Goal: Task Accomplishment & Management: Complete application form

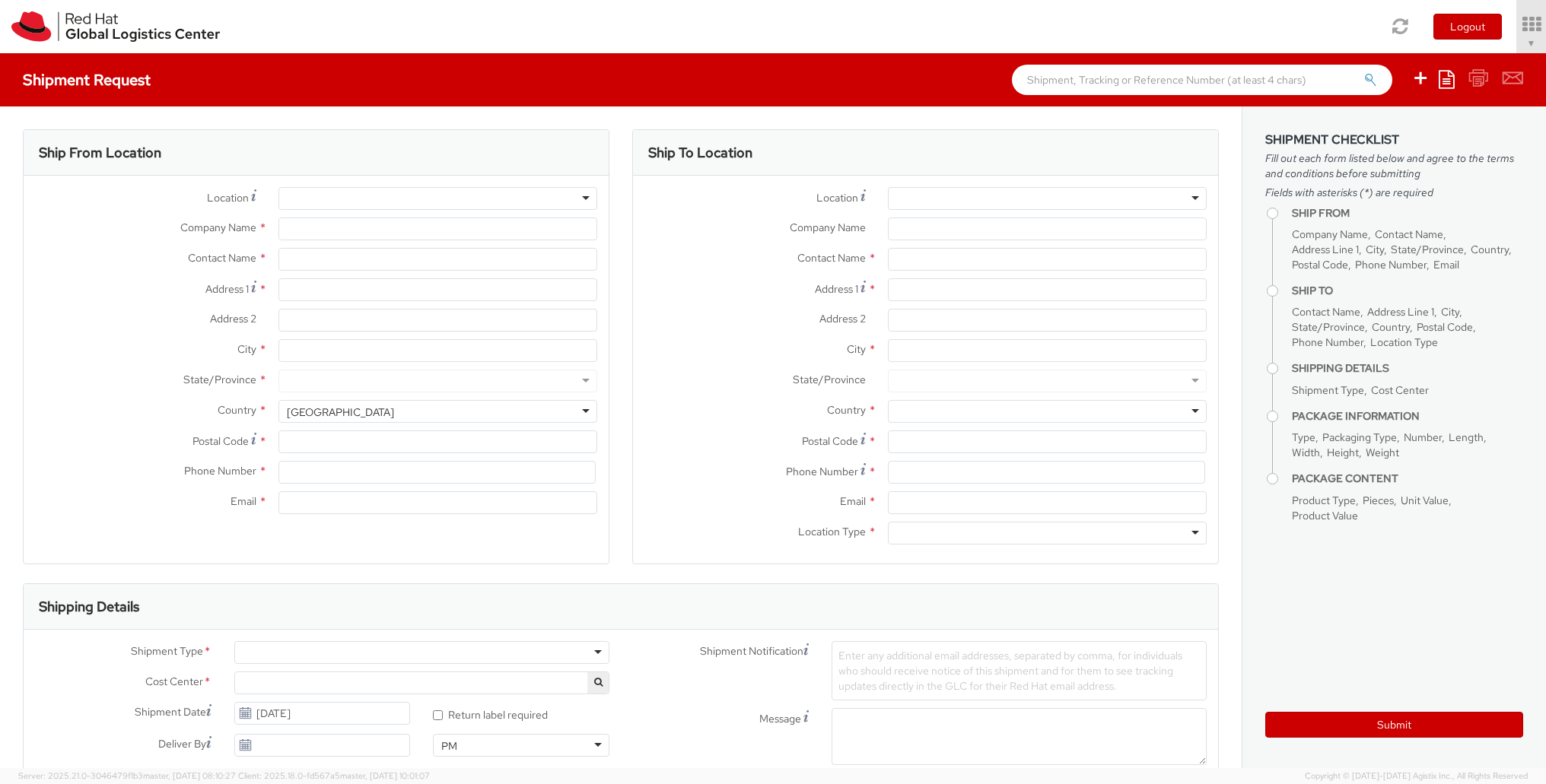
type input "Red Hat"
type input "[PERSON_NAME]"
type input "nokraft@redhat.com"
select select "366"
select select
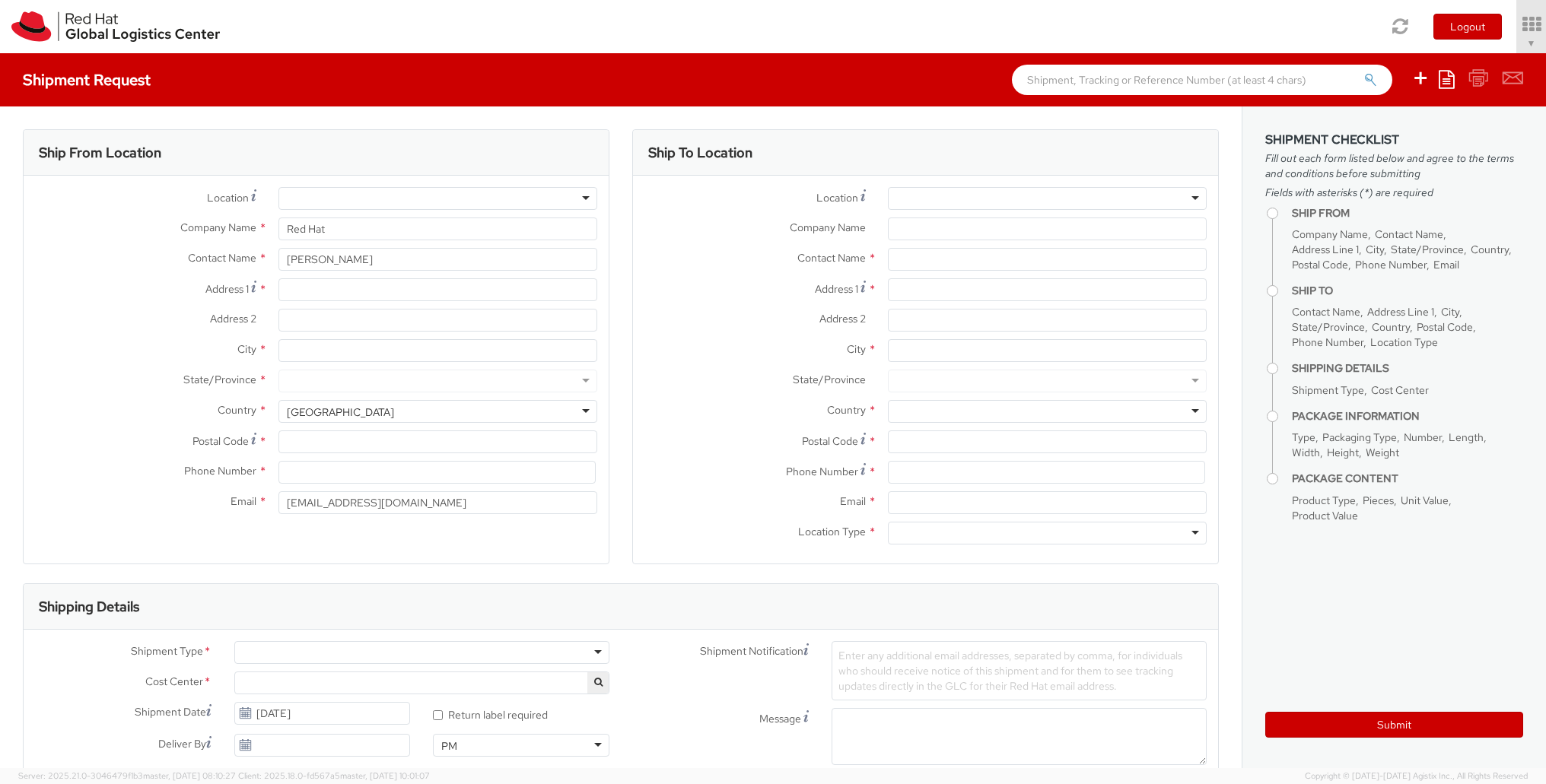
select select
type input "Red Hat"
type input "[PERSON_NAME]"
type input "nokraft@redhat.com"
select select "366"
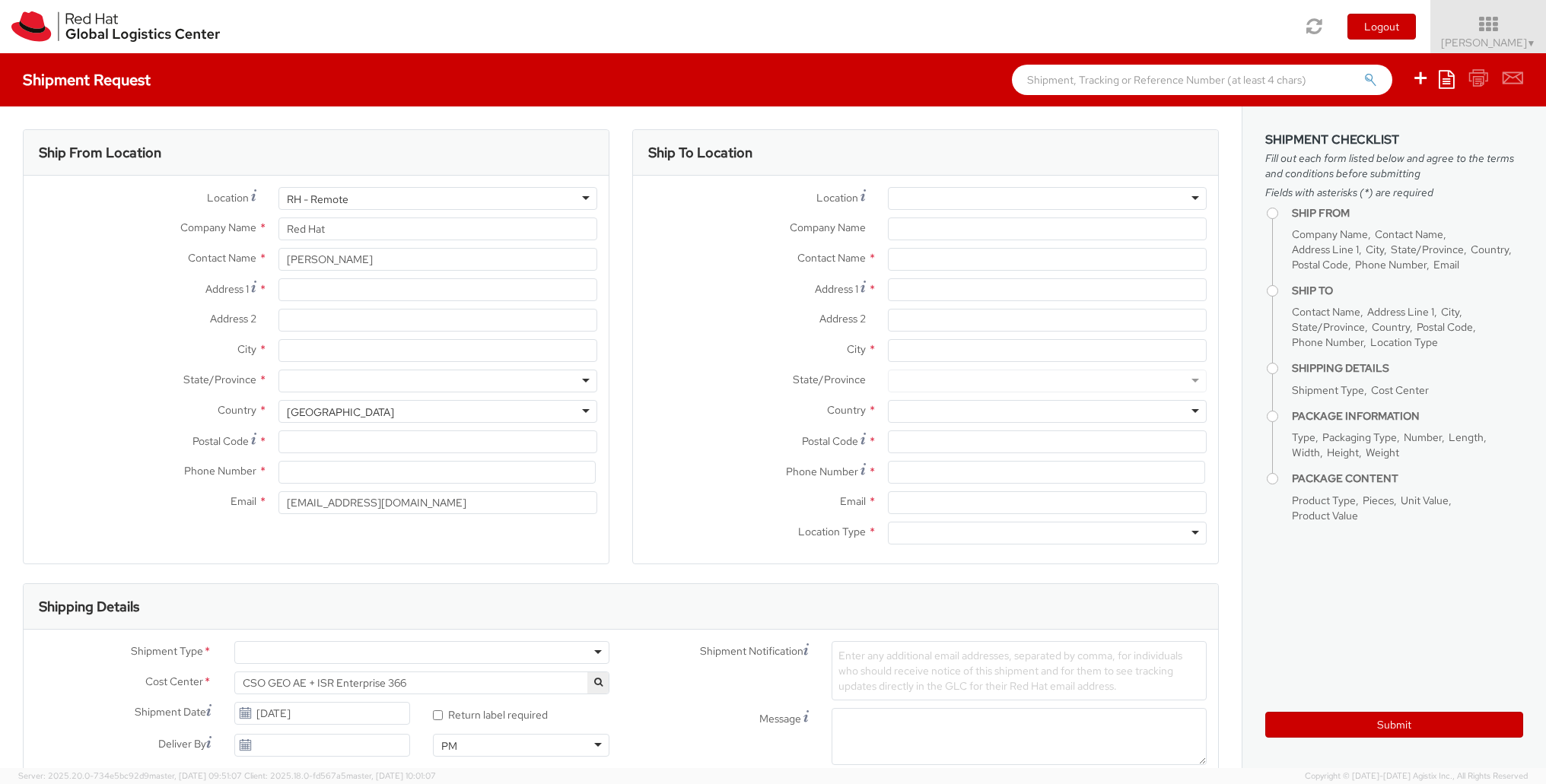
select select
click at [100, 27] on img at bounding box center [116, 27] width 209 height 30
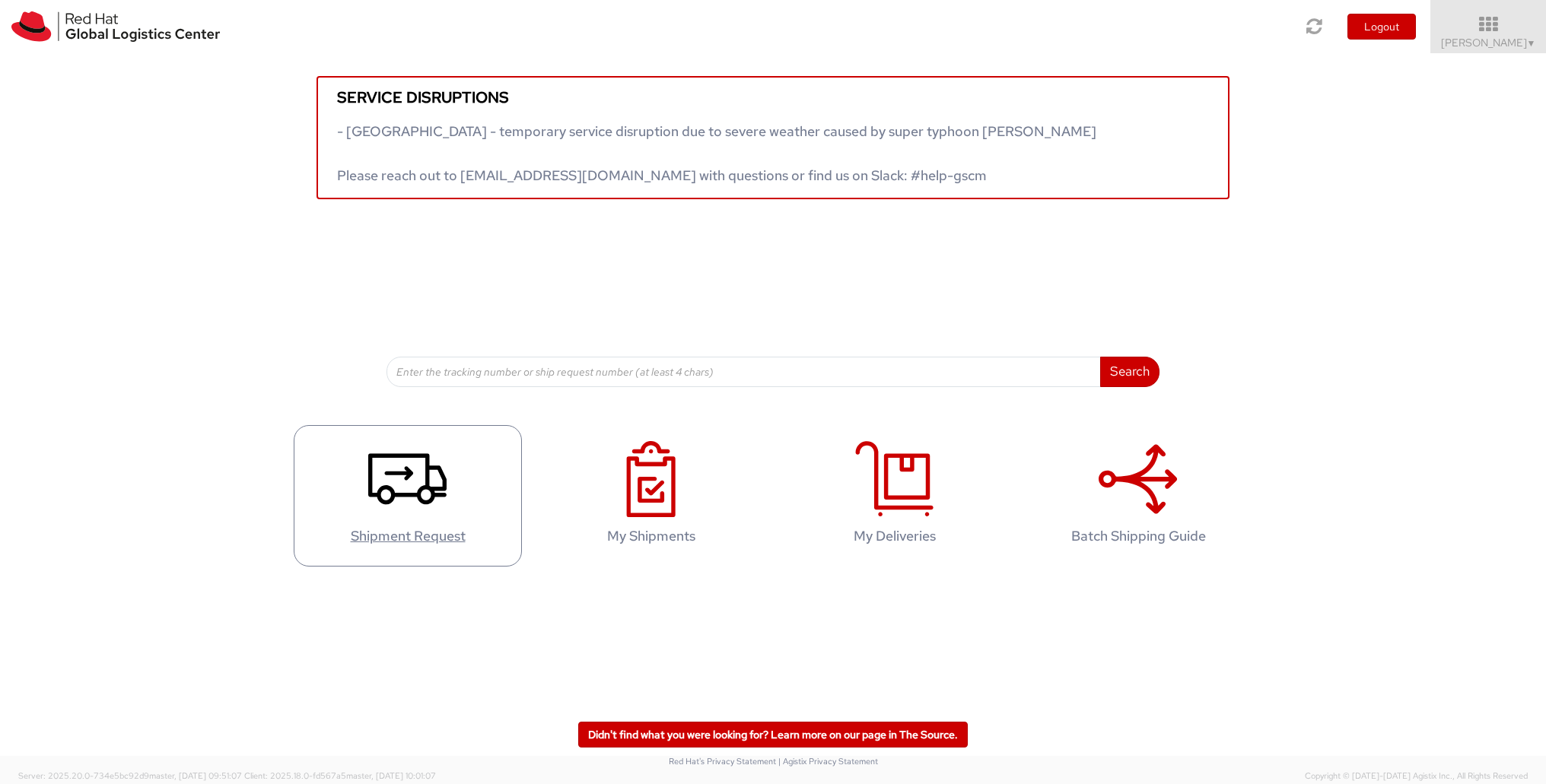
click at [392, 477] on icon at bounding box center [407, 480] width 79 height 76
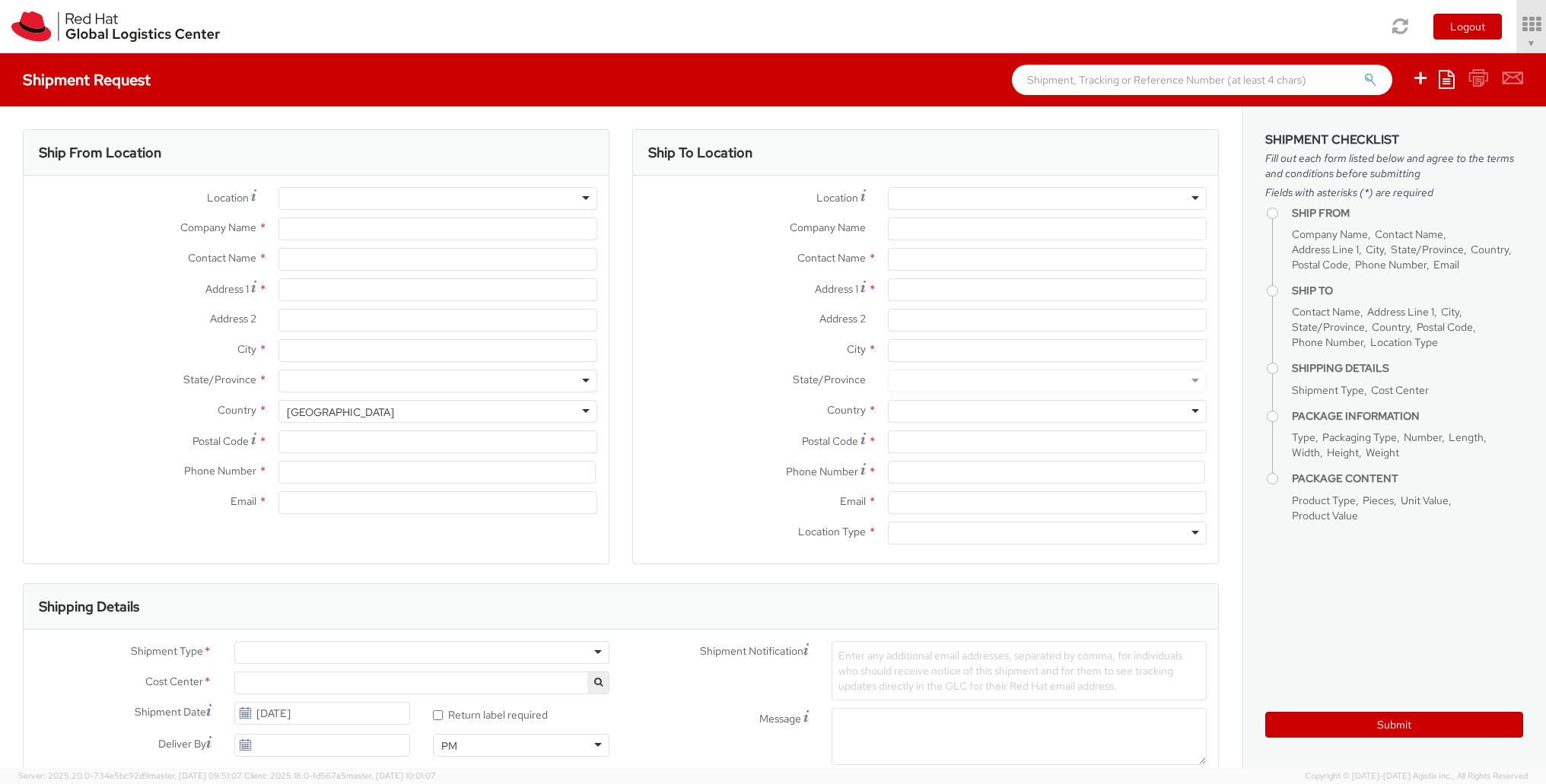
select select "366"
type input "Red Hat"
type input "[PERSON_NAME]"
type input "[EMAIL_ADDRESS][DOMAIN_NAME]"
select select
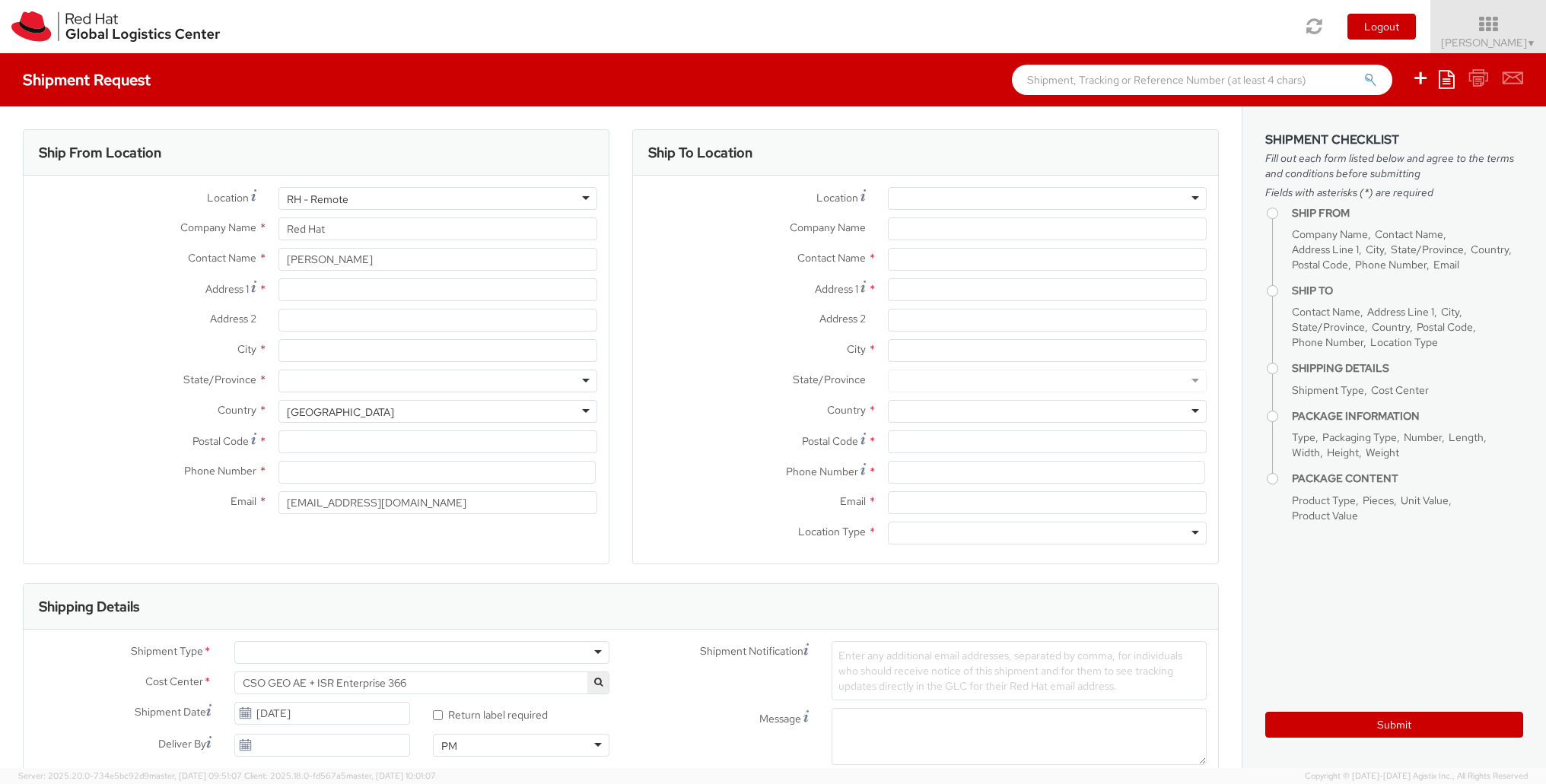
select select
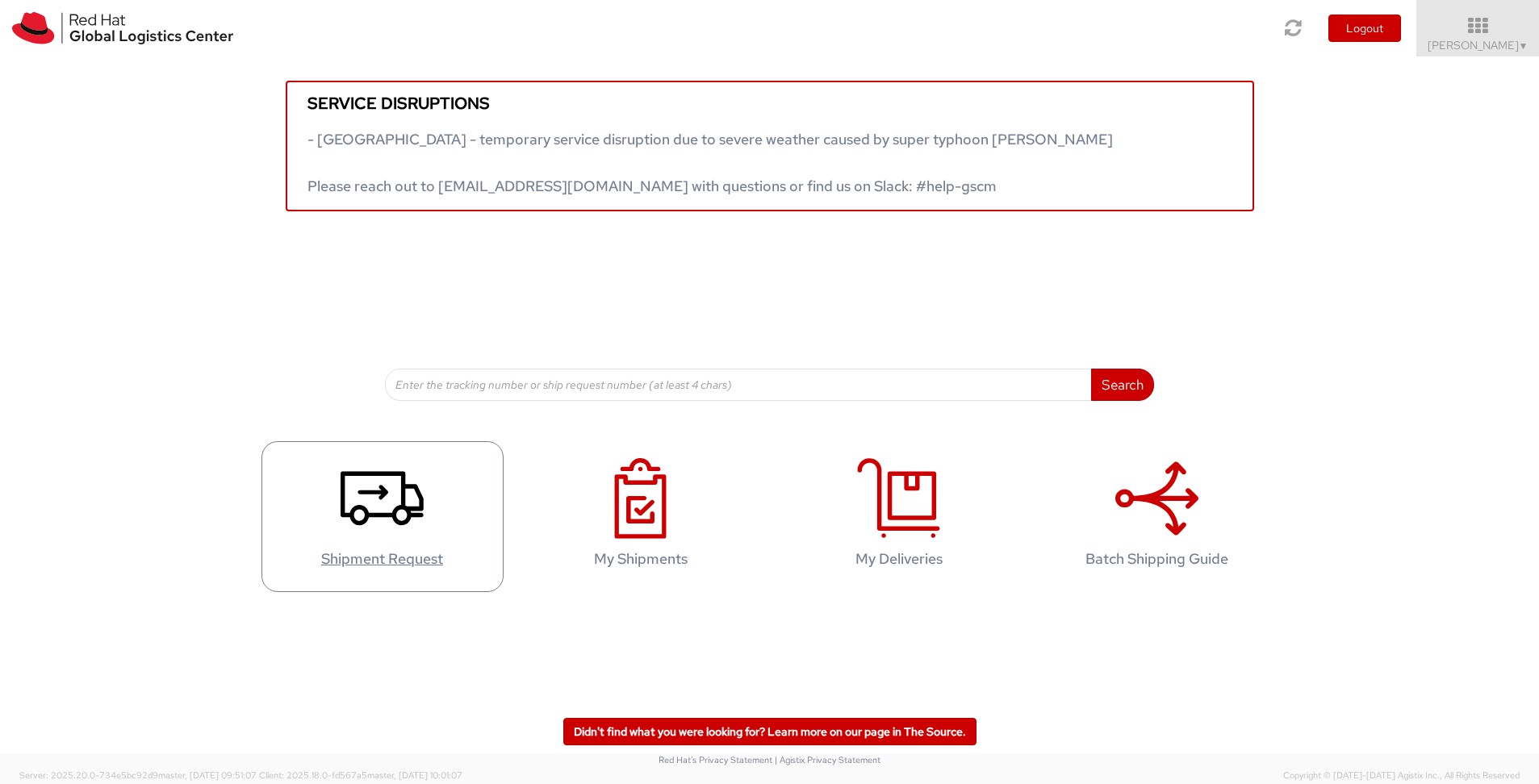
click at [387, 504] on icon at bounding box center [382, 499] width 84 height 81
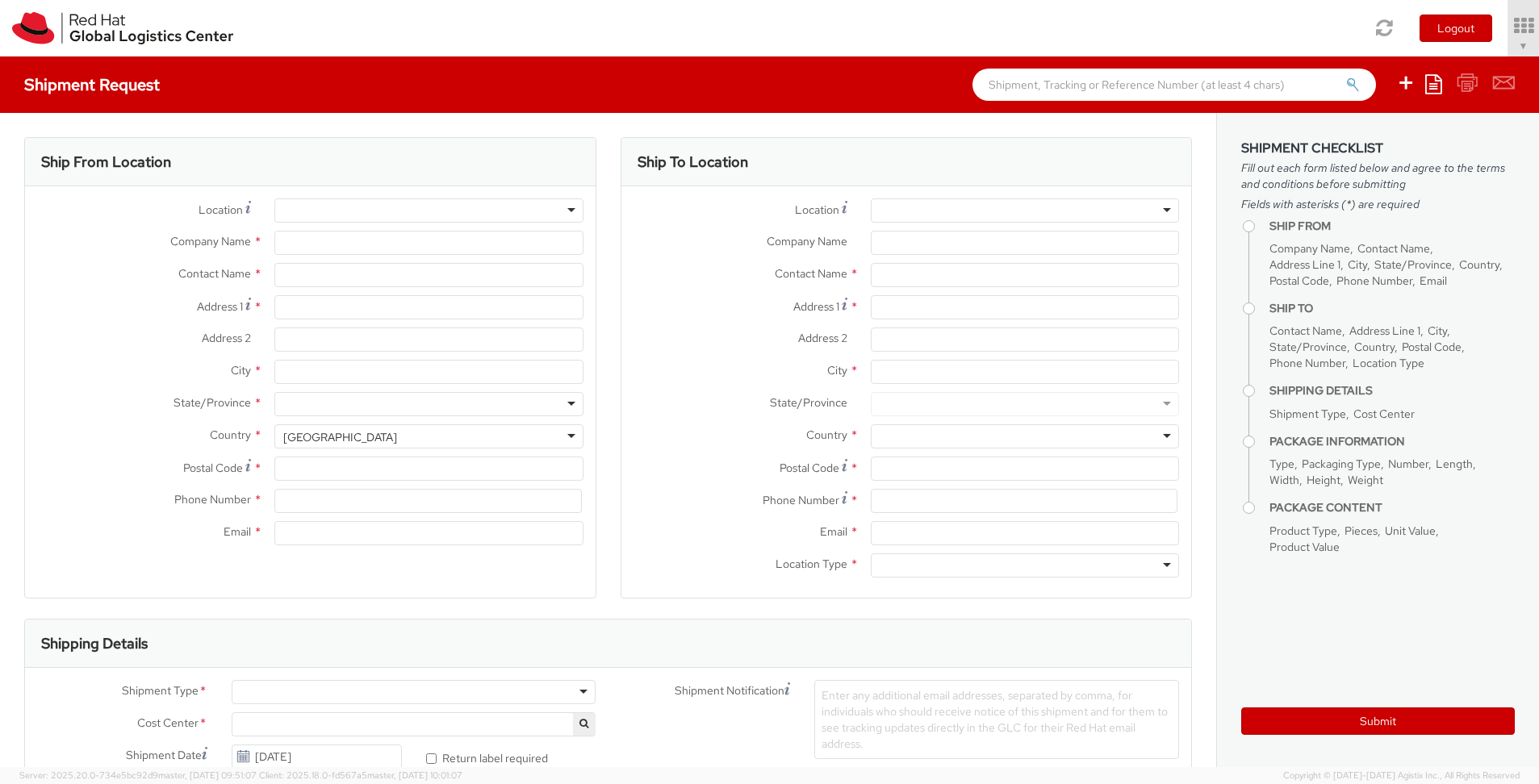
type input "Red Hat"
type input "[PERSON_NAME]"
type input "[EMAIL_ADDRESS][DOMAIN_NAME]"
select select "366"
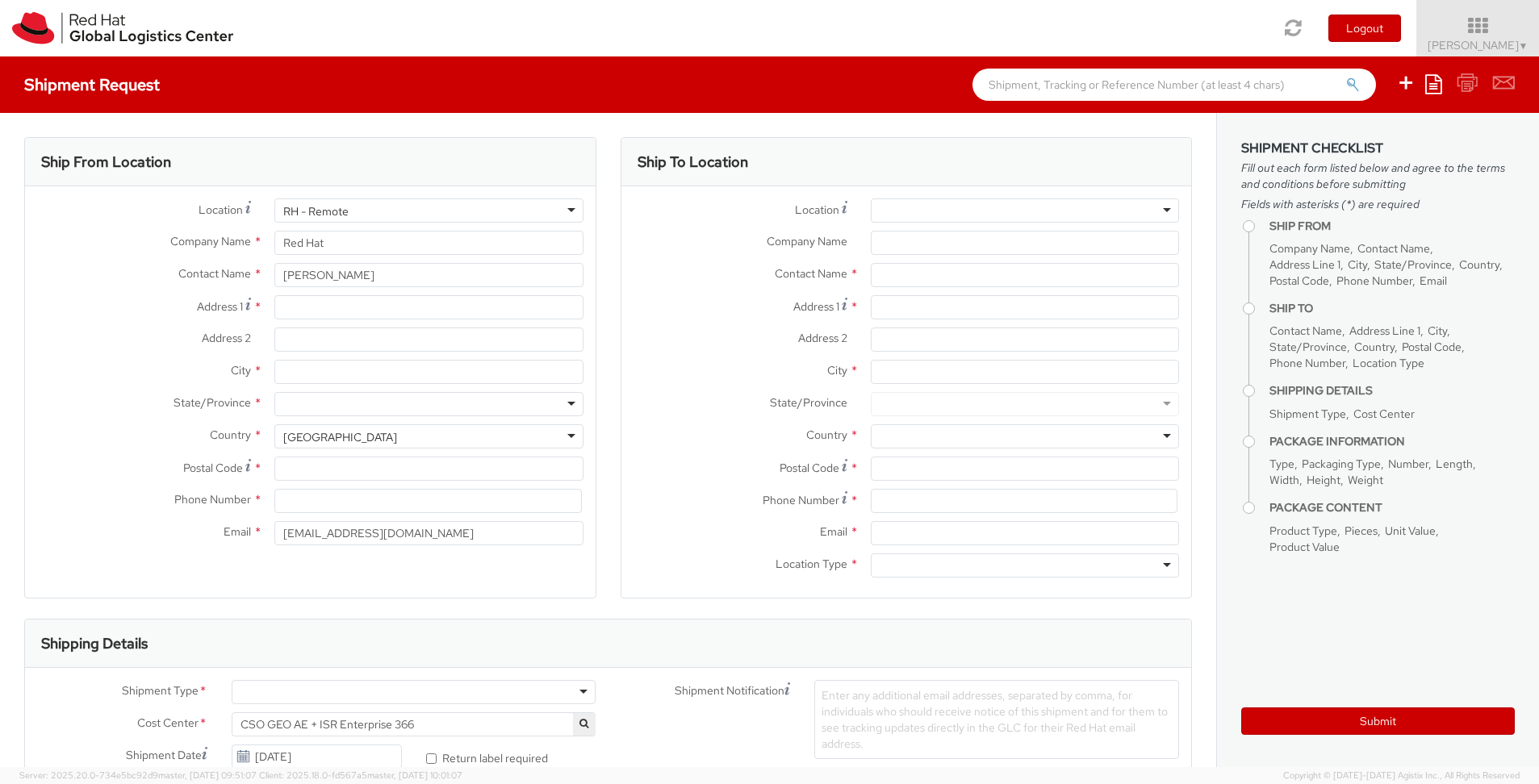
select select
type input "[PERSON_NAME][STREET_ADDRESS]"
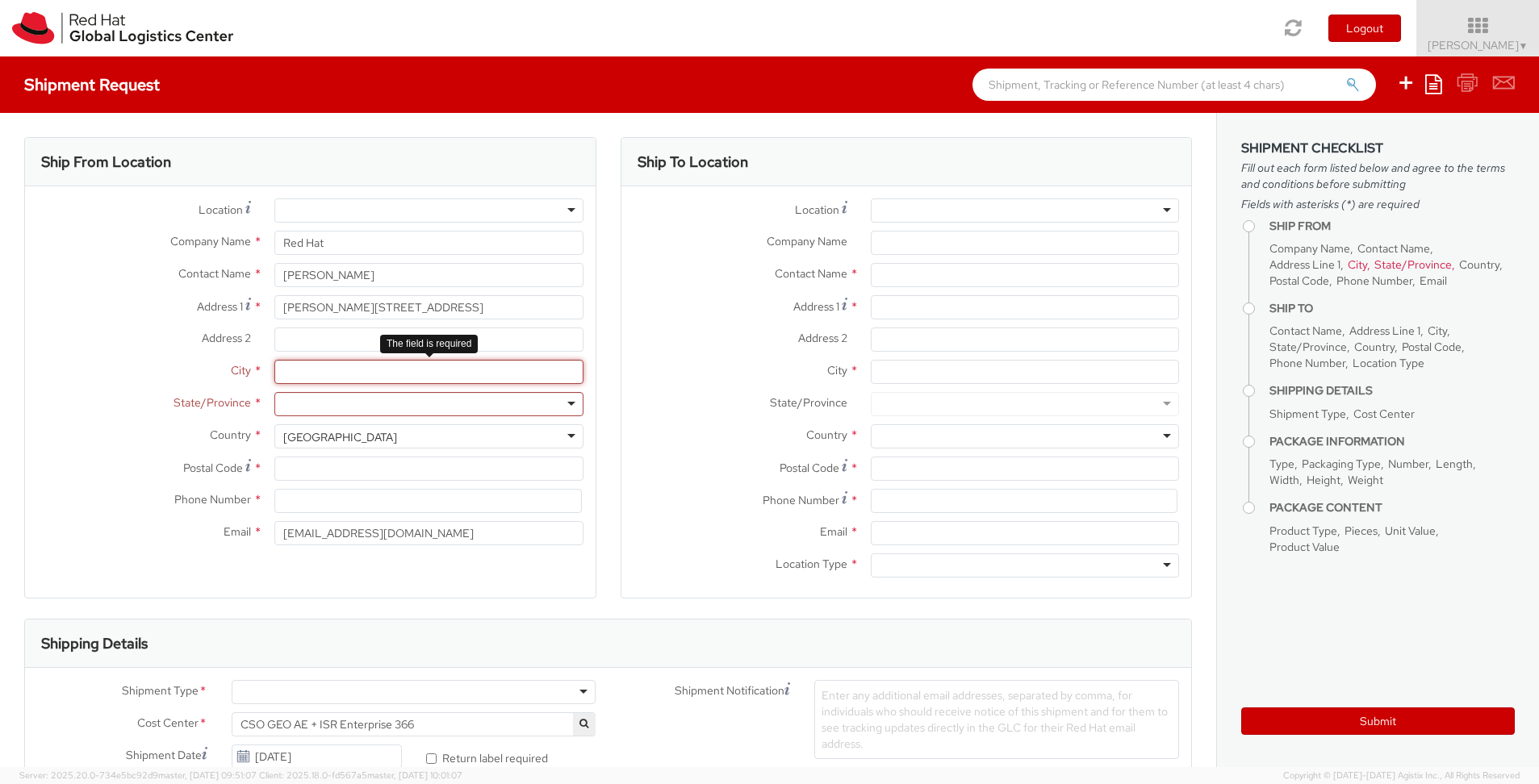
click at [315, 377] on input "City *" at bounding box center [428, 372] width 308 height 24
type input "[GEOGRAPHIC_DATA]"
drag, startPoint x: 222, startPoint y: 376, endPoint x: 227, endPoint y: 381, distance: 7.1
click at [222, 377] on label "City *" at bounding box center [144, 370] width 238 height 21
click at [274, 377] on input "[GEOGRAPHIC_DATA]" at bounding box center [428, 372] width 308 height 24
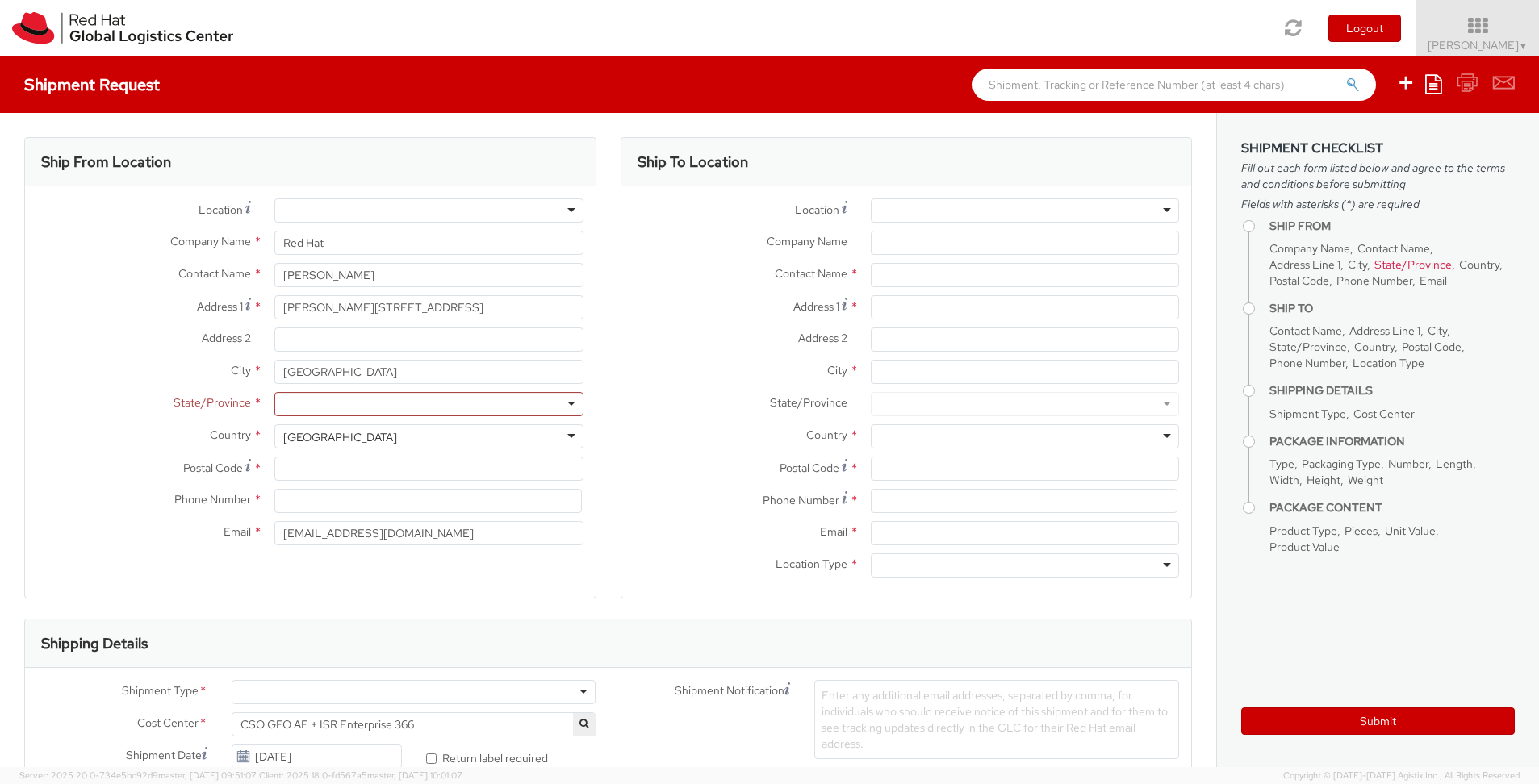
click at [292, 398] on div at bounding box center [428, 405] width 308 height 24
click at [575, 405] on div at bounding box center [428, 405] width 308 height 24
click at [567, 404] on div at bounding box center [428, 405] width 308 height 24
type input "g"
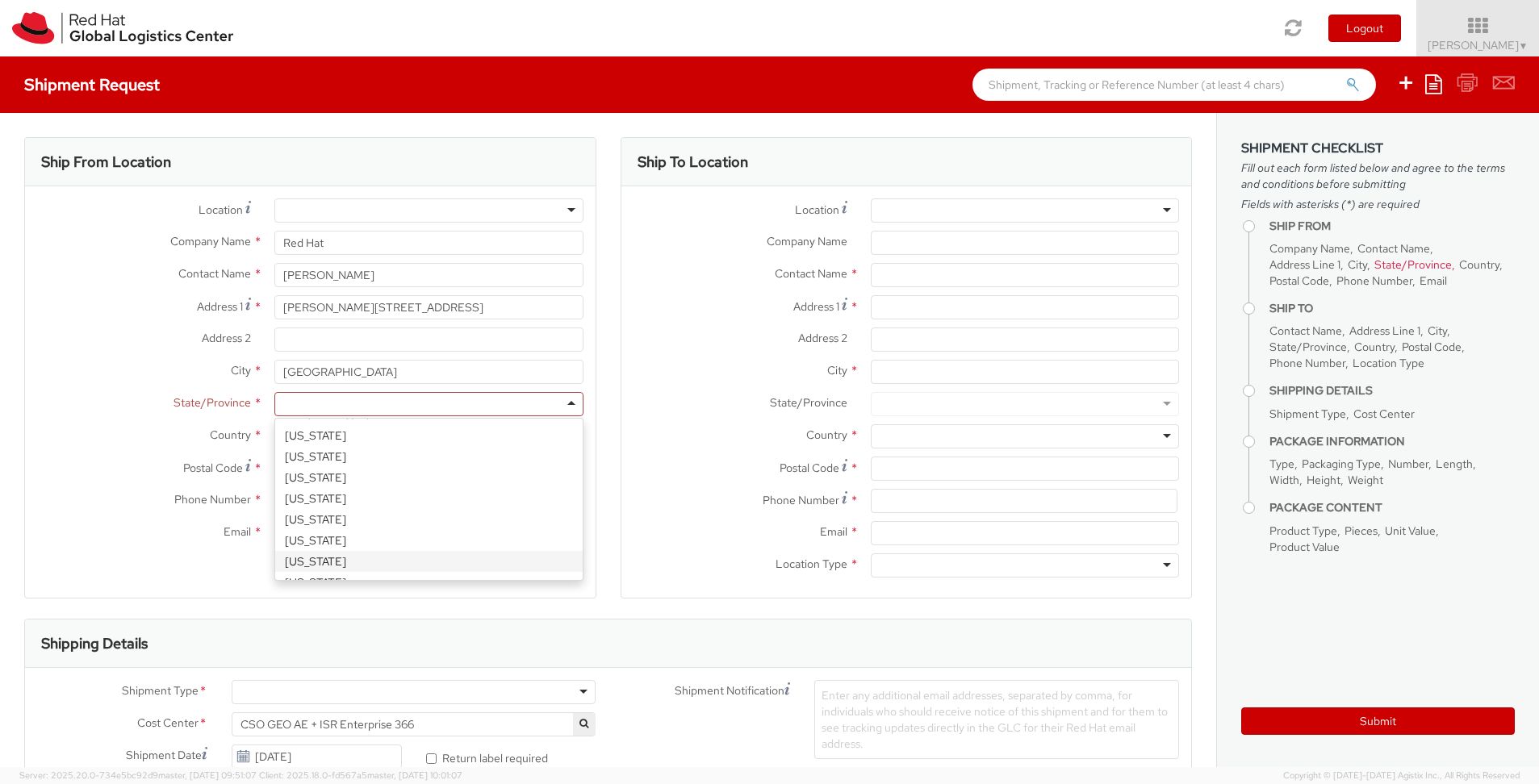
drag, startPoint x: 226, startPoint y: 428, endPoint x: 238, endPoint y: 436, distance: 14.4
click at [227, 429] on span "Country" at bounding box center [230, 435] width 41 height 14
click at [336, 441] on div "[GEOGRAPHIC_DATA]" at bounding box center [340, 437] width 114 height 16
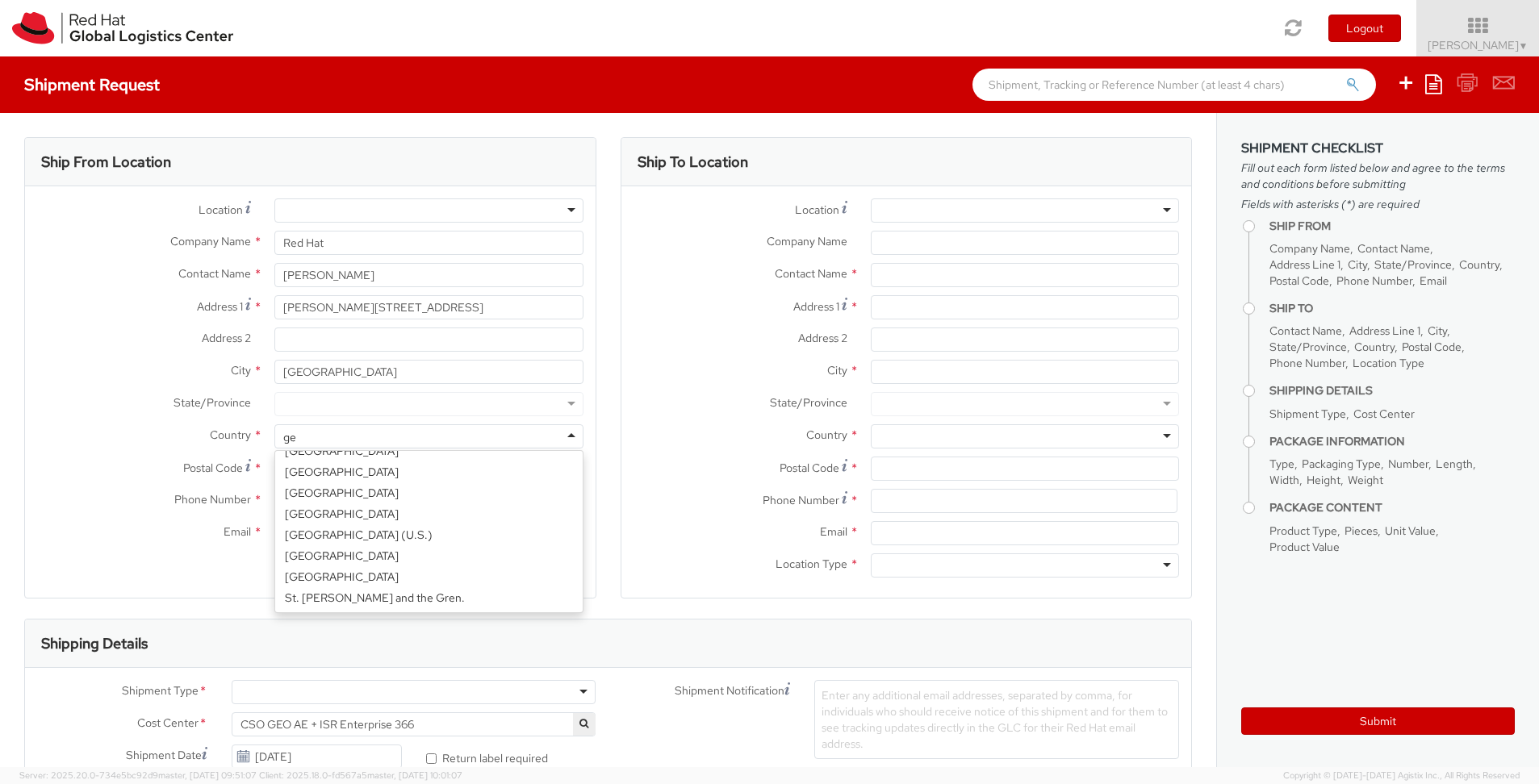
scroll to position [4, 0]
type input "ger"
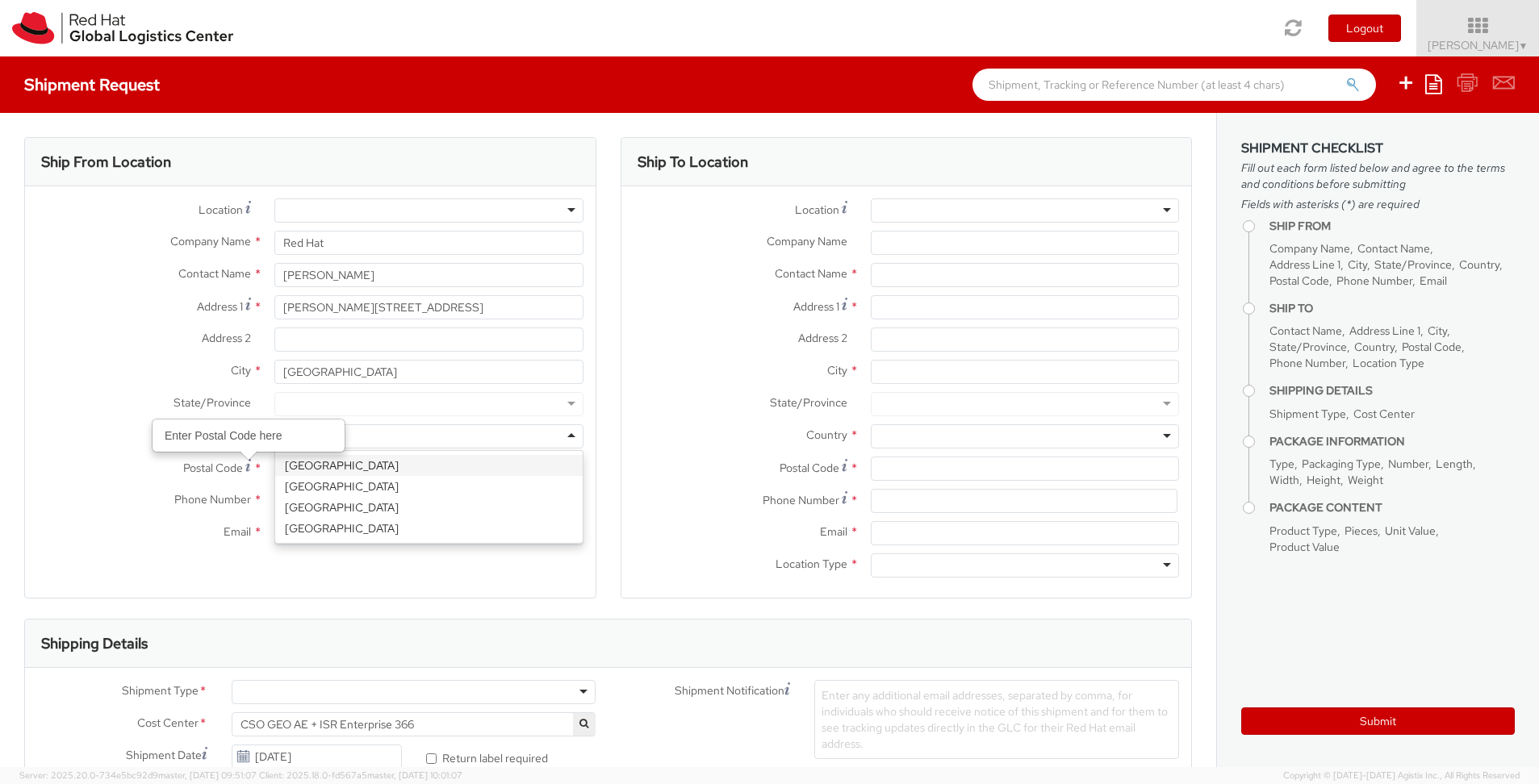
select select "CM"
select select "KGS"
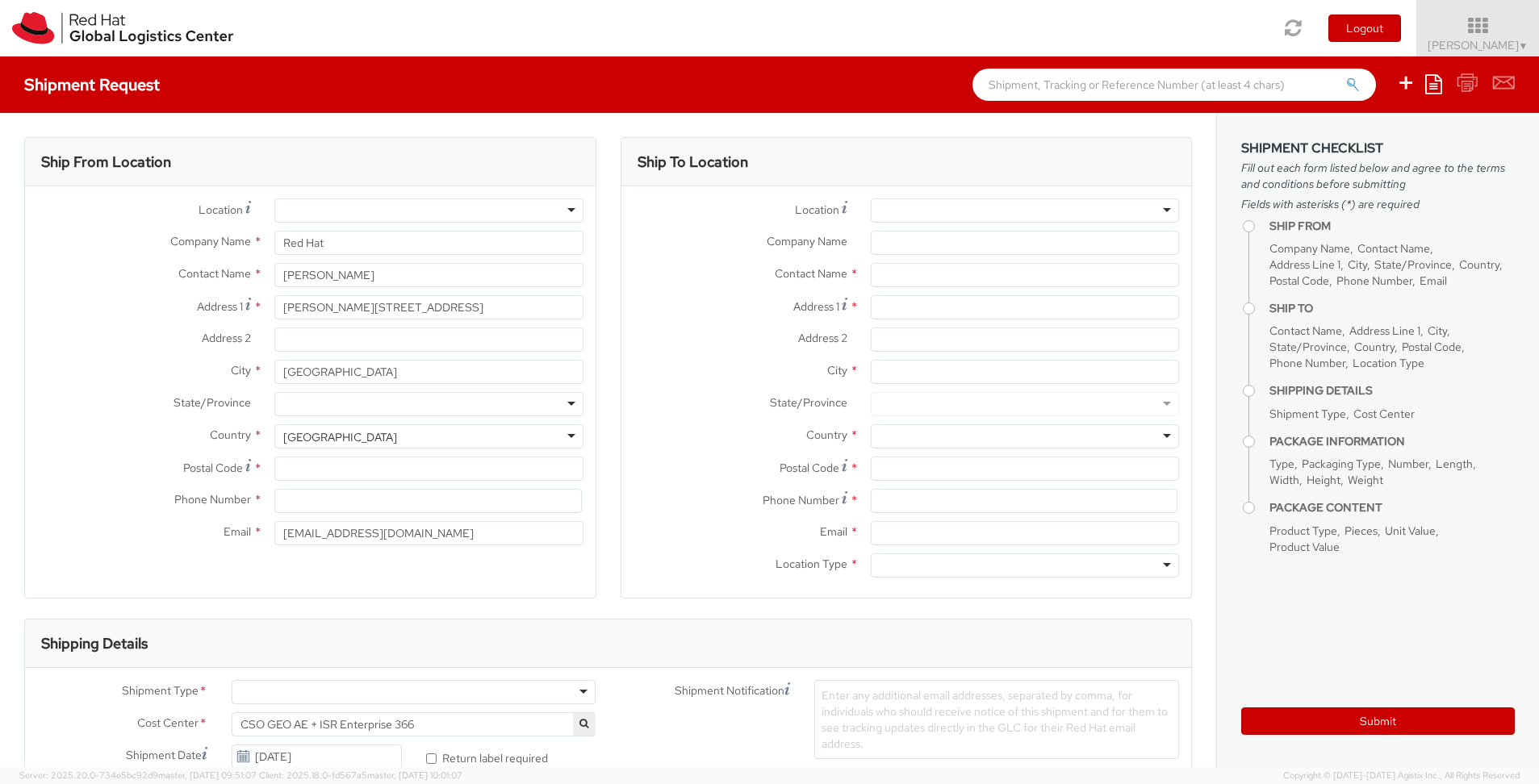
click at [350, 406] on div at bounding box center [428, 405] width 308 height 24
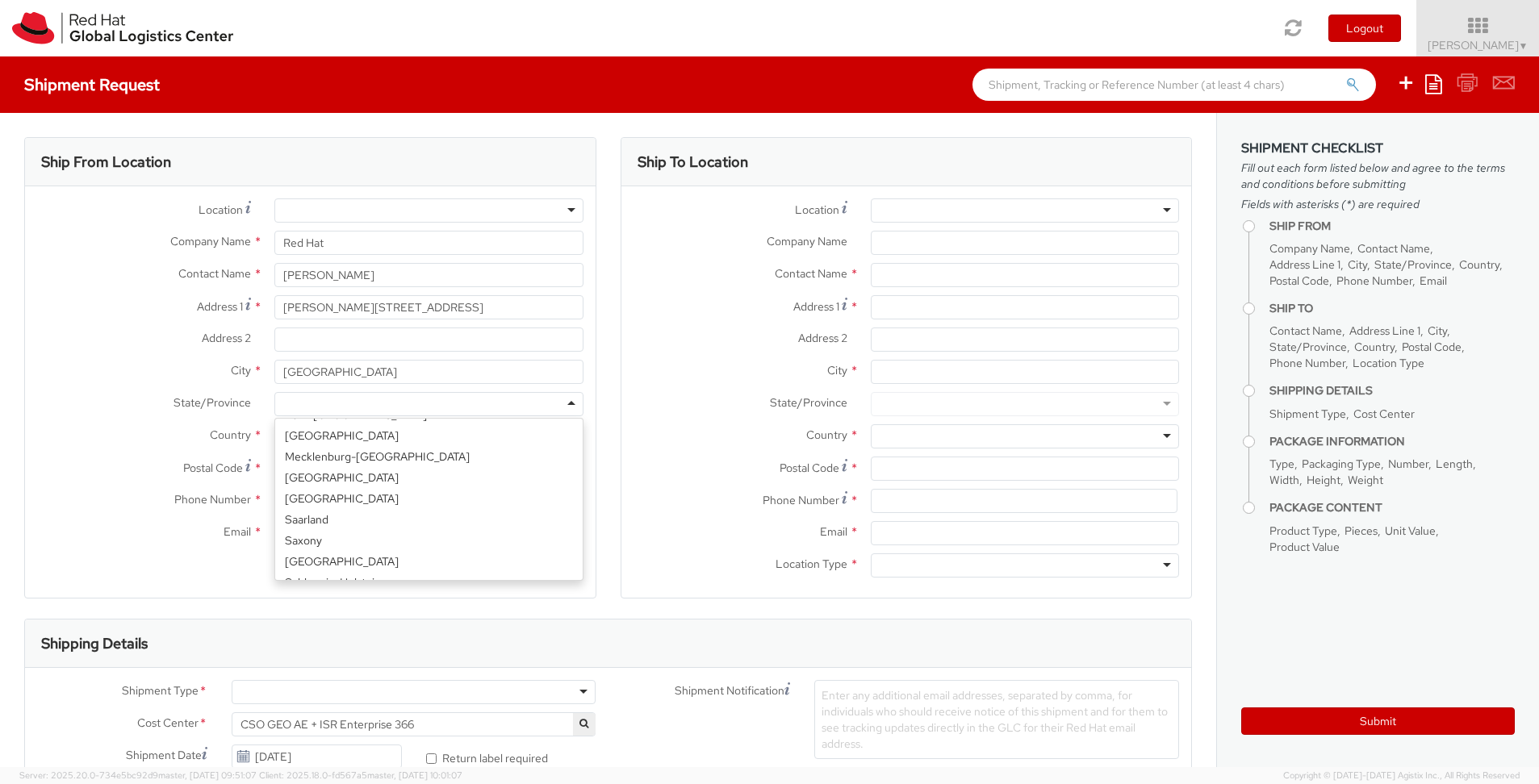
scroll to position [4, 0]
type input "sch"
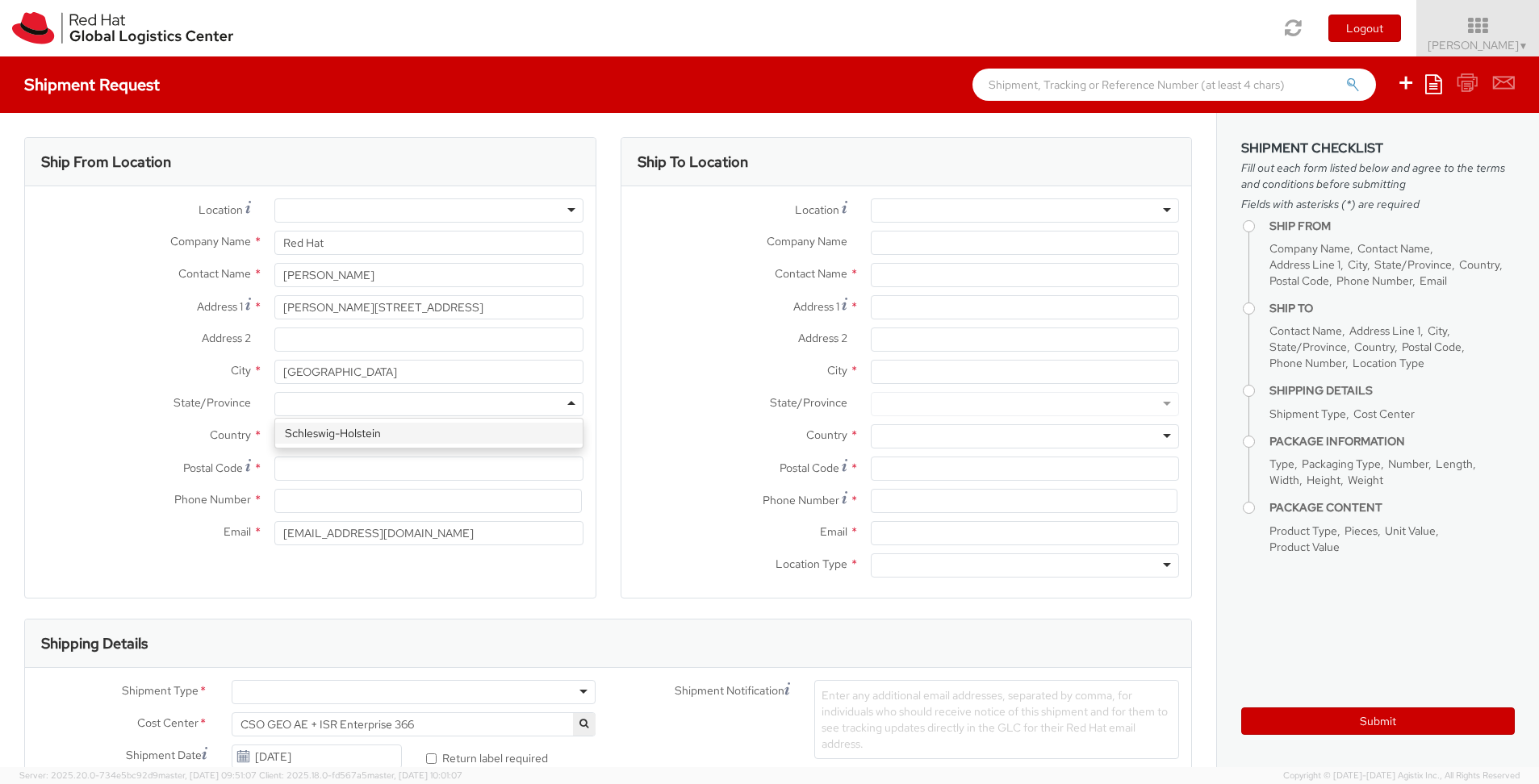
scroll to position [0, 0]
type input "23562"
drag, startPoint x: 476, startPoint y: 500, endPoint x: 500, endPoint y: 502, distance: 24.1
type input "+49"
drag, startPoint x: 285, startPoint y: 499, endPoint x: 279, endPoint y: 504, distance: 7.8
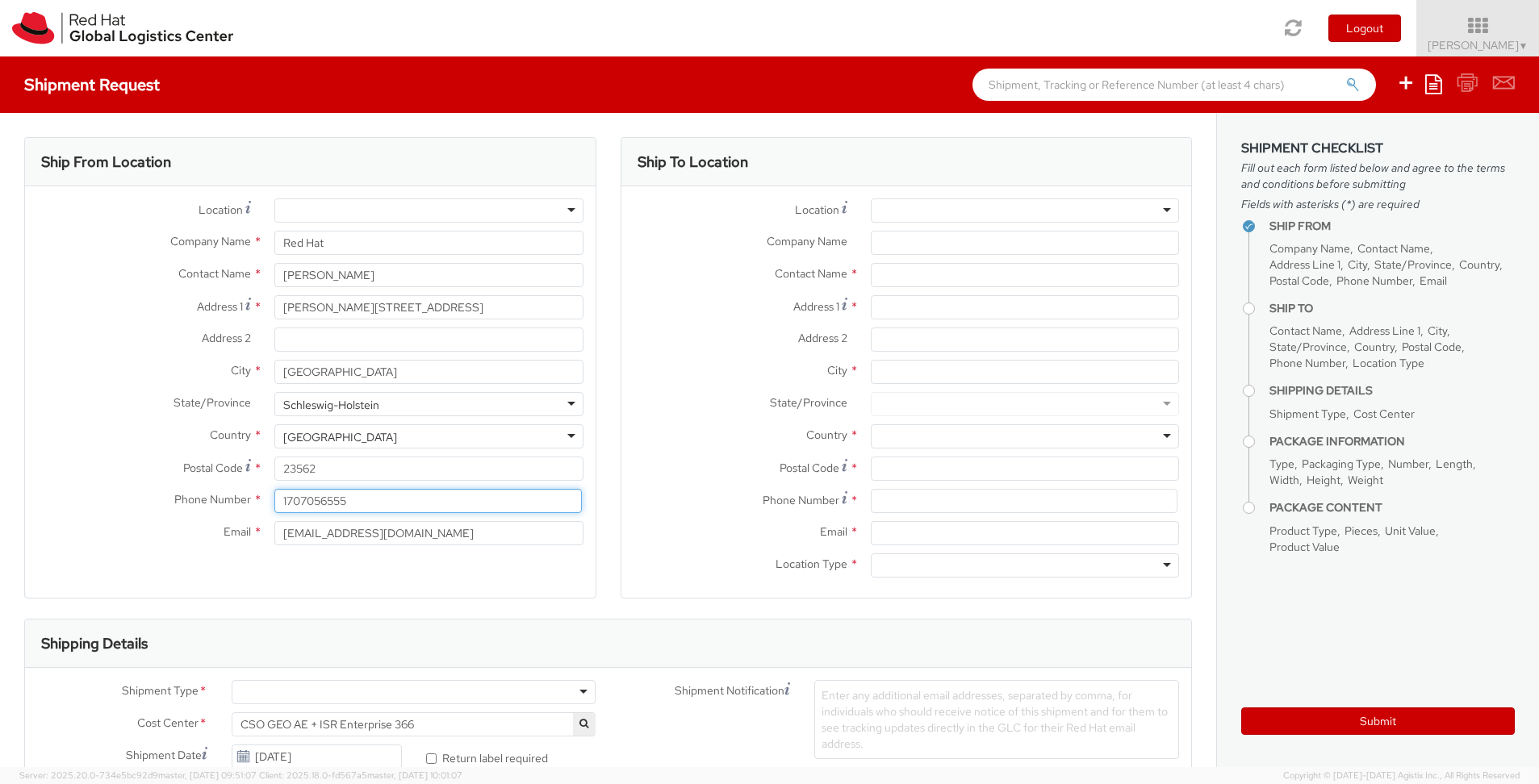
click at [285, 500] on input "1707056555" at bounding box center [427, 501] width 307 height 24
type input "[PHONE_NUMBER]"
click at [414, 561] on div "Location * [GEOGRAPHIC_DATA] - [GEOGRAPHIC_DATA] - [GEOGRAPHIC_DATA] [GEOGRAPHI…" at bounding box center [311, 377] width 571 height 379
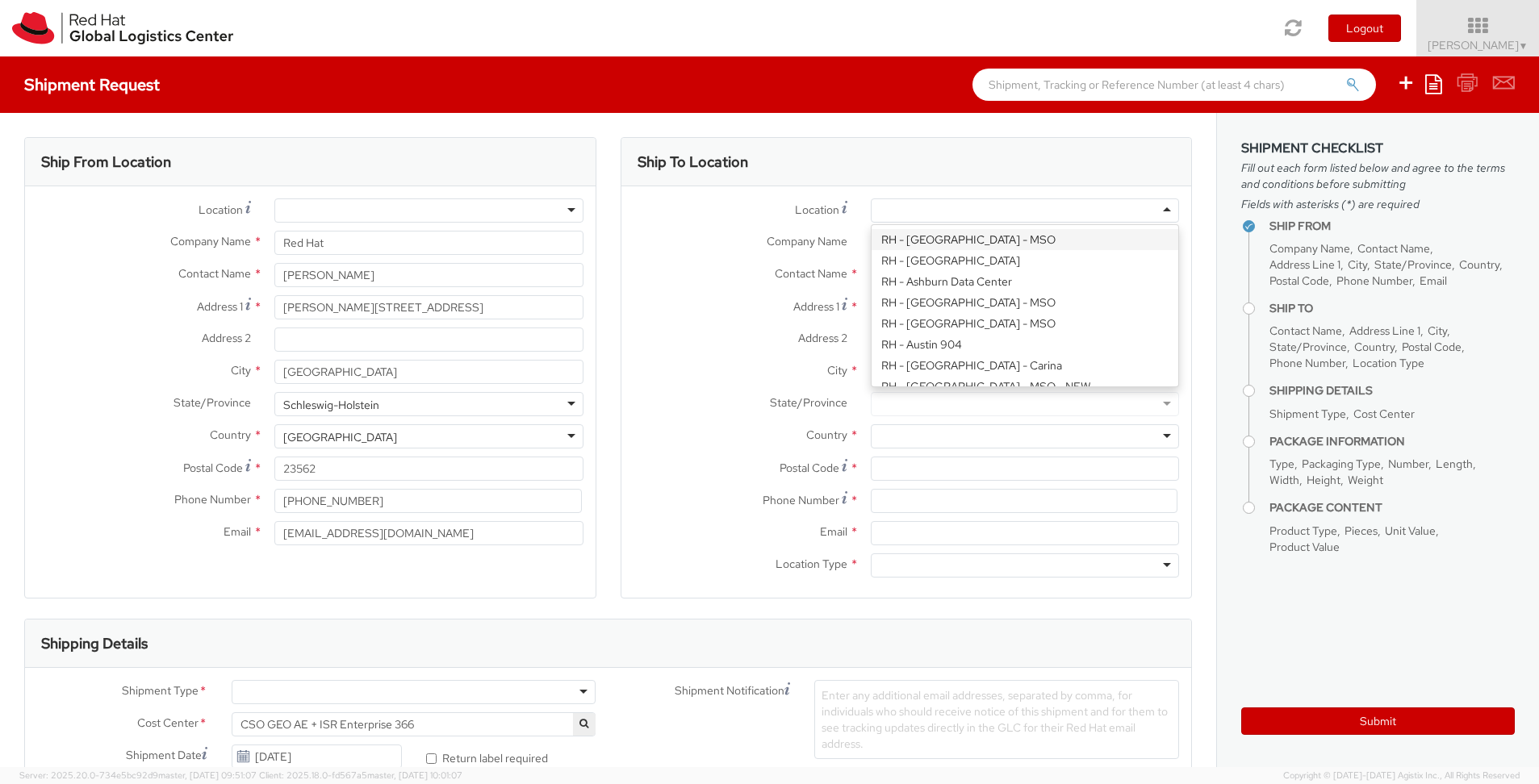
click at [1167, 212] on div at bounding box center [1024, 210] width 308 height 24
type input "RH - Br"
type input "Red Hat Czech s.r.o."
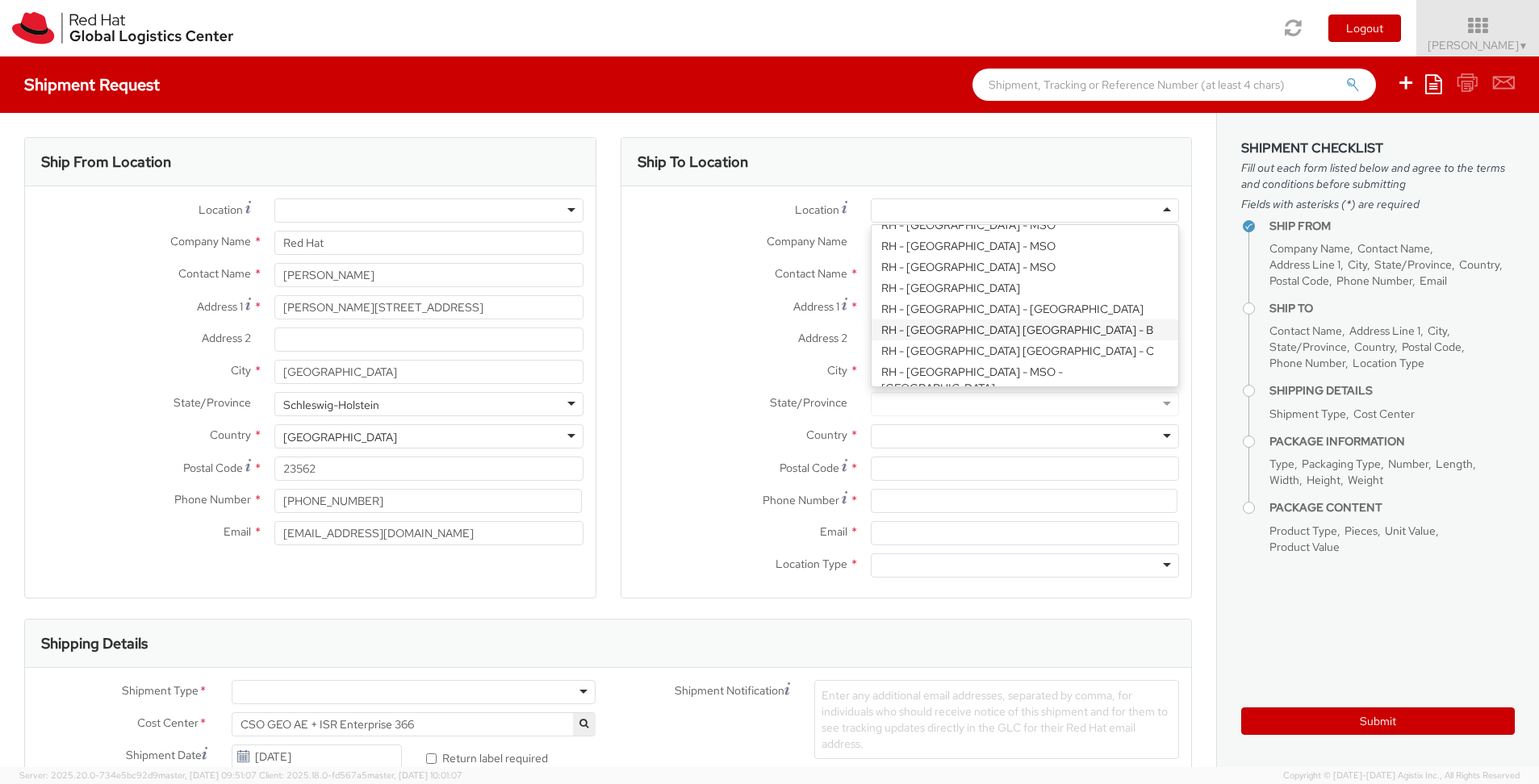
type input "Purkynova 647/111"
type input "[GEOGRAPHIC_DATA]"
type input "621 00"
type input "420 532 294 555"
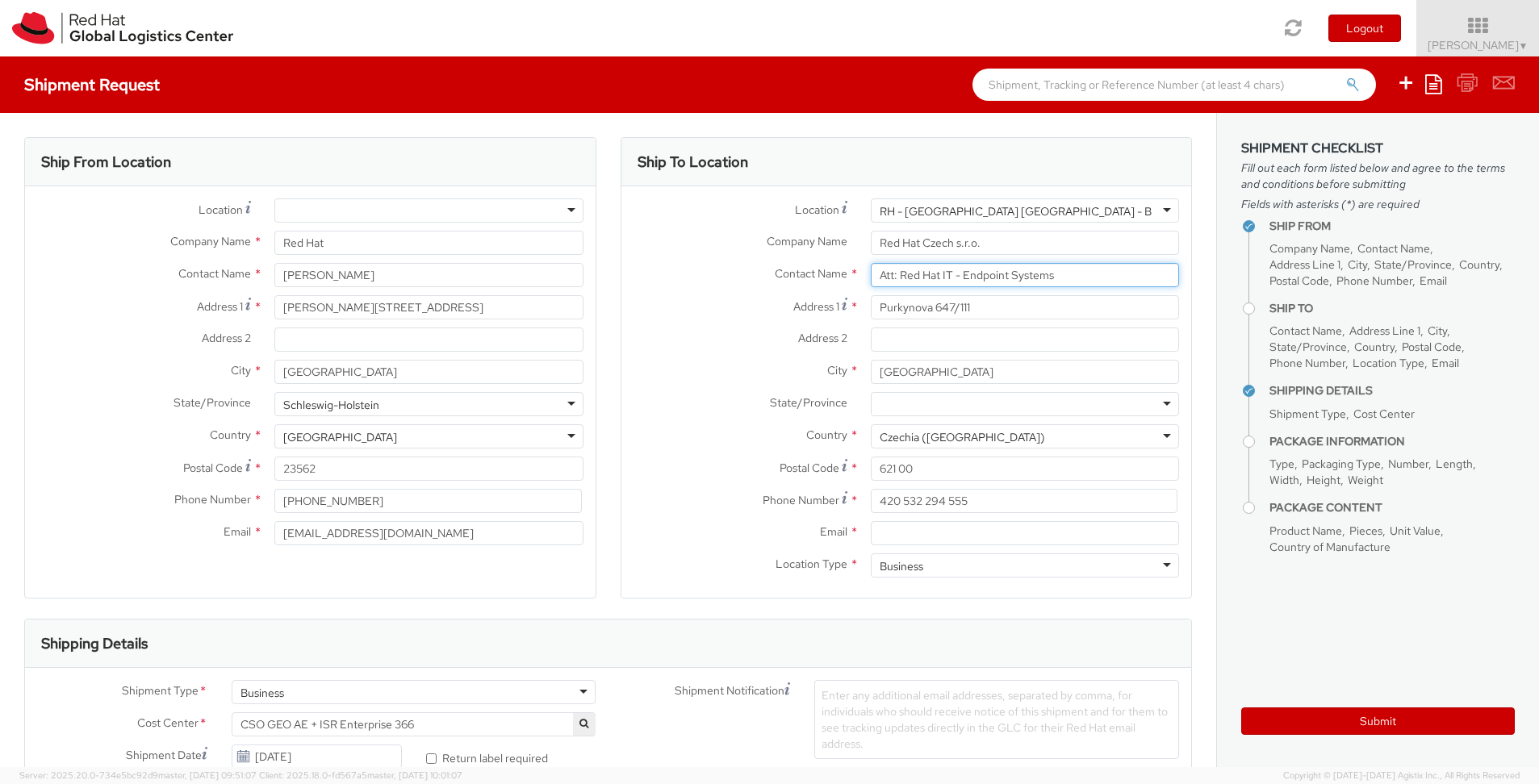
type input "Att: Red Hat IT - Endpoint Systems"
click at [722, 561] on label "Location Type *" at bounding box center [740, 564] width 238 height 21
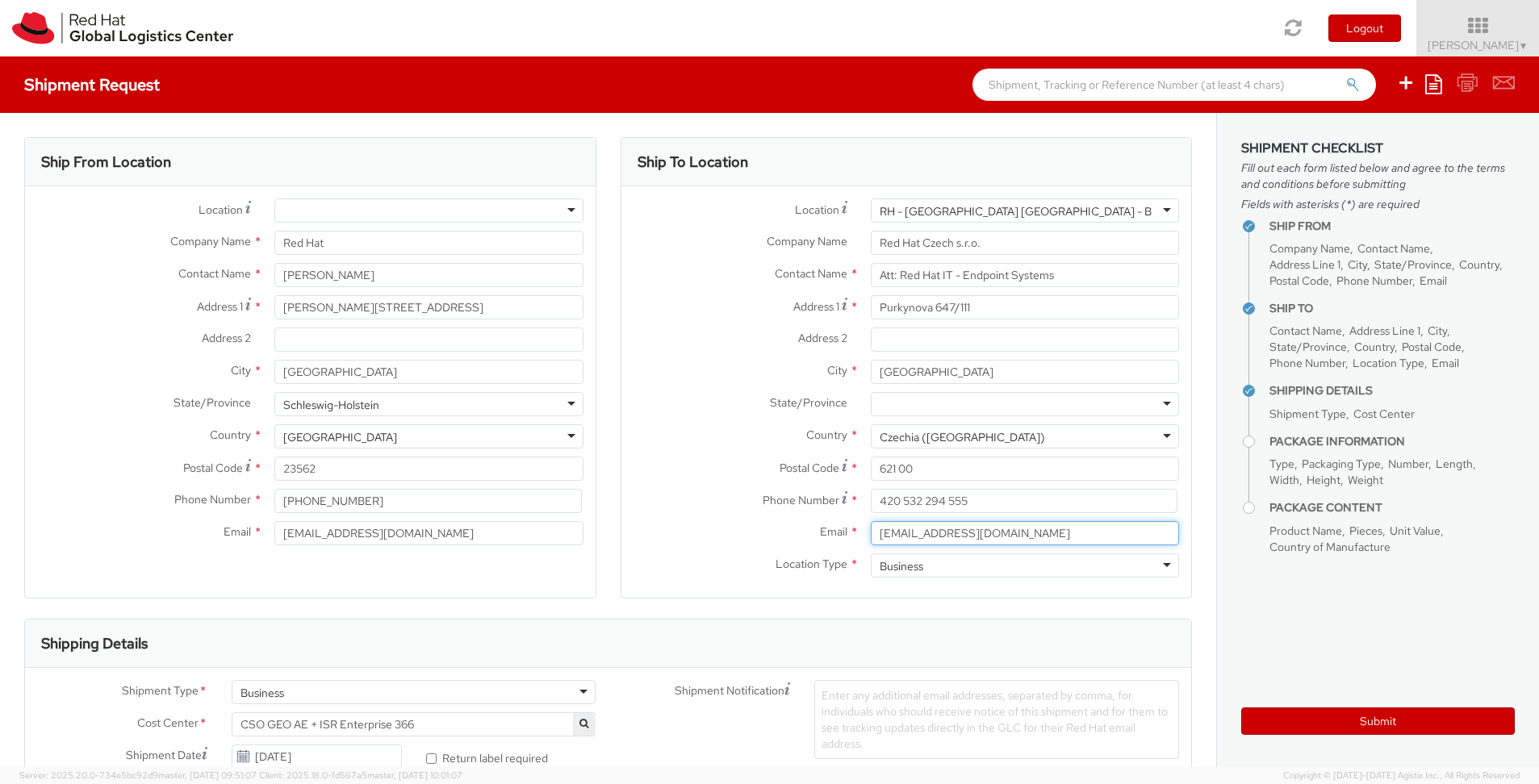
click at [1051, 532] on input "[EMAIL_ADDRESS][DOMAIN_NAME]" at bounding box center [1024, 533] width 308 height 24
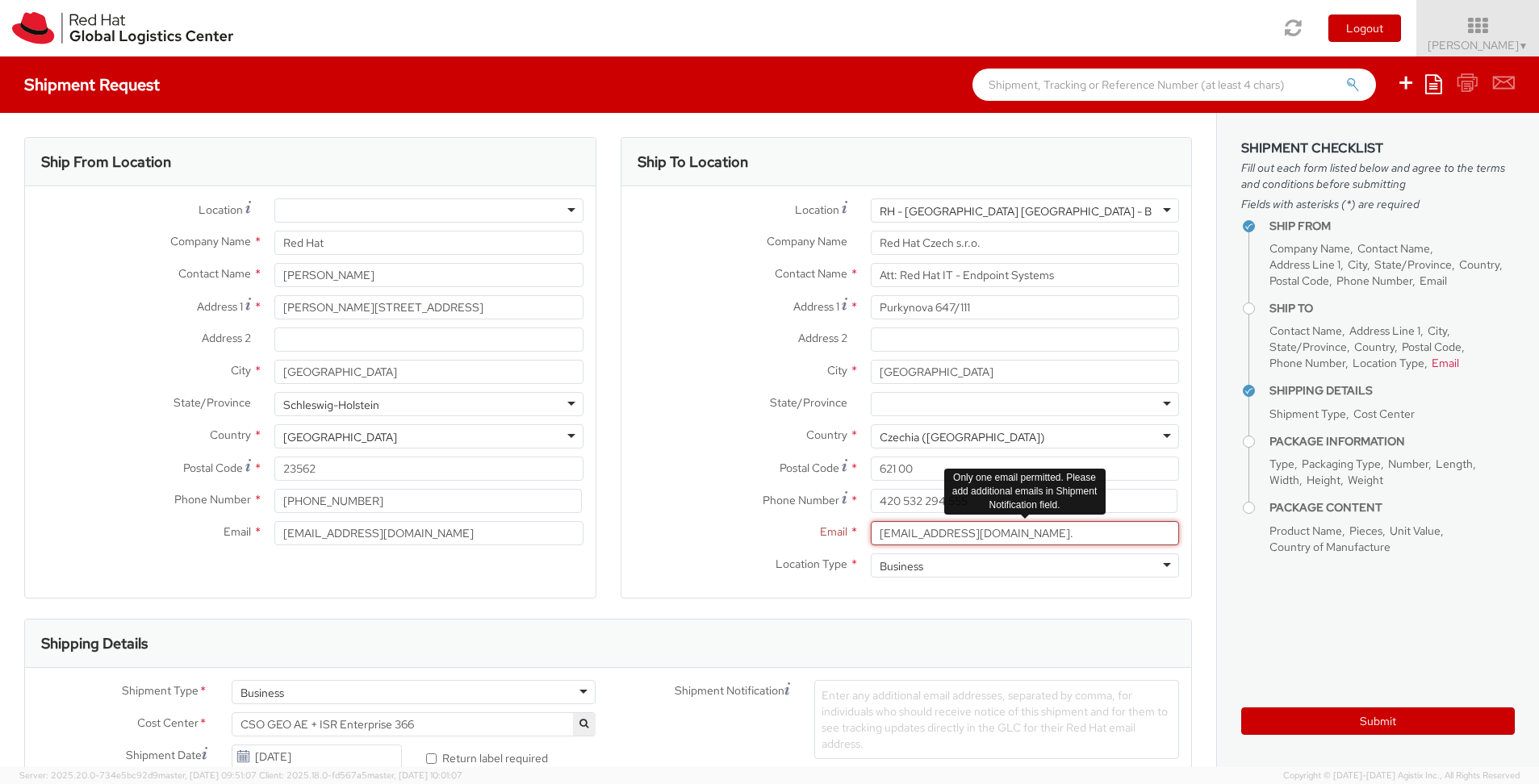
paste input "[EMAIL_ADDRESS][DOMAIN_NAME]"
drag, startPoint x: 1013, startPoint y: 533, endPoint x: 825, endPoint y: 533, distance: 188.0
click at [825, 533] on div "Email * [EMAIL_ADDRESS][DOMAIN_NAME]. [EMAIL_ADDRESS][DOMAIN_NAME] Only one ema…" at bounding box center [907, 533] width 571 height 24
type input "[EMAIL_ADDRESS][DOMAIN_NAME]"
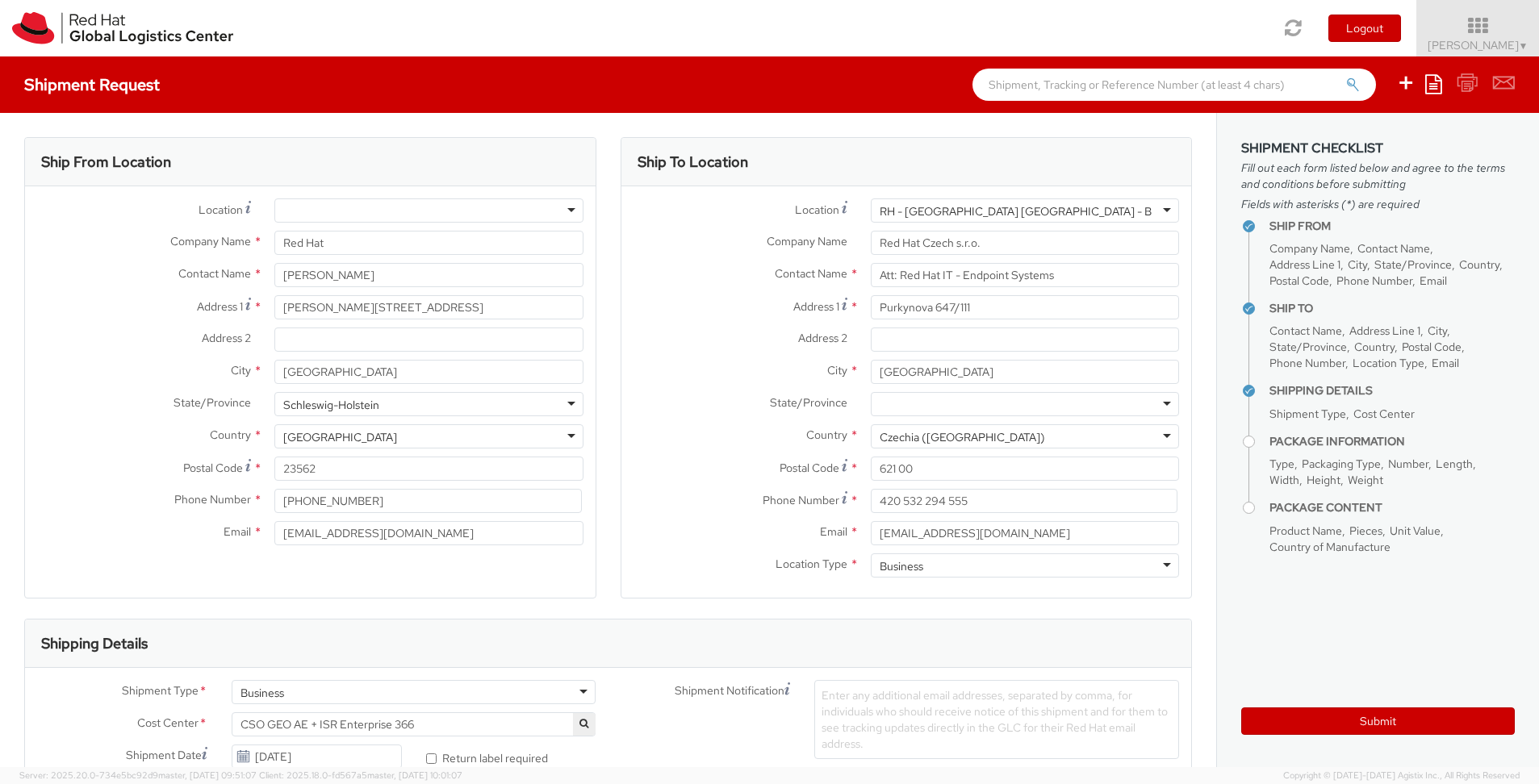
click at [931, 587] on div "Location * [GEOGRAPHIC_DATA] - [GEOGRAPHIC_DATA] [GEOGRAPHIC_DATA] - [GEOGRAPHI…" at bounding box center [907, 392] width 571 height 411
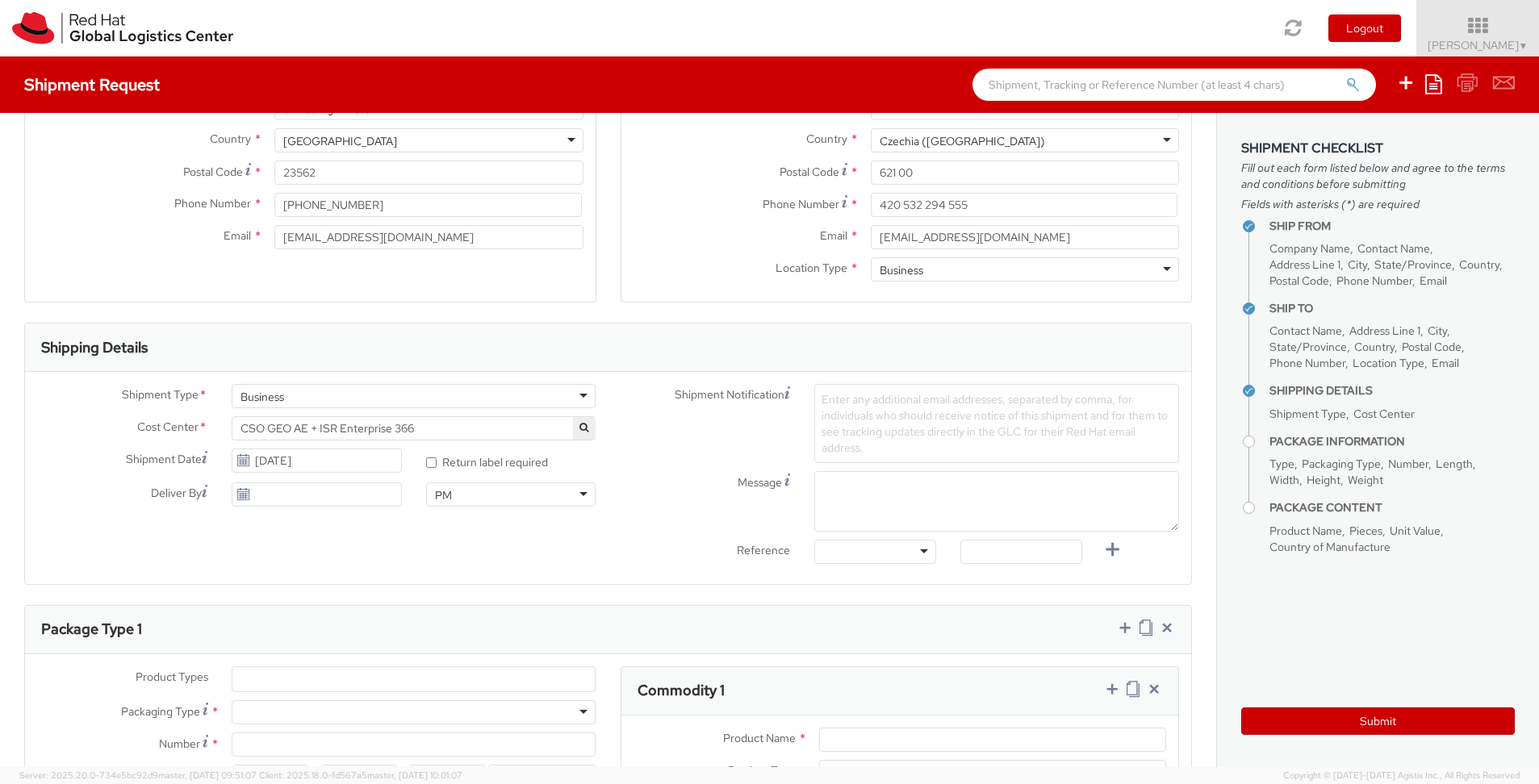
scroll to position [300, 0]
click at [515, 423] on span "CSO GEO AE + ISR Enterprise 366" at bounding box center [414, 423] width 347 height 14
click at [501, 419] on span "CSO GEO AE + ISR Enterprise 366" at bounding box center [414, 423] width 347 height 14
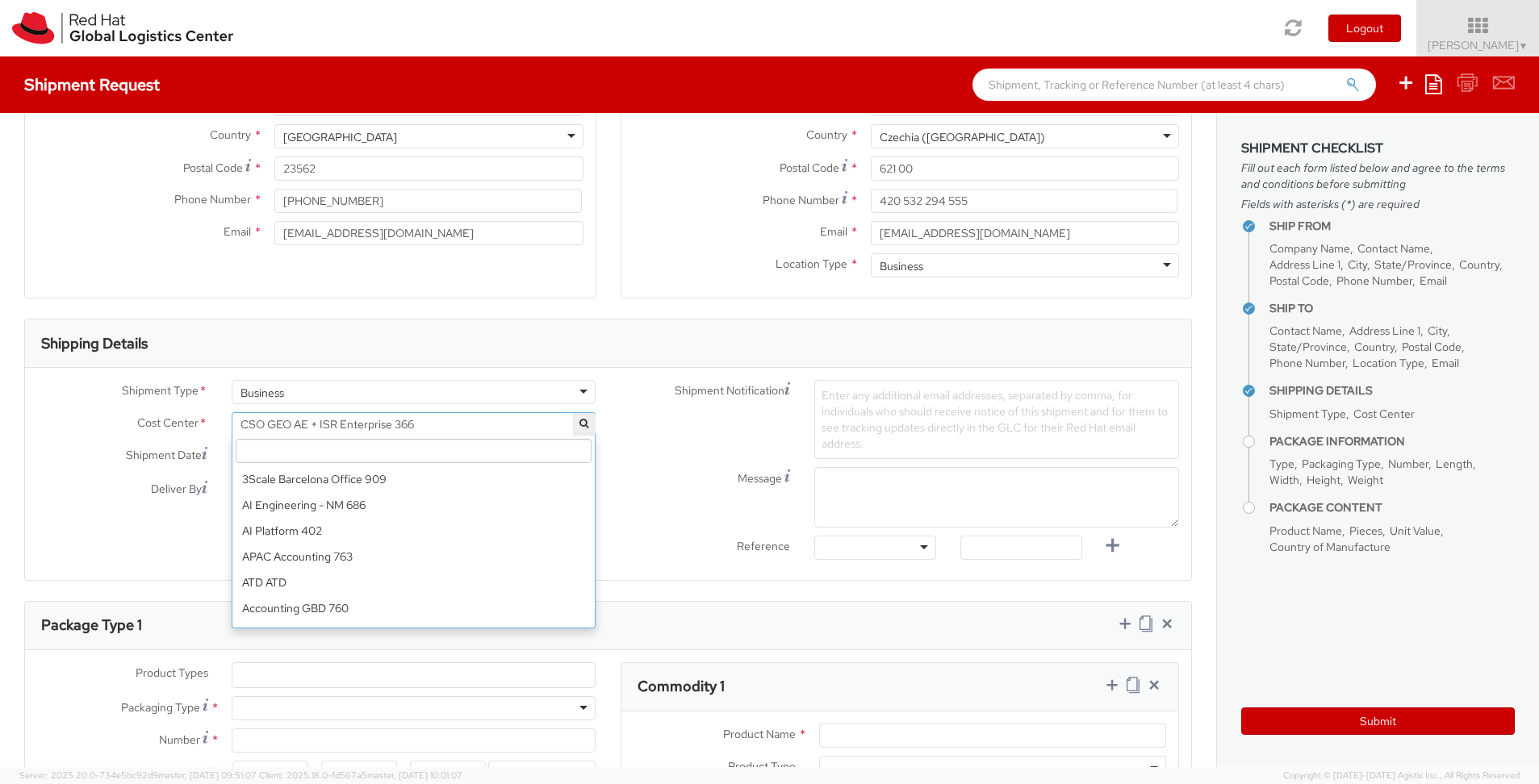
click at [501, 419] on span "CSO GEO AE + ISR Enterprise 366" at bounding box center [414, 423] width 347 height 14
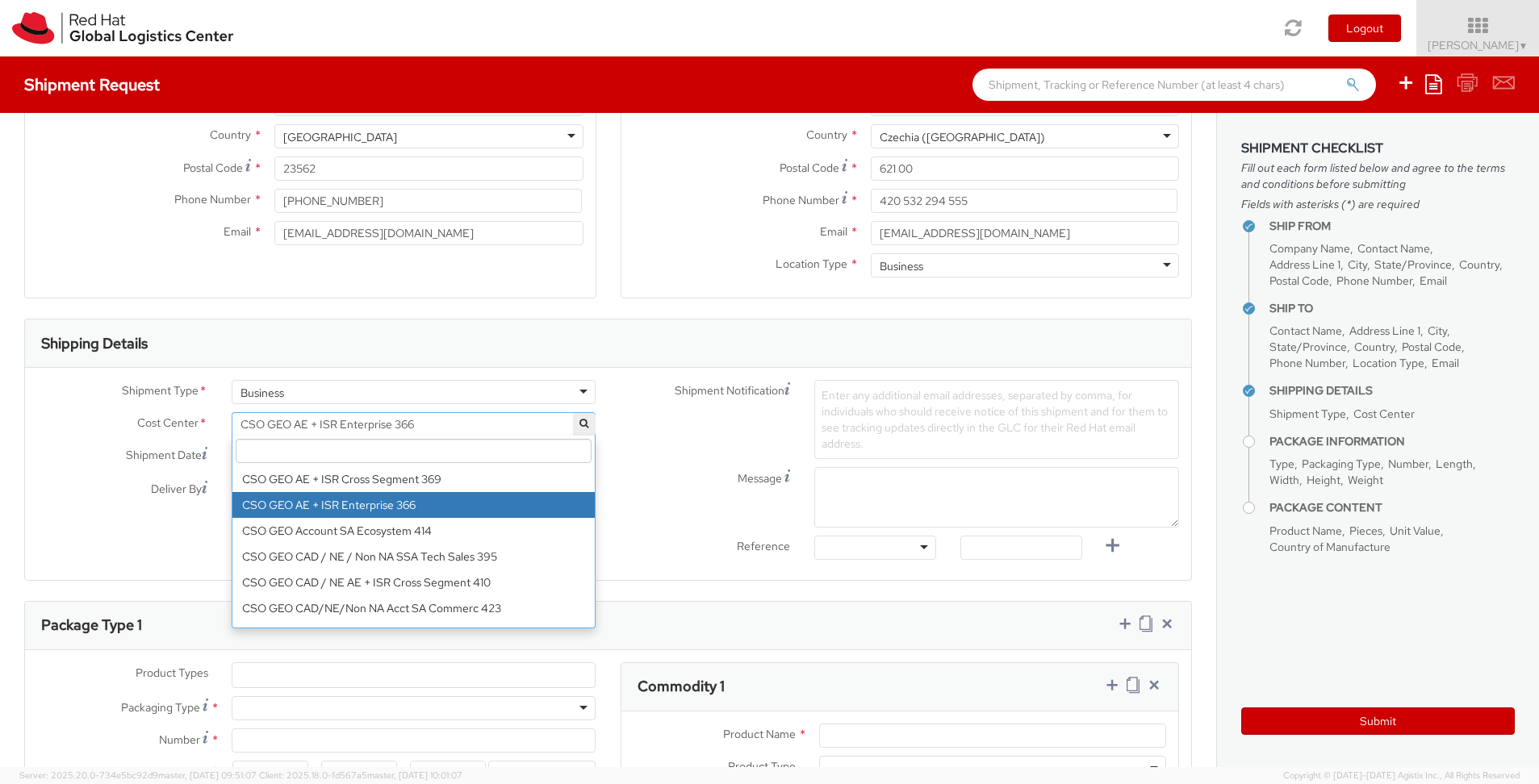
click at [295, 451] on input "search" at bounding box center [414, 452] width 357 height 24
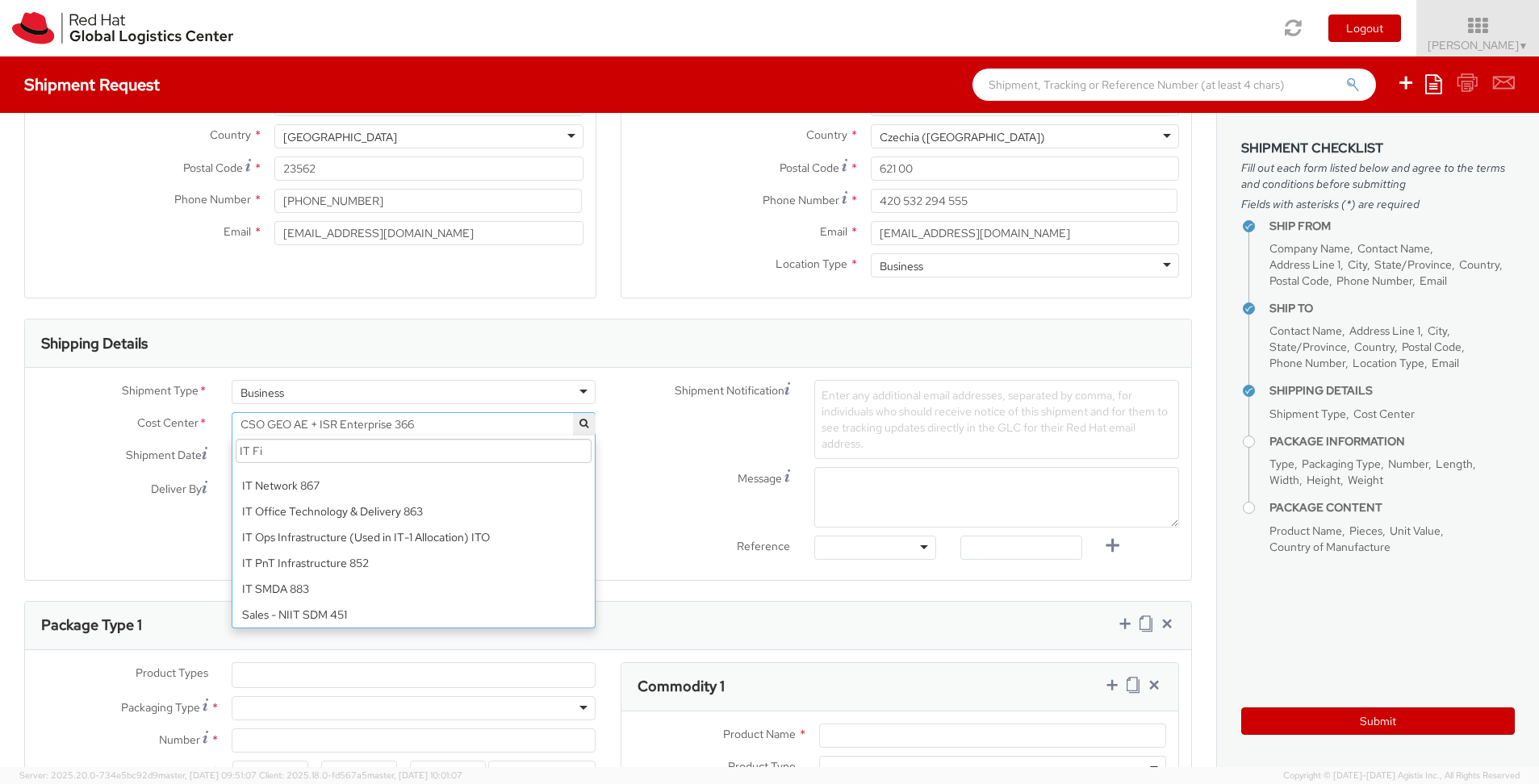
scroll to position [0, 0]
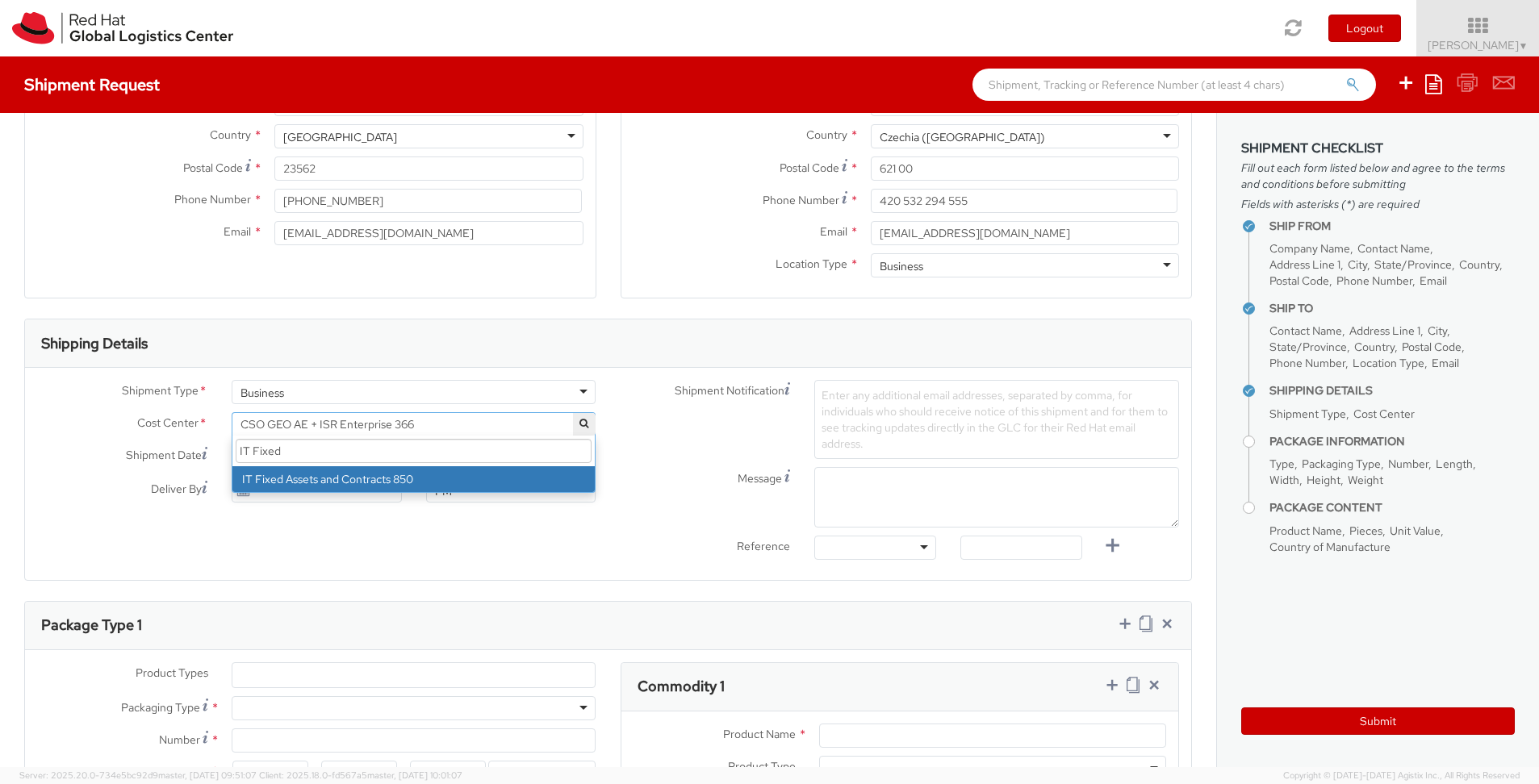
type input "IT Fixed"
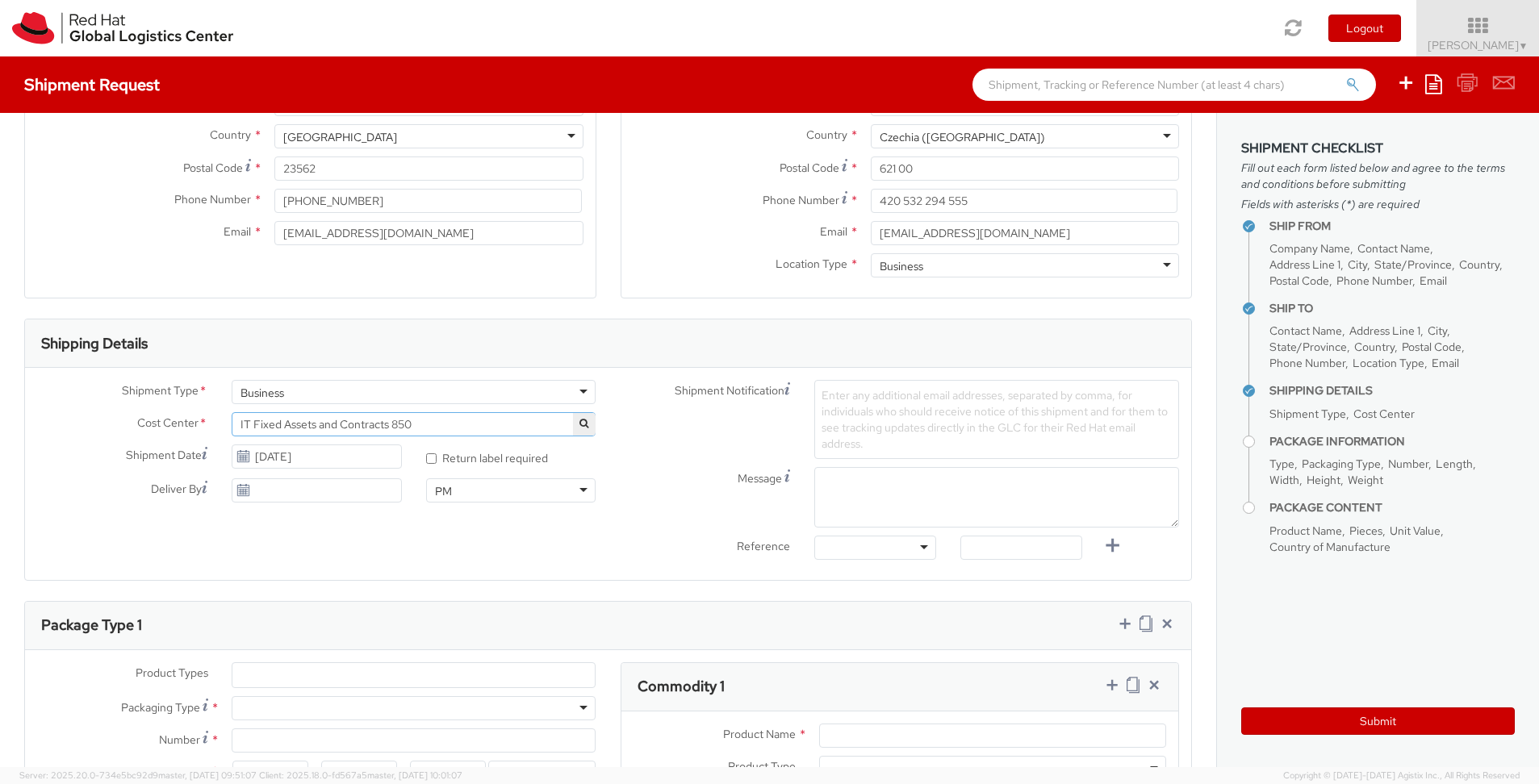
select select "850"
drag, startPoint x: 289, startPoint y: 463, endPoint x: 258, endPoint y: 459, distance: 31.3
click at [283, 462] on input "[DATE]" at bounding box center [316, 457] width 170 height 24
click at [377, 632] on td "30" at bounding box center [371, 632] width 29 height 24
type input "[DATE]"
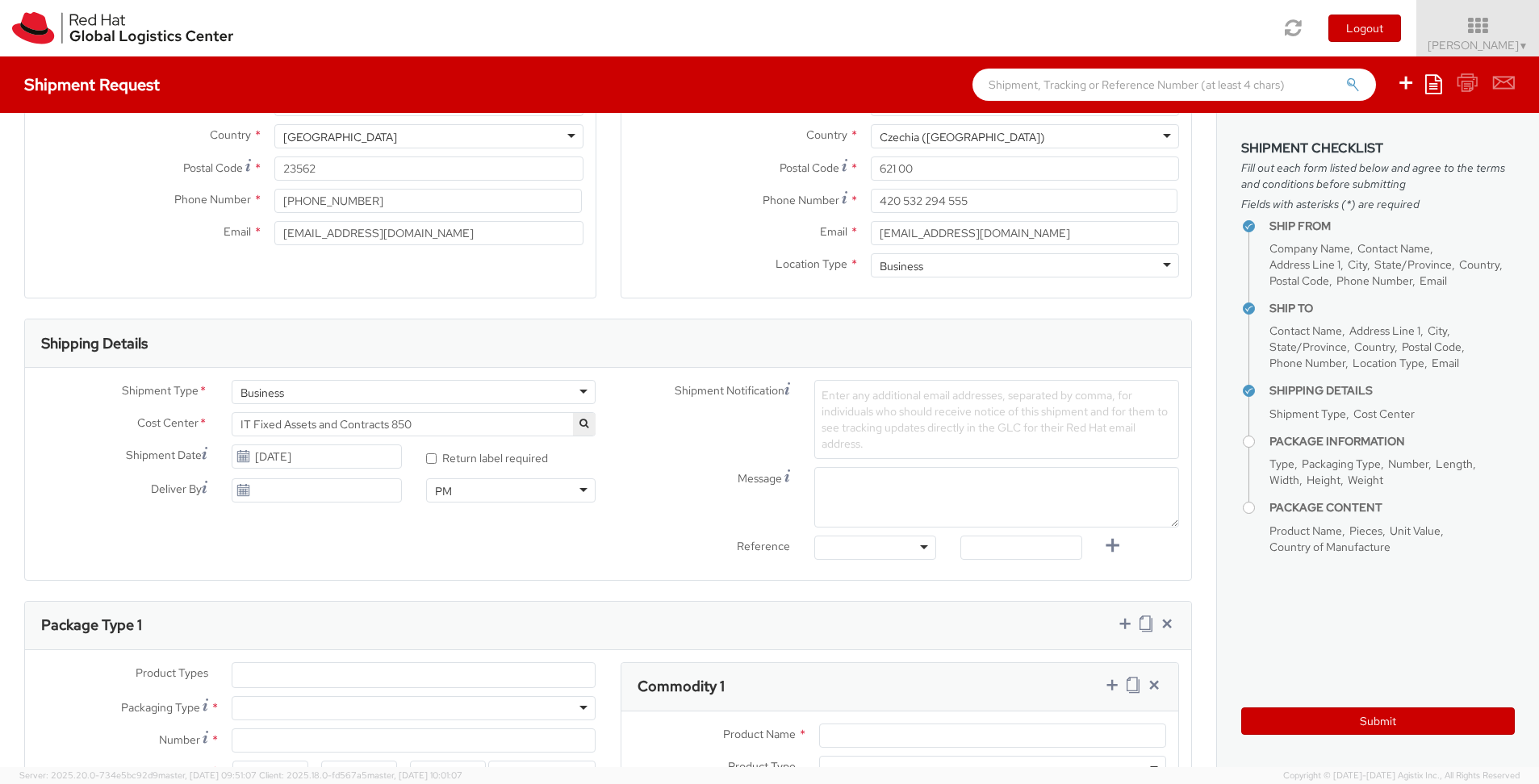
click at [436, 458] on label "* Return label required" at bounding box center [488, 457] width 124 height 19
click at [436, 458] on input "* Return label required" at bounding box center [431, 458] width 10 height 10
checkbox input "true"
click at [865, 398] on span "Enter any additional email addresses, separated by comma, for individuals who s…" at bounding box center [994, 419] width 346 height 63
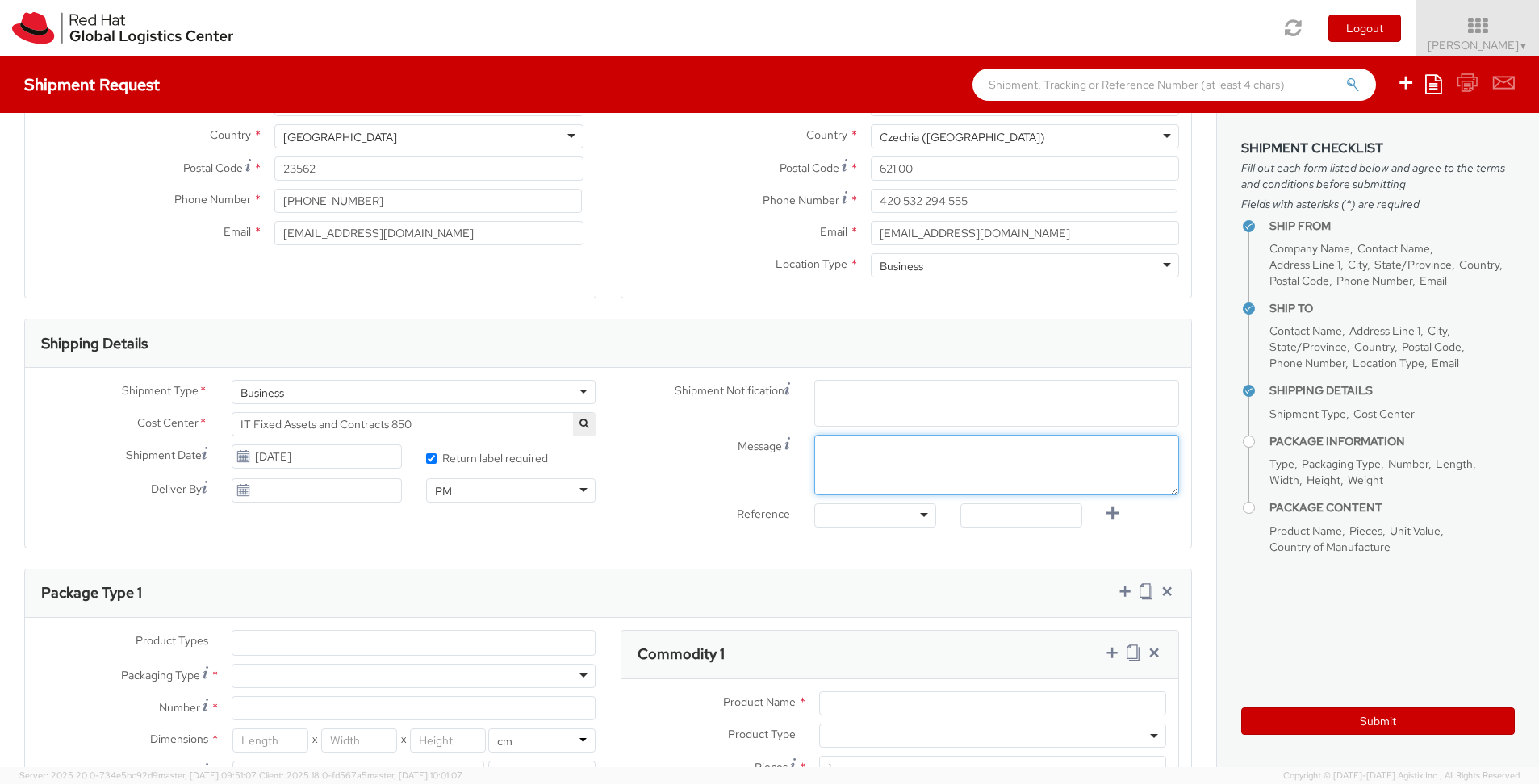
click at [861, 444] on div "Shipment Notification Enter any additional email addresses, separated by comma,…" at bounding box center [900, 458] width 583 height 156
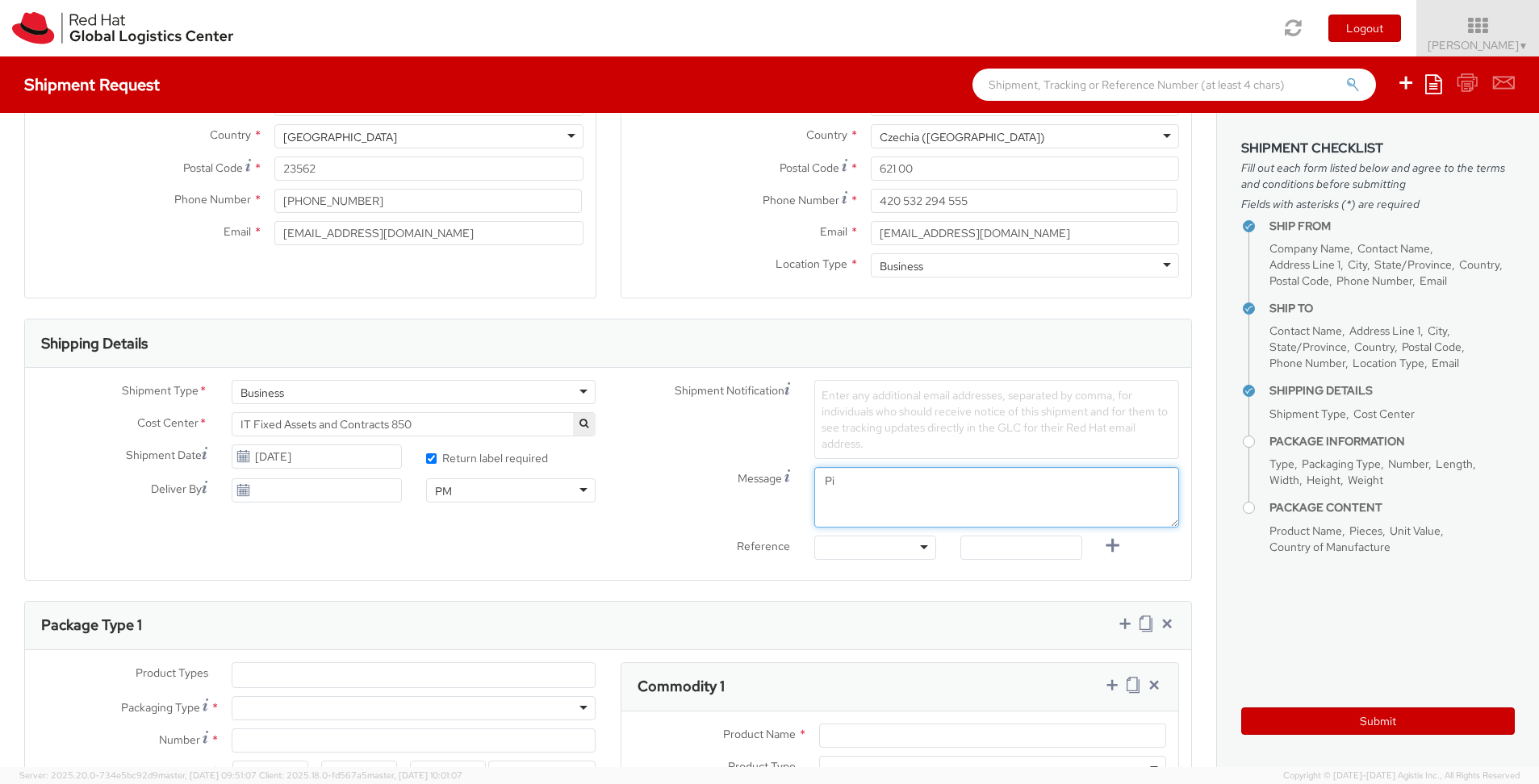
type textarea "P"
type textarea "M"
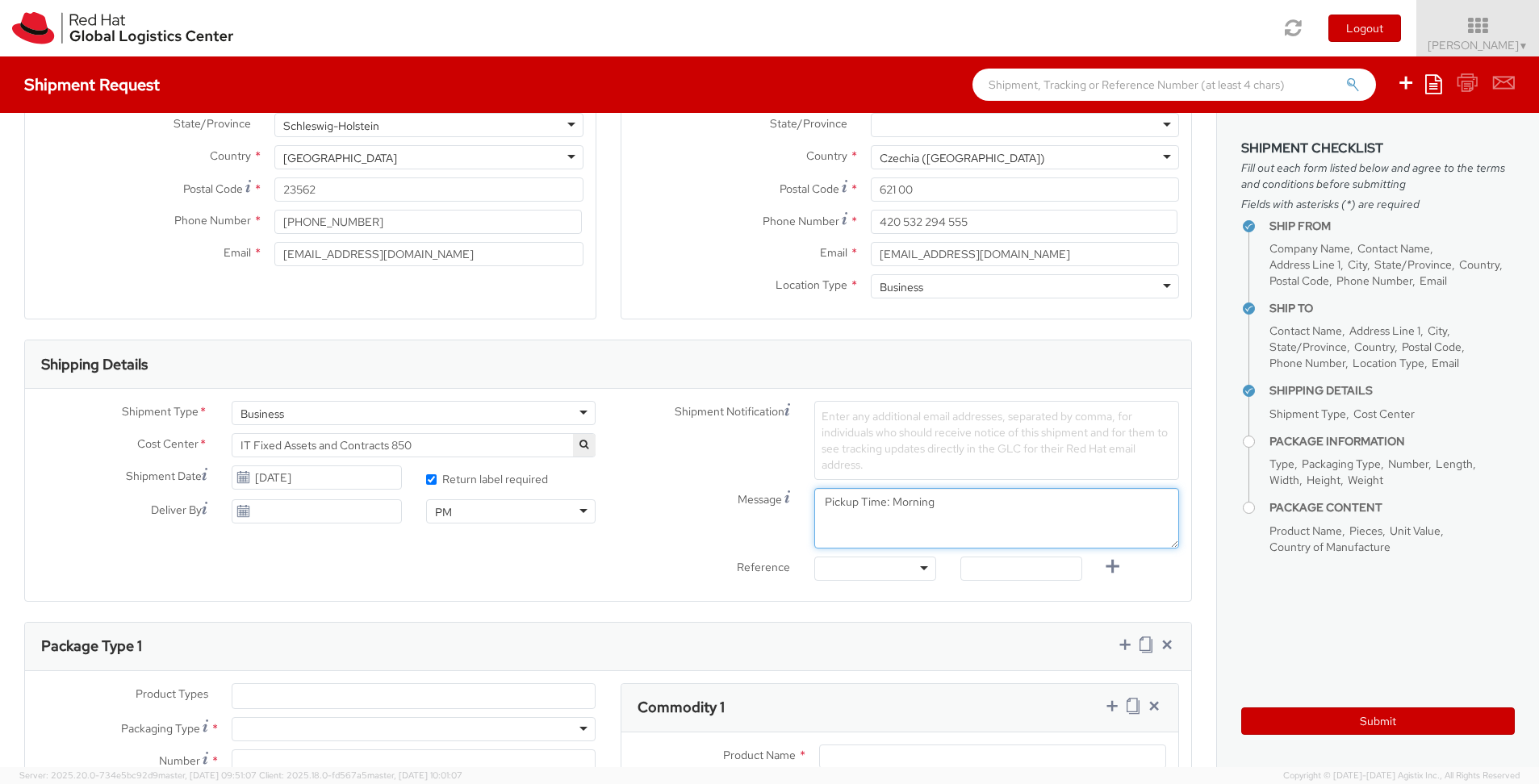
scroll to position [269, 0]
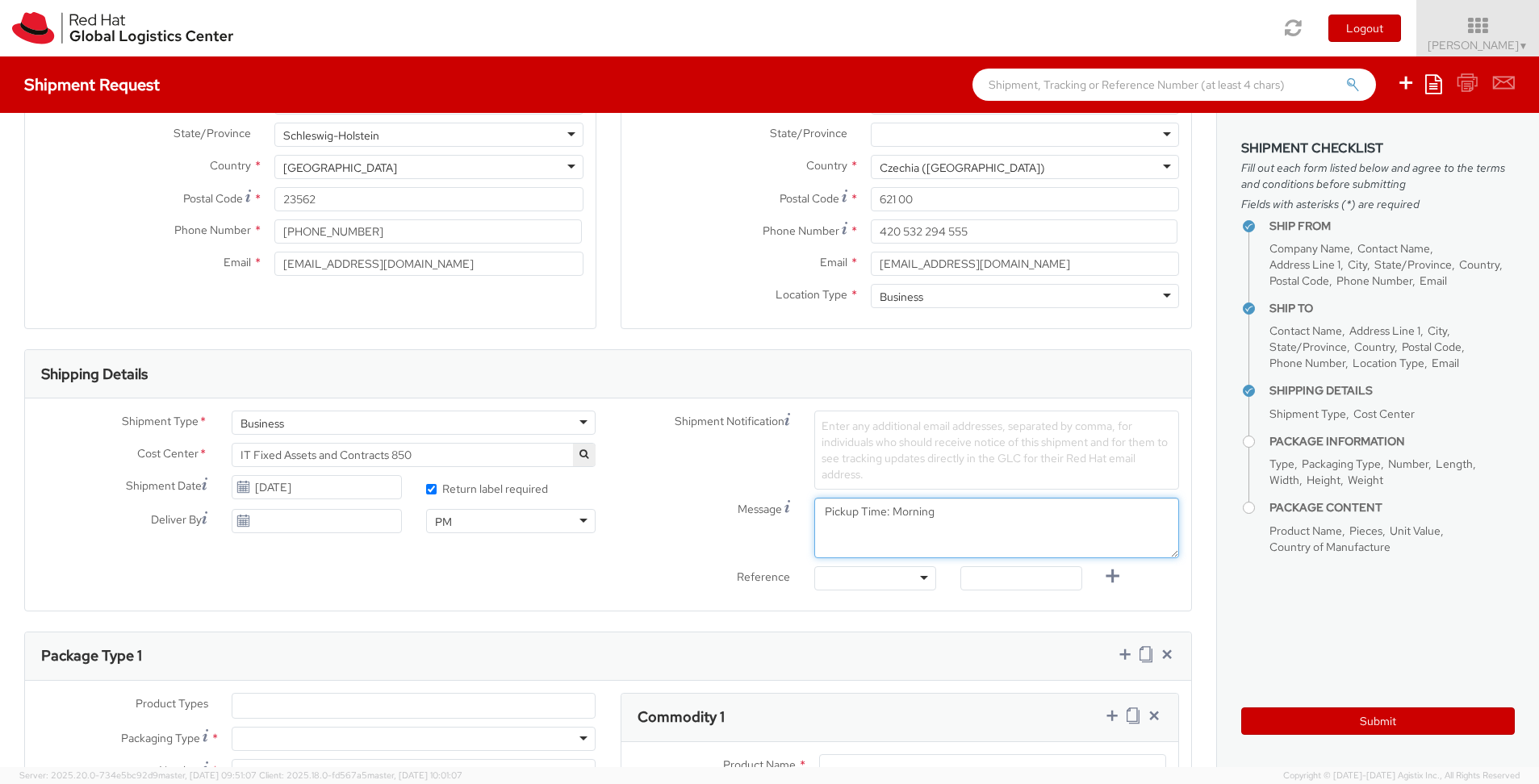
type textarea "Pickup Time: Morning"
click at [885, 565] on div "Message Pickup Time: Morning" at bounding box center [900, 531] width 583 height 69
click at [888, 569] on div at bounding box center [875, 578] width 122 height 24
click at [978, 603] on div "Shipment Type * Business Business Business Cost Center * CSO GEO AE + ISR Enter…" at bounding box center [608, 505] width 1166 height 212
click at [979, 581] on input "text" at bounding box center [1022, 578] width 122 height 24
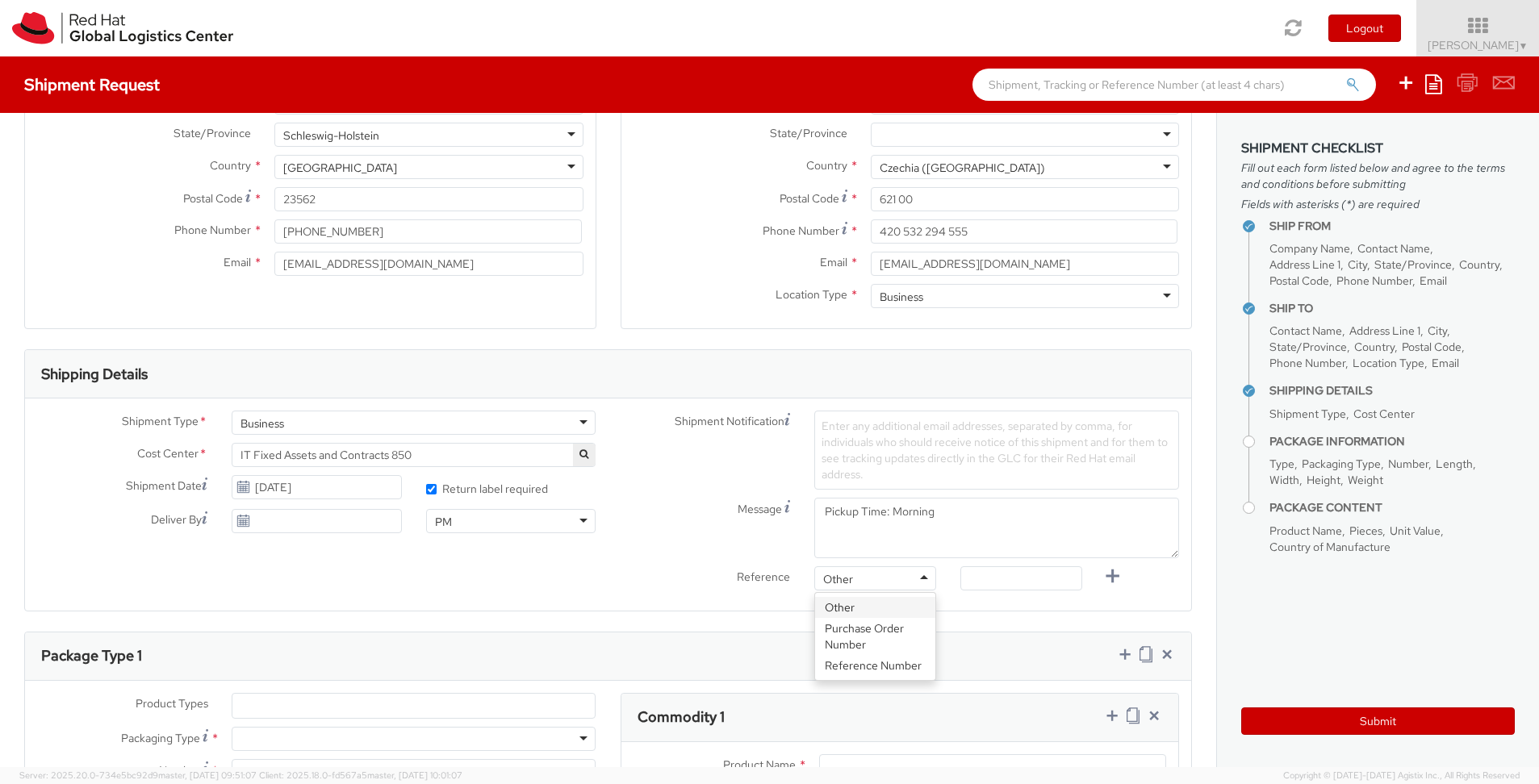
click at [925, 577] on div "Other" at bounding box center [875, 578] width 122 height 24
click at [867, 605] on div "Shipment Type * Business Business Business Cost Center * CSO GEO AE + ISR Enter…" at bounding box center [608, 505] width 1166 height 212
click at [988, 578] on input "text" at bounding box center [1022, 578] width 122 height 24
paste input "RPCI, RITM, TASK or INC#"
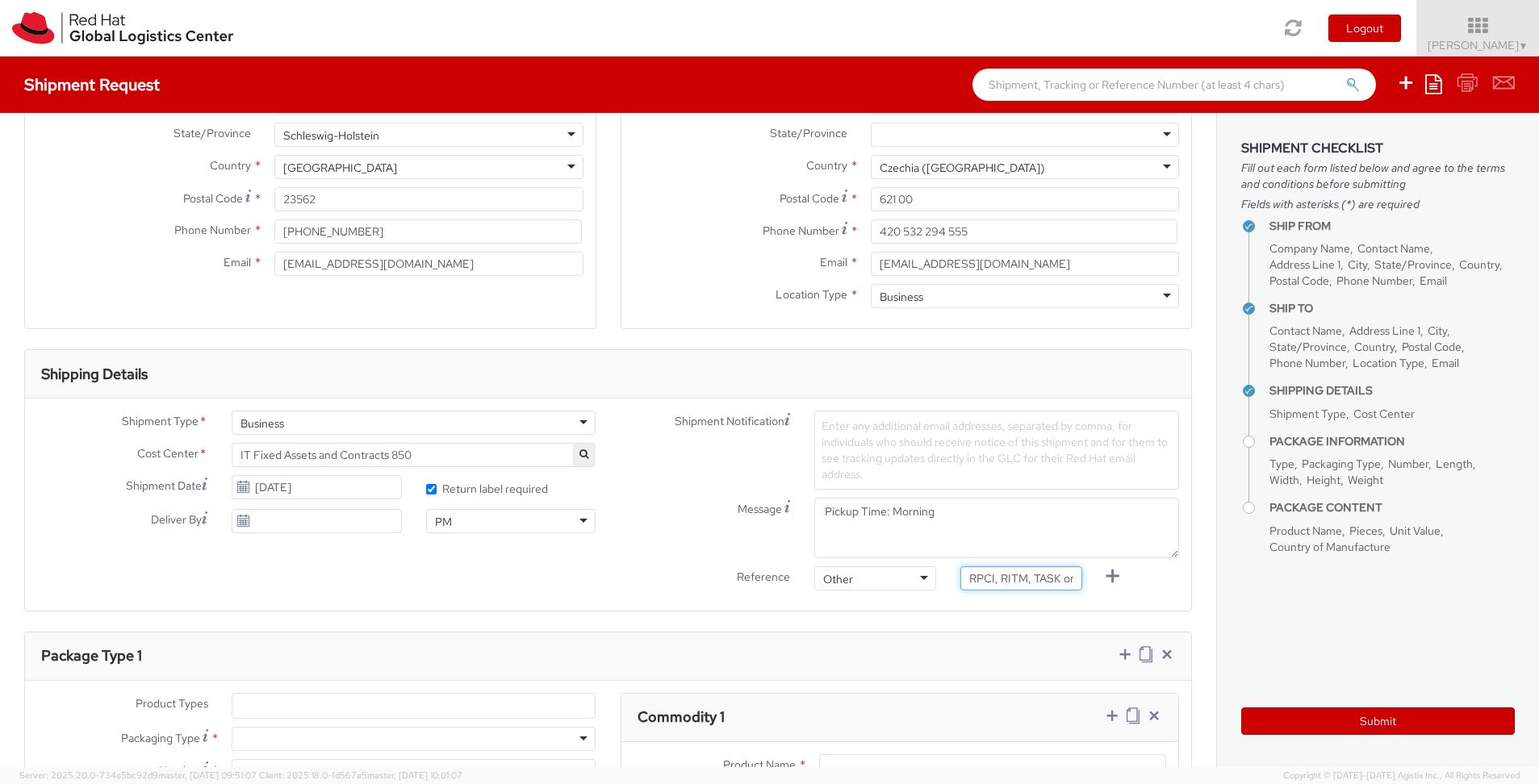
type input "RPCI, RITM, TASK or INC#"
click at [976, 612] on div "Ship From Location Location * [GEOGRAPHIC_DATA] - [GEOGRAPHIC_DATA] - [GEOGRAPH…" at bounding box center [608, 601] width 1216 height 1516
click at [860, 429] on span "Enter any additional email addresses, separated by comma, for individuals who s…" at bounding box center [994, 450] width 346 height 63
click at [830, 425] on span "Enter any additional email addresses, separated by comma, for individuals who s…" at bounding box center [994, 450] width 346 height 63
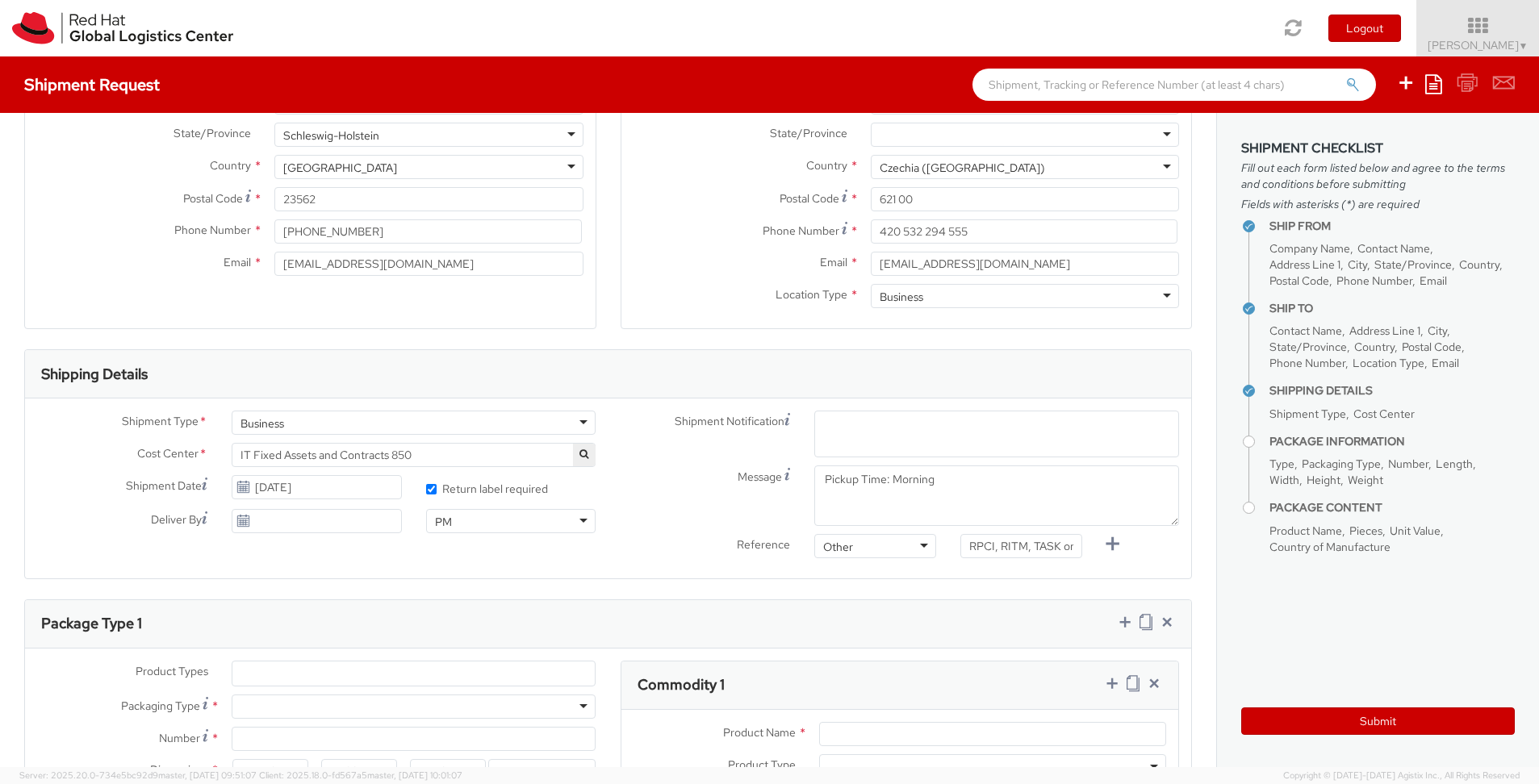
paste input "[EMAIL_ADDRESS][DOMAIN_NAME]"
type input "[EMAIL_ADDRESS][DOMAIN_NAME]"
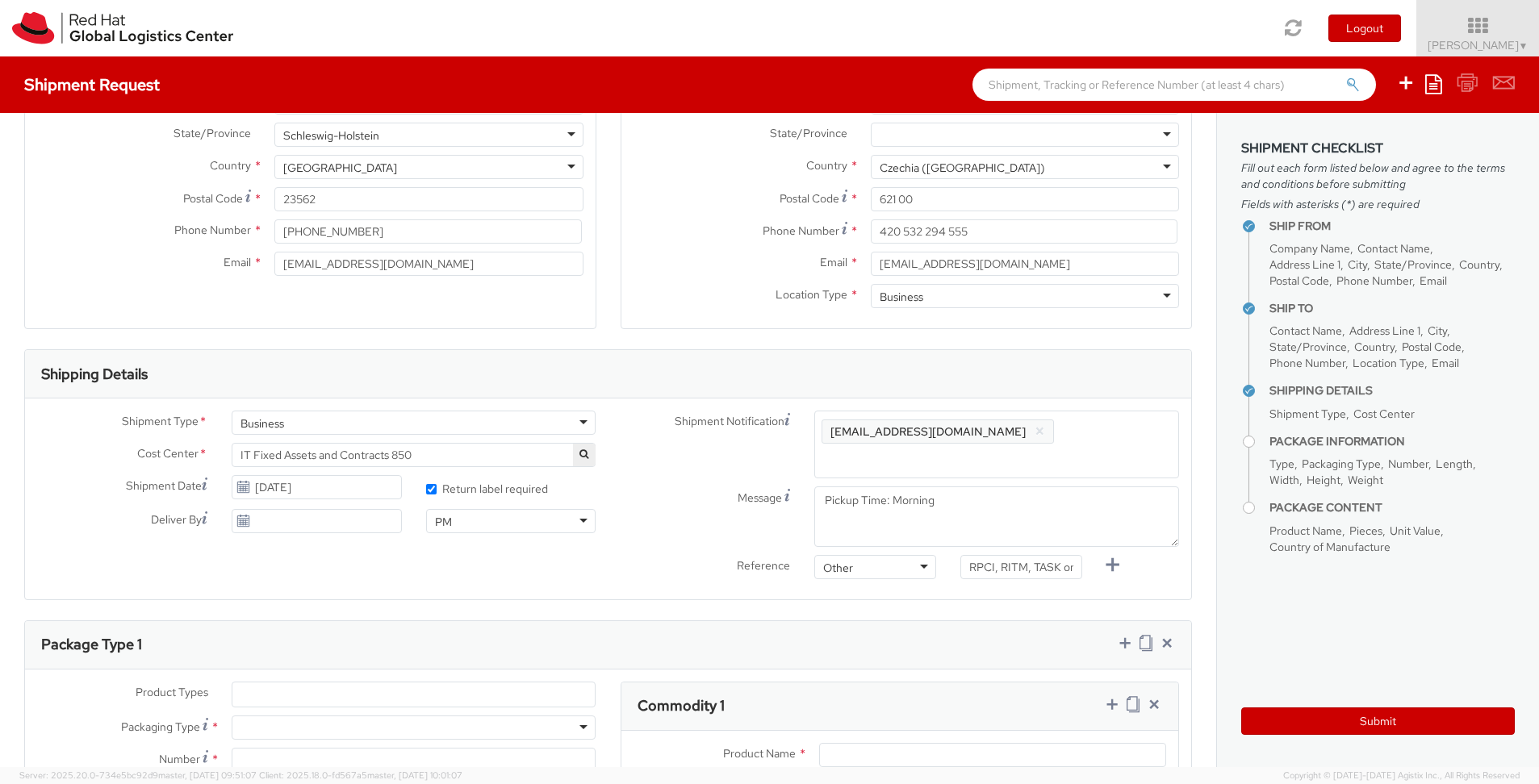
click at [1035, 426] on button "×" at bounding box center [1039, 432] width 10 height 20
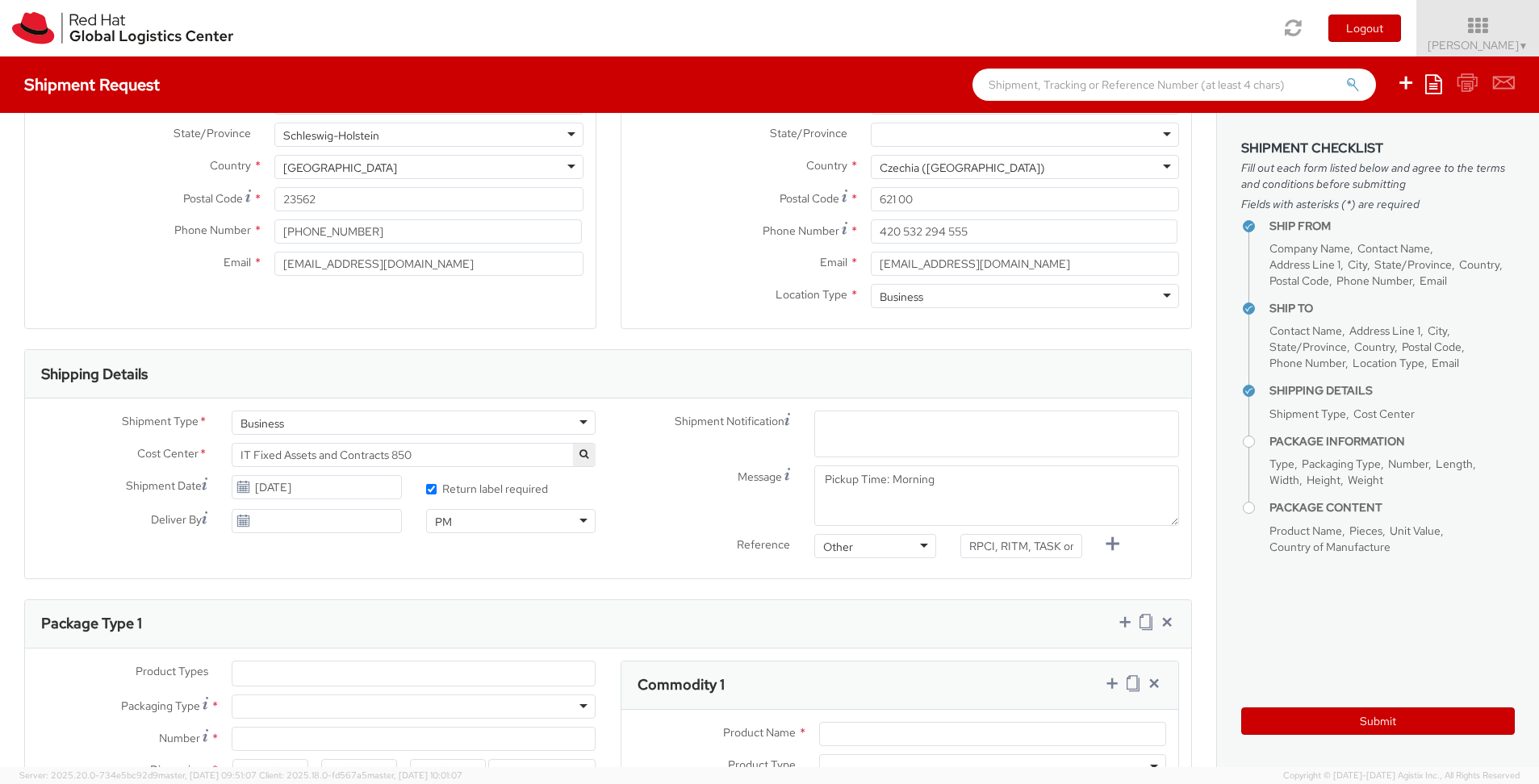
click at [891, 428] on span "Enter any additional email addresses, separated by comma, for individuals who s…" at bounding box center [996, 453] width 350 height 65
type input "[EMAIL_ADDRESS][DOMAIN_NAME]"
paste input "[EMAIL_ADDRESS][DOMAIN_NAME]"
type input "[EMAIL_ADDRESS][DOMAIN_NAME]"
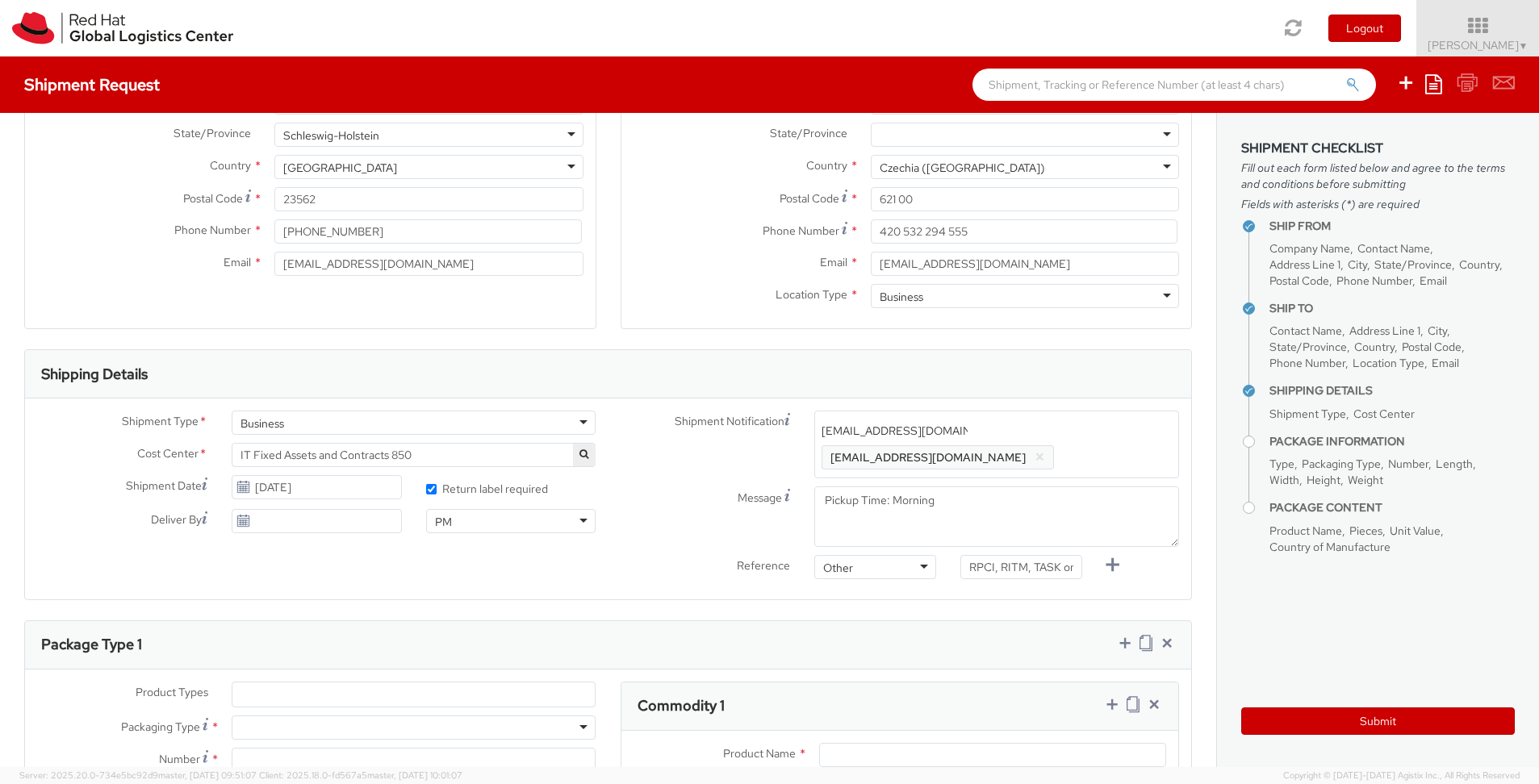
click at [1163, 439] on span "Enter any additional email addresses, separated by comma, for individuals who s…" at bounding box center [996, 453] width 350 height 65
click at [957, 435] on span "Enter any additional email addresses, separated by comma, for individuals who s…" at bounding box center [996, 458] width 350 height 65
click at [956, 436] on span "Enter any additional email addresses, separated by comma, for individuals who s…" at bounding box center [996, 458] width 350 height 65
click at [933, 439] on span "Enter any additional email addresses, separated by comma, for individuals who s…" at bounding box center [996, 458] width 350 height 65
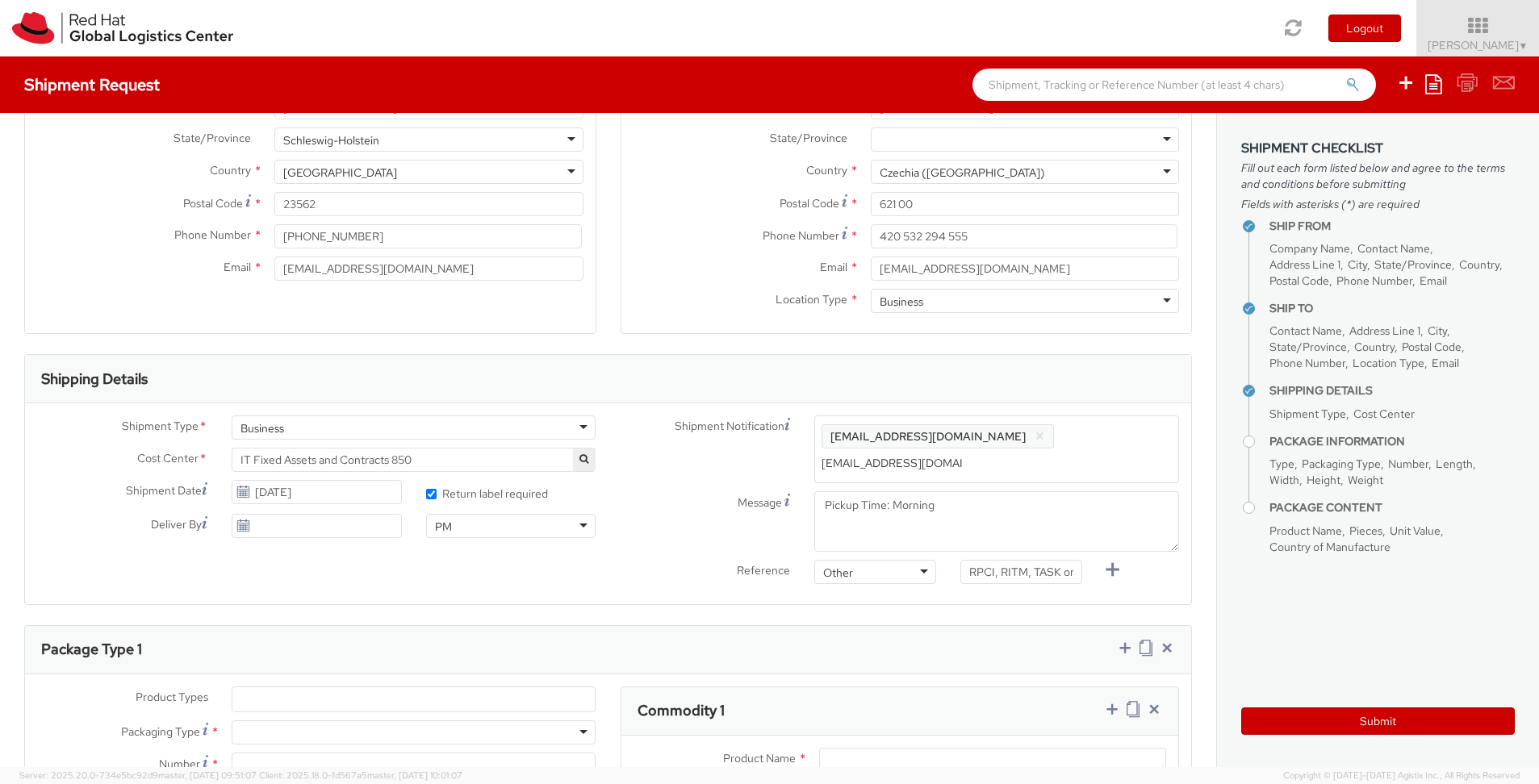
type input "[EMAIL_ADDRESS][DOMAIN_NAME]"
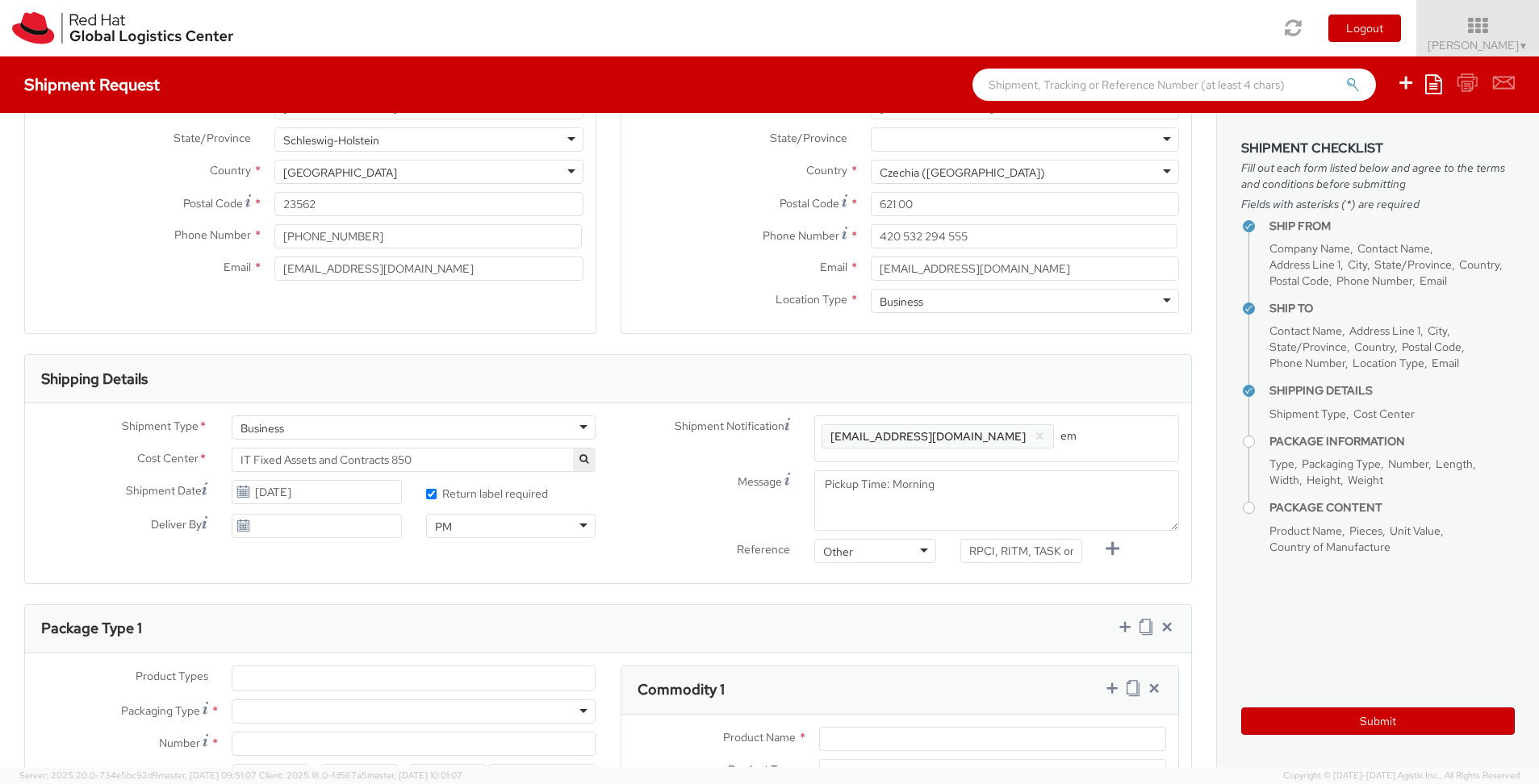
type input "e"
type input "[EMAIL_ADDRESS][DOMAIN_NAME]"
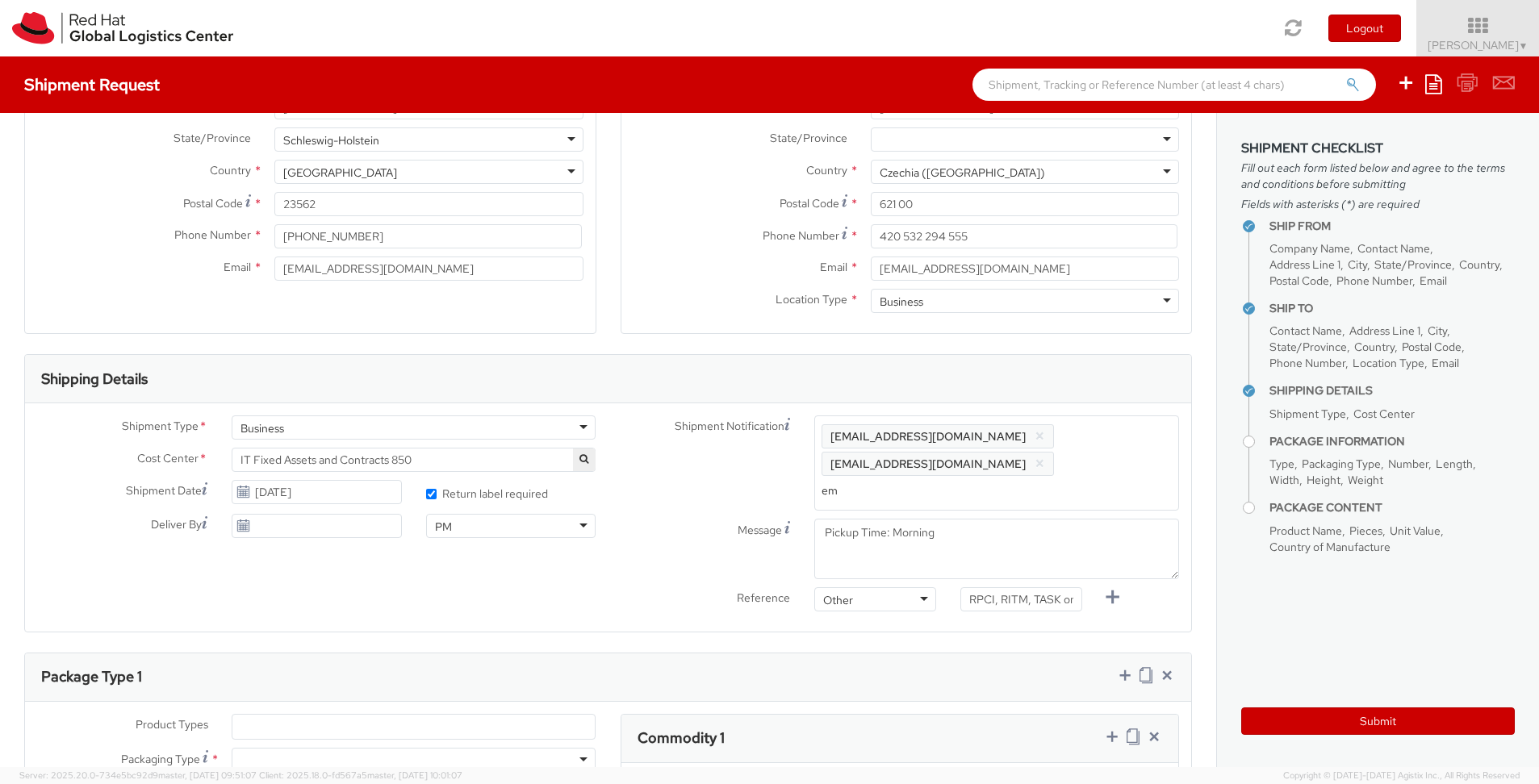
type input "e"
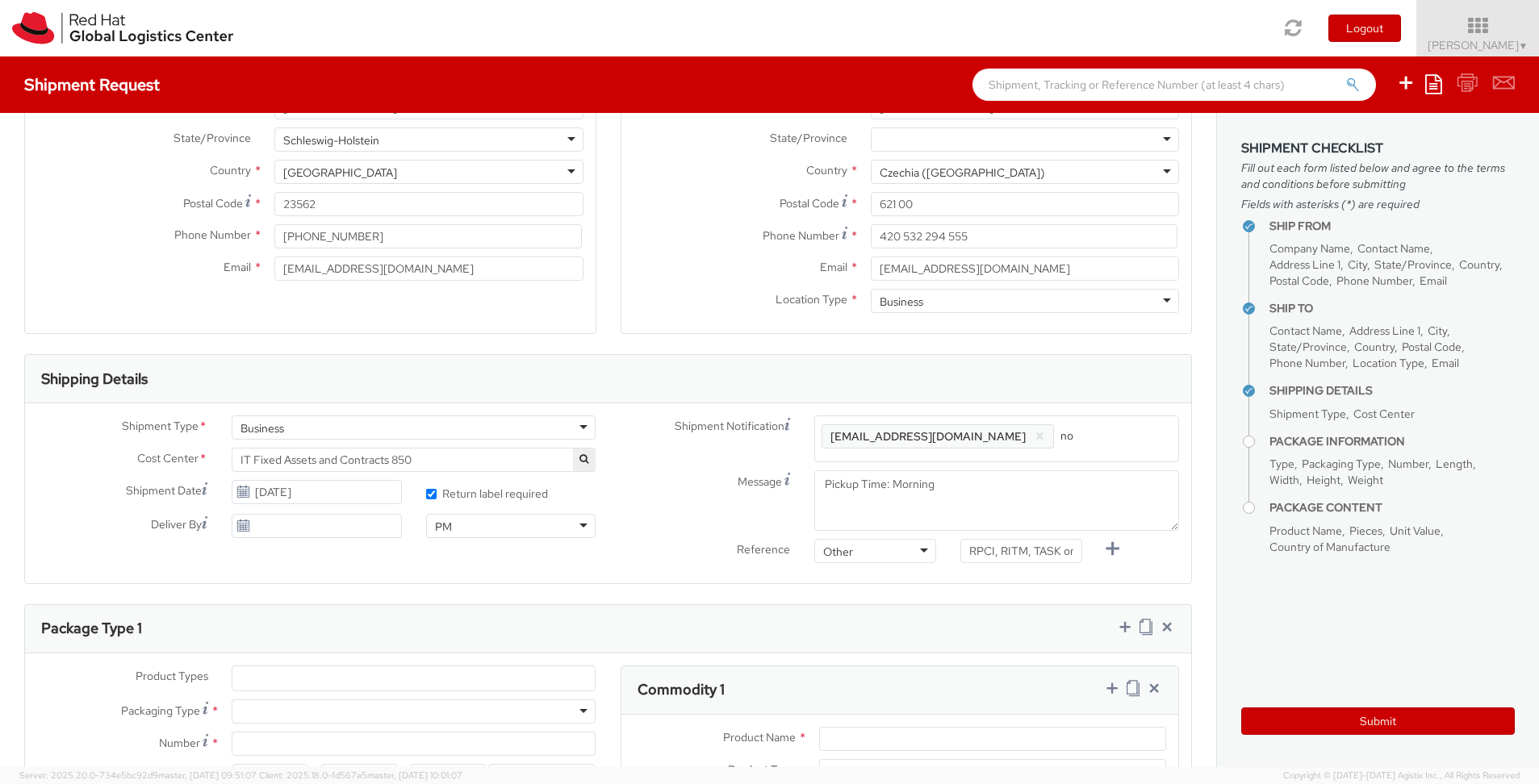
type input "n"
type input "[EMAIL_ADDRESS][DOMAIN_NAME]"
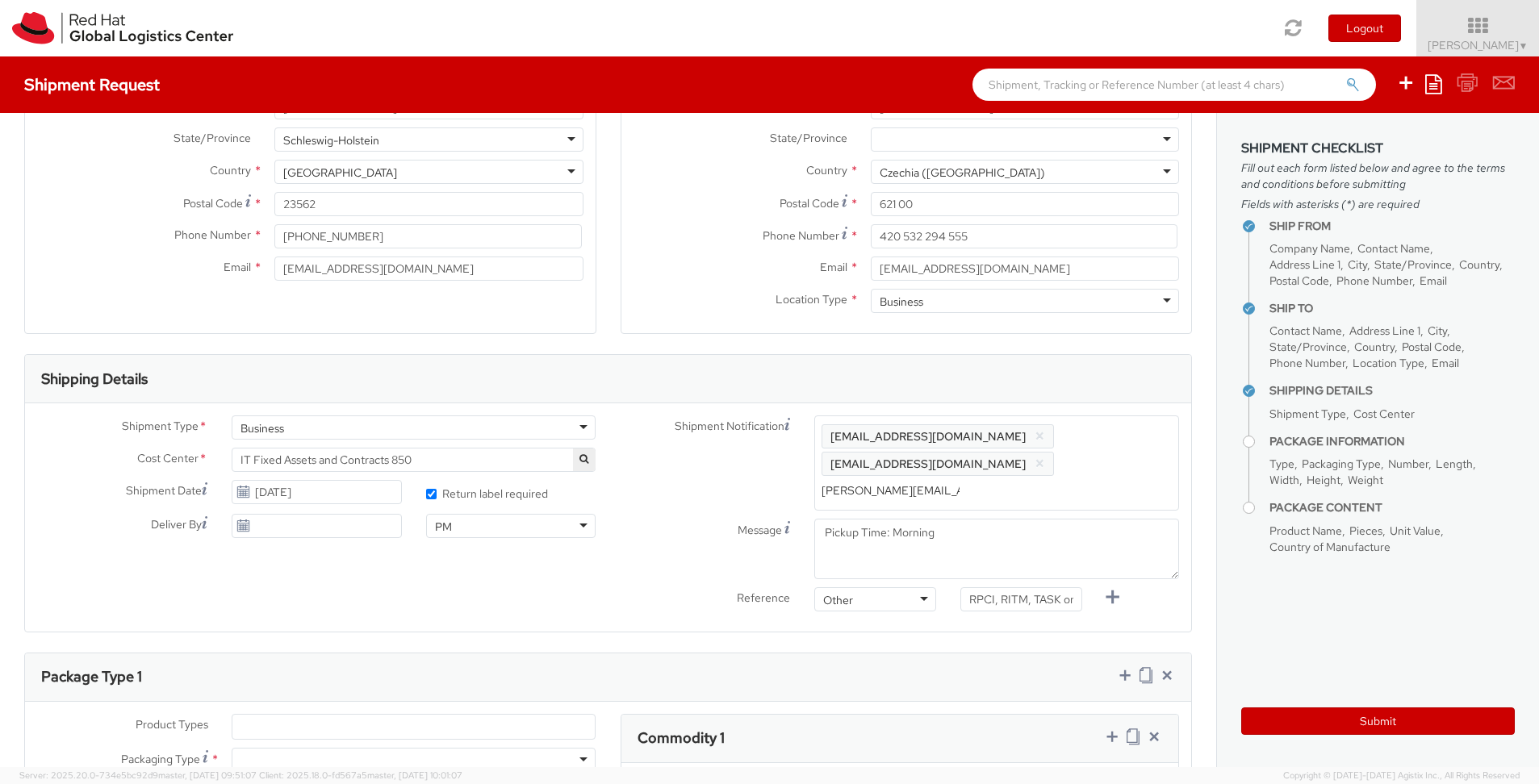
type input "[PERSON_NAME][EMAIL_ADDRESS][PERSON_NAME][DOMAIN_NAME]"
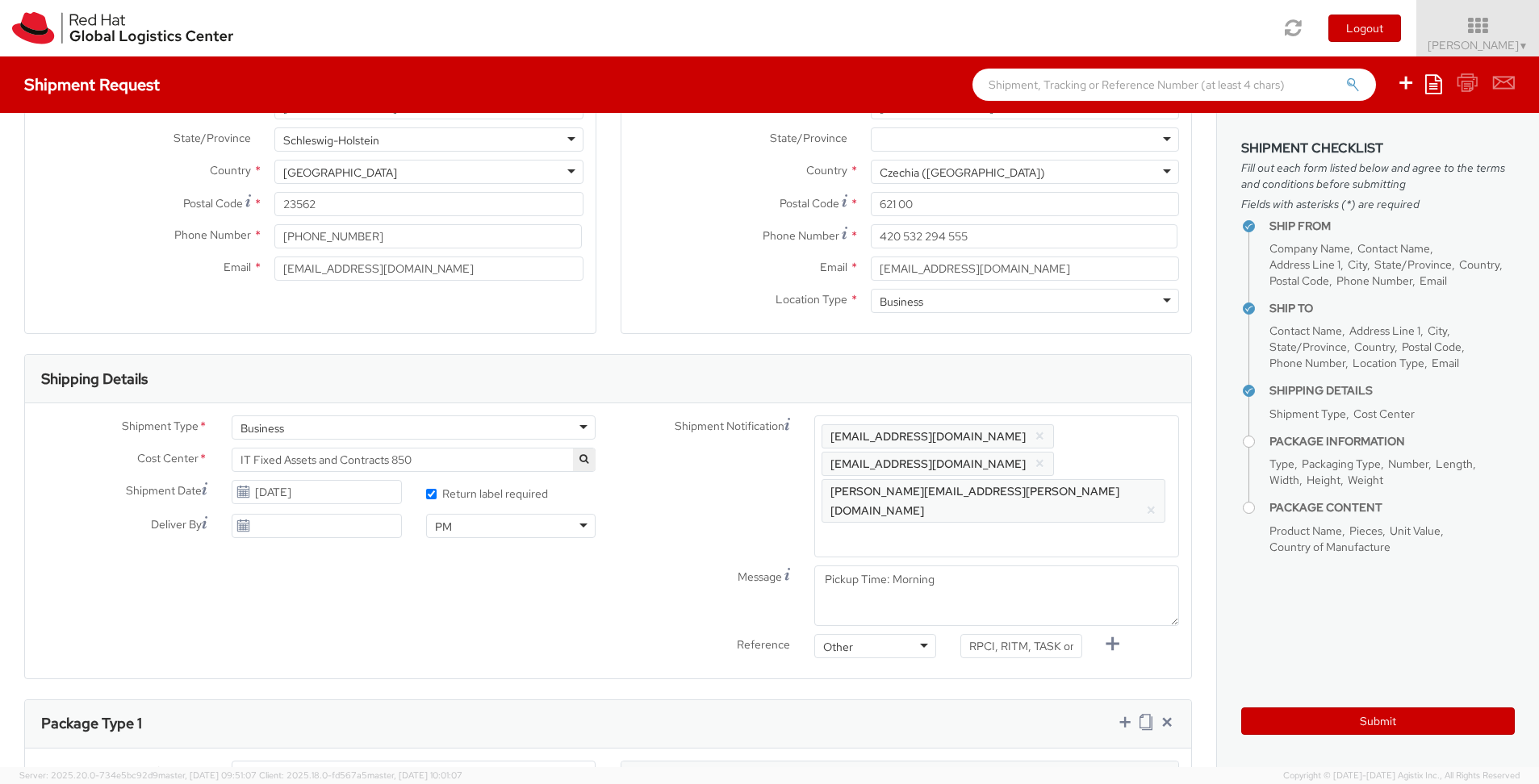
click at [211, 535] on div "Deliver By" at bounding box center [220, 527] width 389 height 24
click at [206, 525] on icon at bounding box center [205, 523] width 6 height 13
click at [232, 525] on input "Deliver By This field is only necessary if a specific delivery date is required." at bounding box center [316, 527] width 170 height 24
type input "[DATE]"
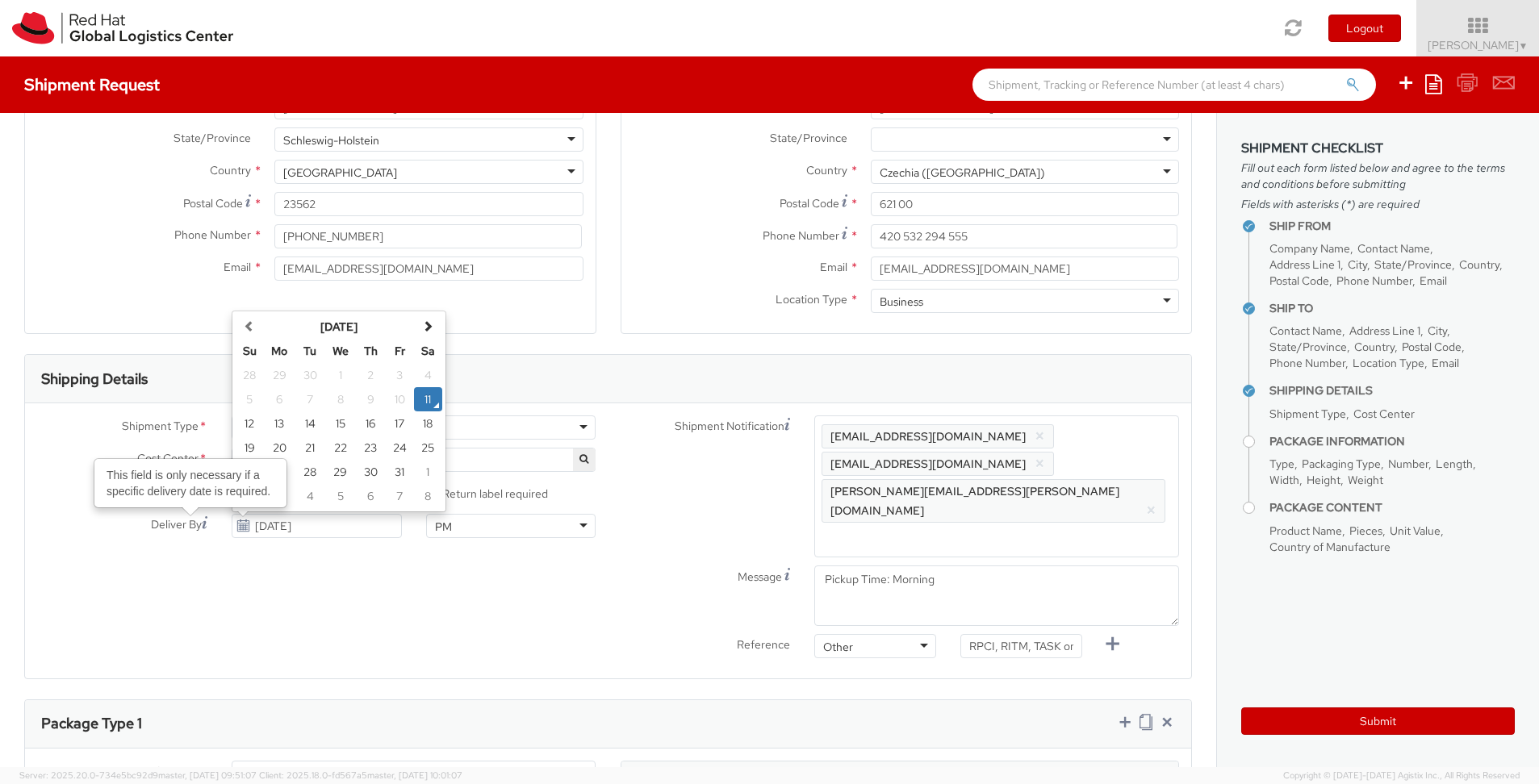
click at [204, 522] on use at bounding box center [205, 522] width 6 height 12
click at [232, 522] on input "[DATE]" at bounding box center [316, 527] width 170 height 24
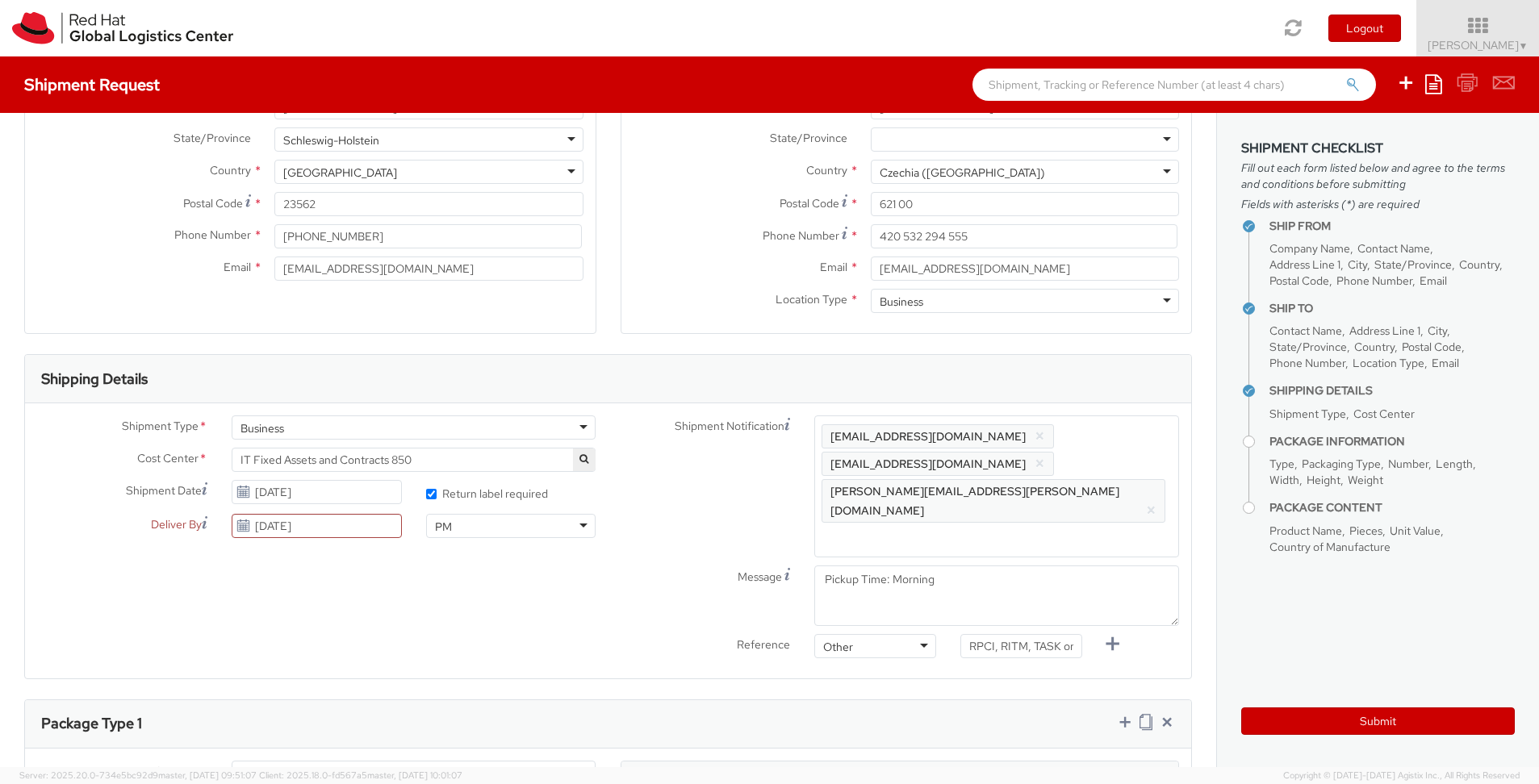
click at [79, 520] on label "Deliver By" at bounding box center [122, 524] width 194 height 20
click at [232, 520] on input "[DATE]" at bounding box center [316, 527] width 170 height 24
click at [79, 522] on label "Deliver By" at bounding box center [122, 524] width 194 height 20
click at [232, 522] on input "[DATE]" at bounding box center [316, 527] width 170 height 24
click at [103, 566] on div "Shipment Type * Business Business Business Cost Center * CSO GEO AE + ISR Enter…" at bounding box center [608, 541] width 1166 height 251
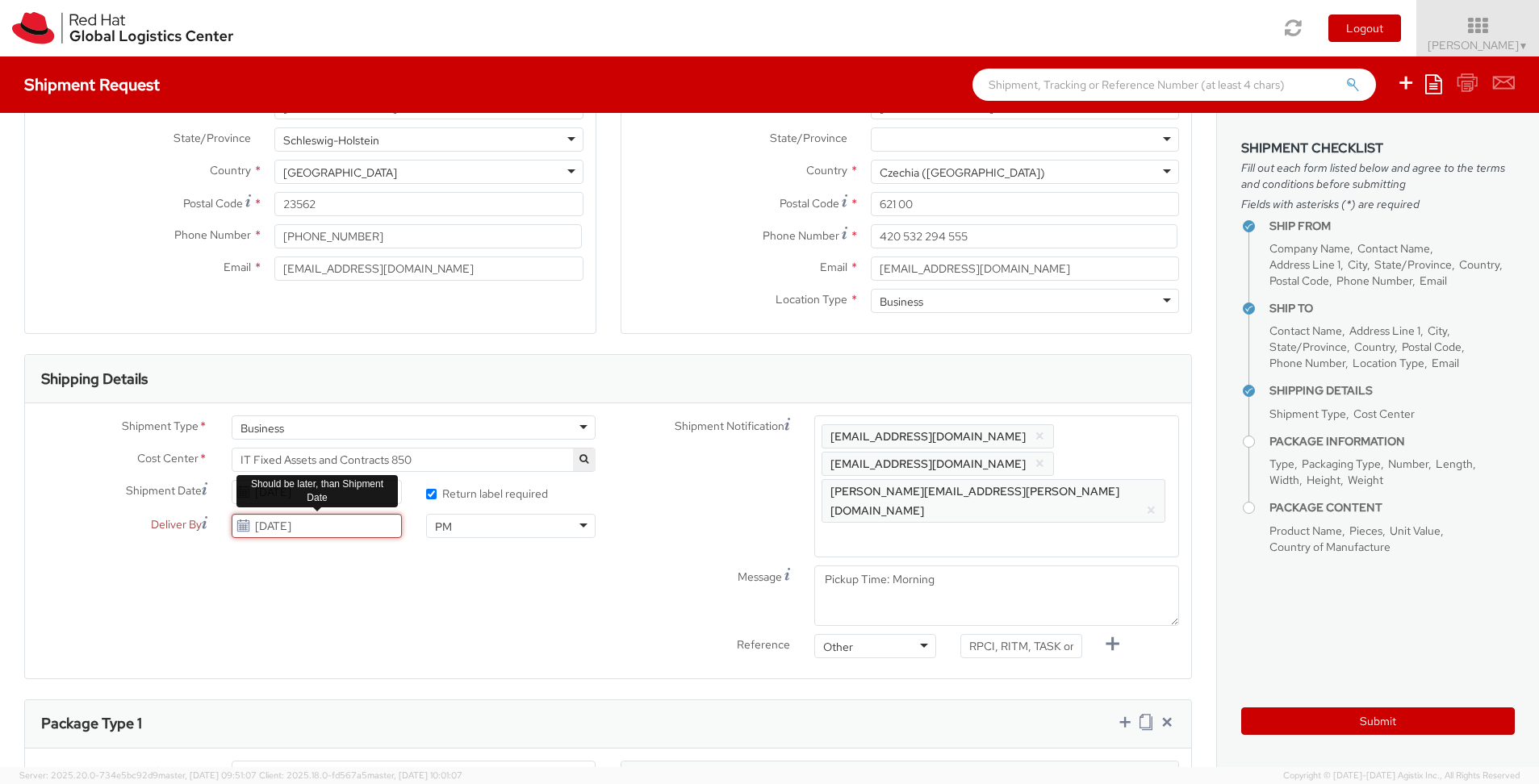
click at [303, 524] on input "[DATE]" at bounding box center [316, 527] width 170 height 24
click at [352, 580] on div "Shipment Type * Business Business Business Cost Center * CSO GEO AE + ISR Enter…" at bounding box center [608, 541] width 1166 height 251
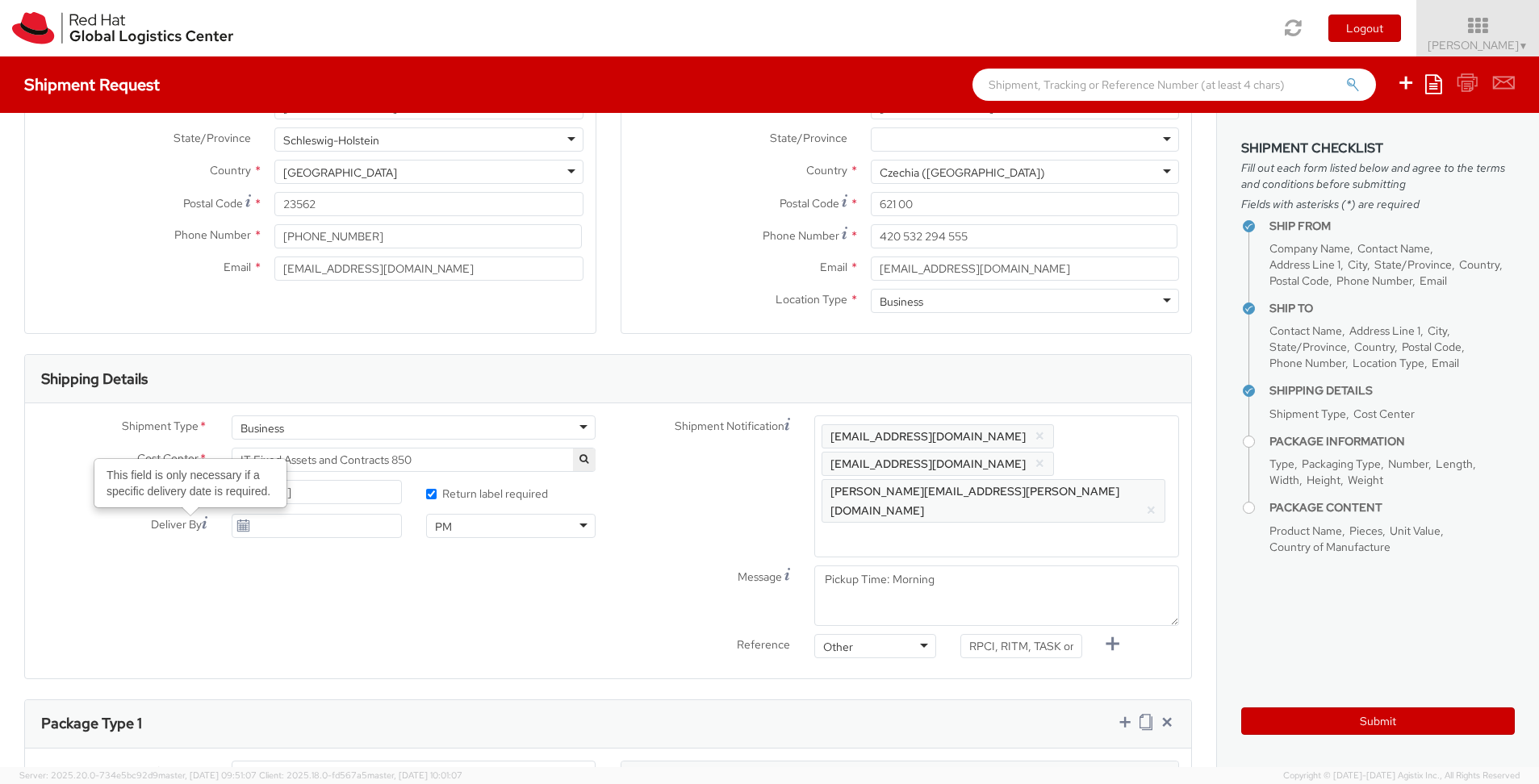
click at [204, 522] on use at bounding box center [205, 522] width 6 height 12
click at [232, 522] on input "Deliver By This field is only necessary if a specific delivery date is required." at bounding box center [316, 527] width 170 height 24
drag, startPoint x: 223, startPoint y: 550, endPoint x: 327, endPoint y: 572, distance: 106.3
click at [224, 550] on div "Shipment Type * Business Business Business Cost Center * CSO GEO AE + ISR Enter…" at bounding box center [608, 541] width 1166 height 251
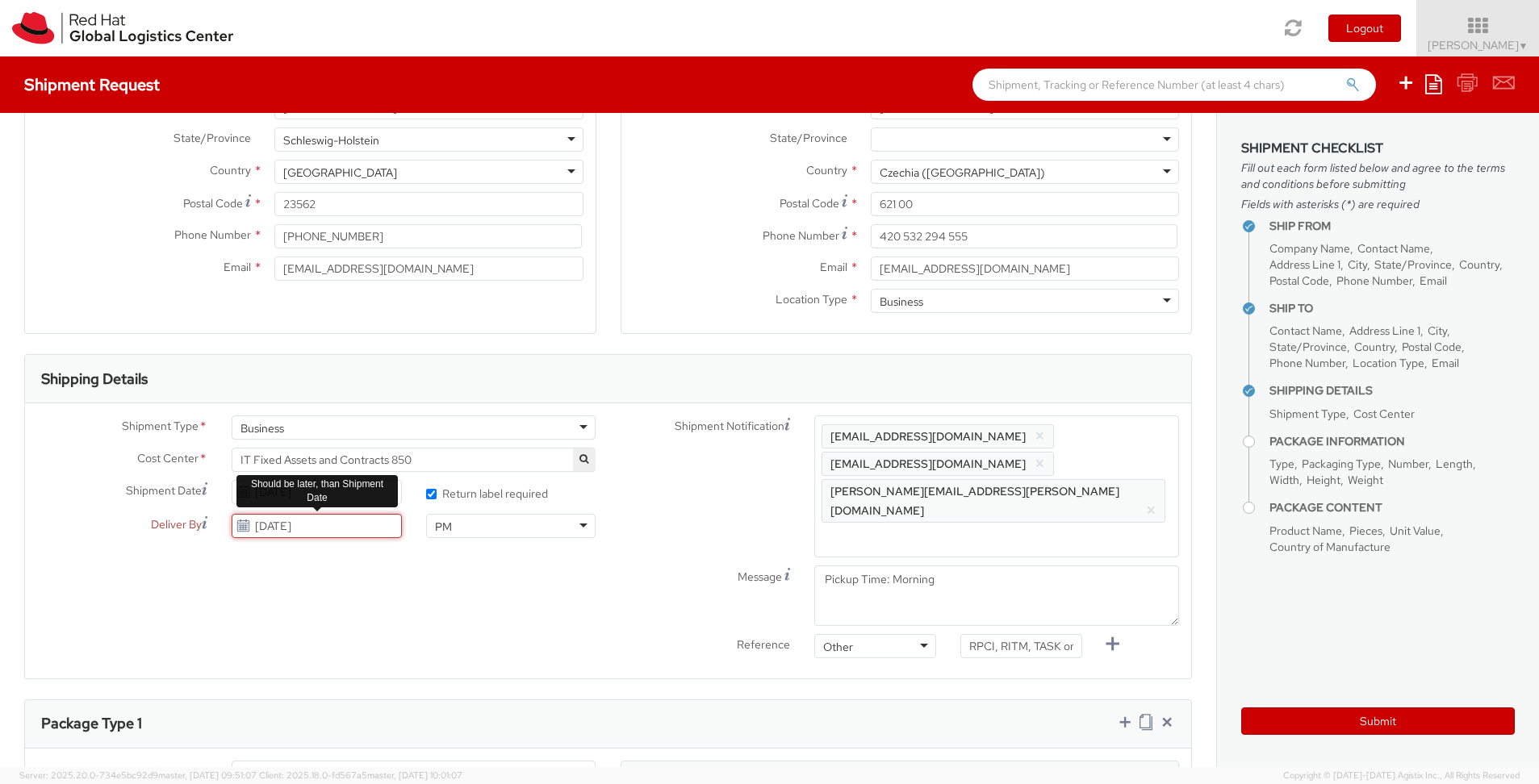
click at [263, 525] on input "[DATE]" at bounding box center [316, 527] width 170 height 24
click at [375, 468] on td "30" at bounding box center [371, 472] width 29 height 24
type input "[DATE]"
click at [392, 596] on div "Shipment Type * Business Business Business Cost Center * CSO GEO AE + ISR Enter…" at bounding box center [608, 541] width 1166 height 275
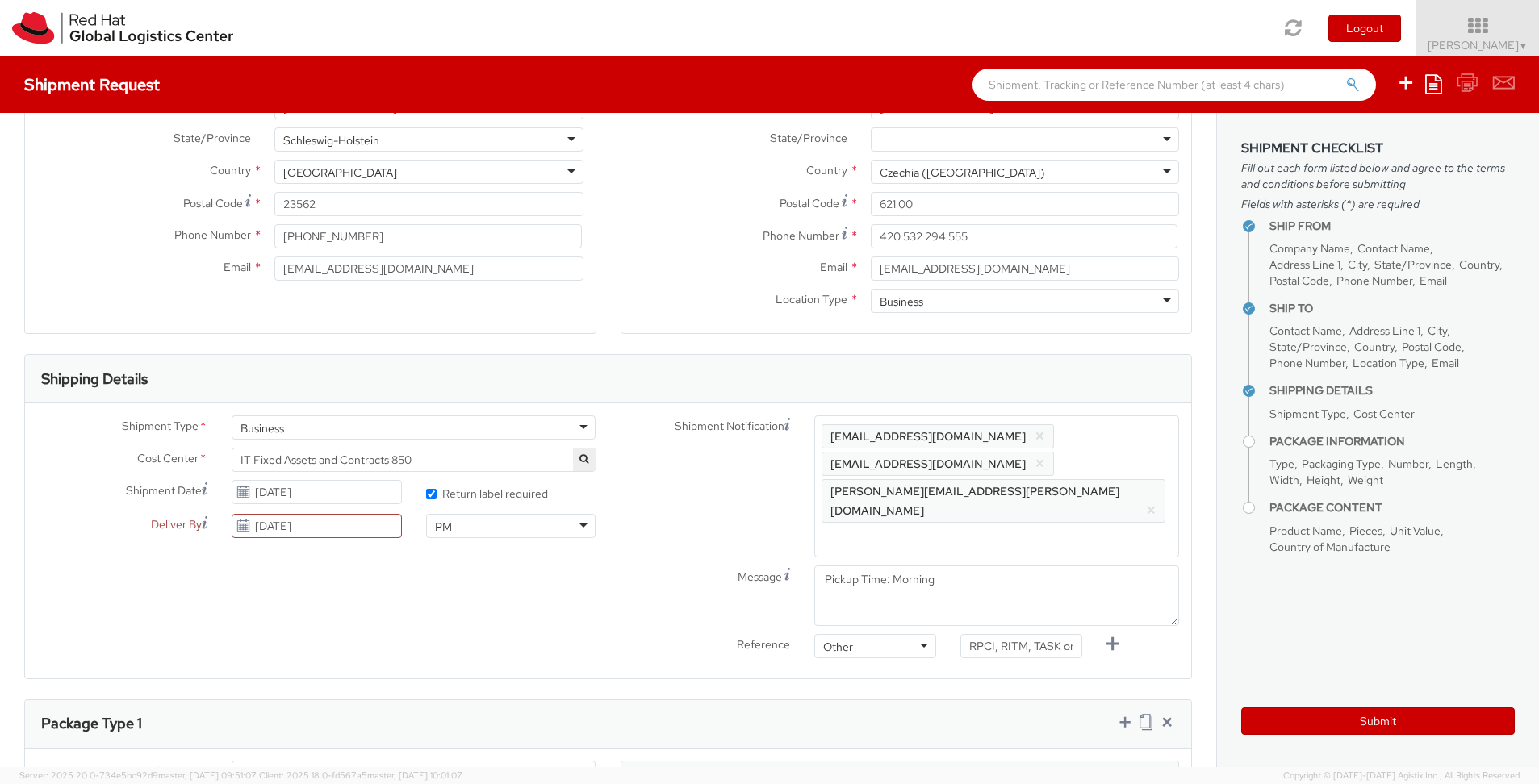
click at [589, 530] on div "PM" at bounding box center [511, 527] width 170 height 24
click at [463, 579] on div "Shipment Type * Business Business Business Cost Center * CSO GEO AE + ISR Enter…" at bounding box center [608, 541] width 1166 height 251
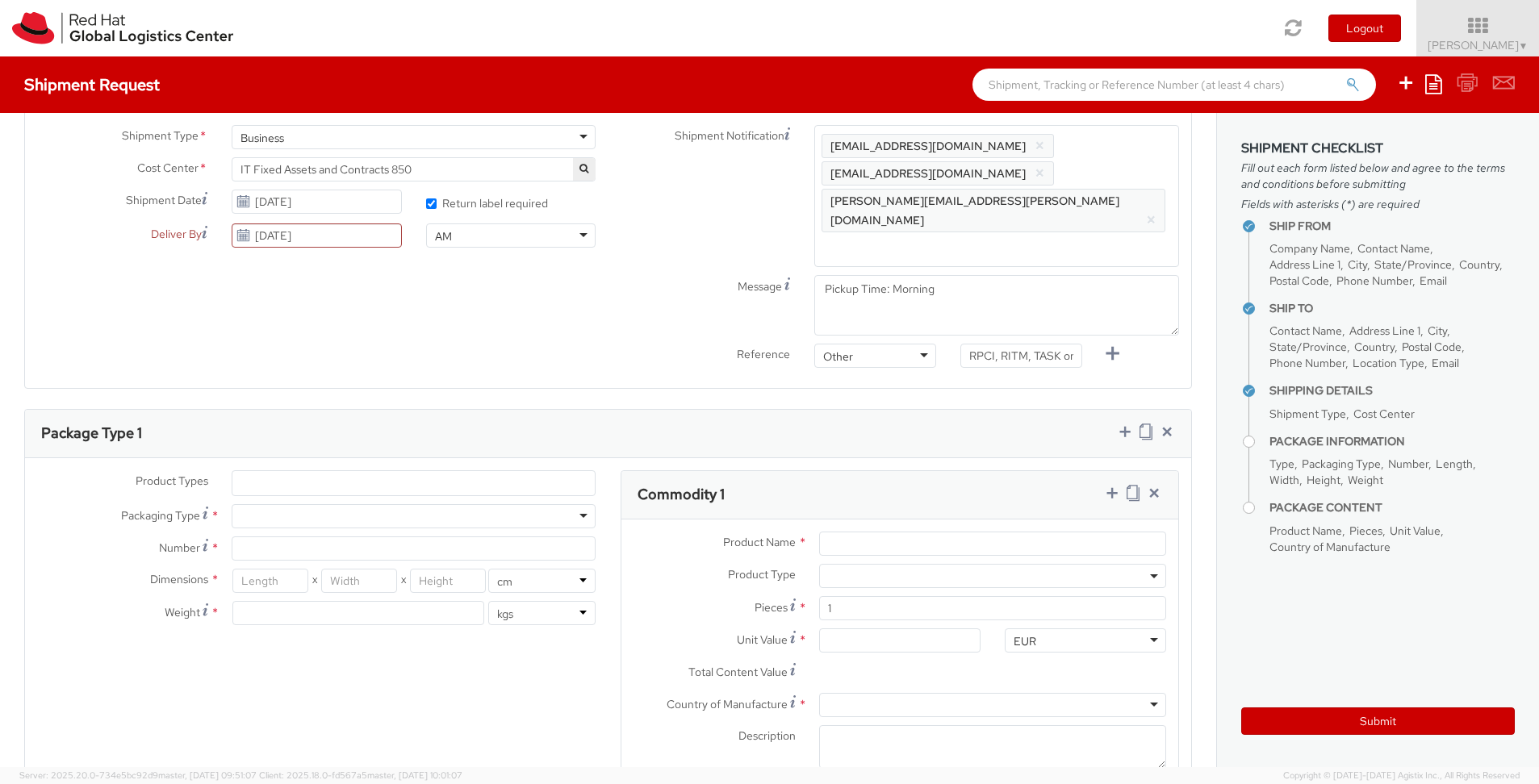
scroll to position [557, 0]
click at [349, 469] on ul at bounding box center [414, 482] width 363 height 24
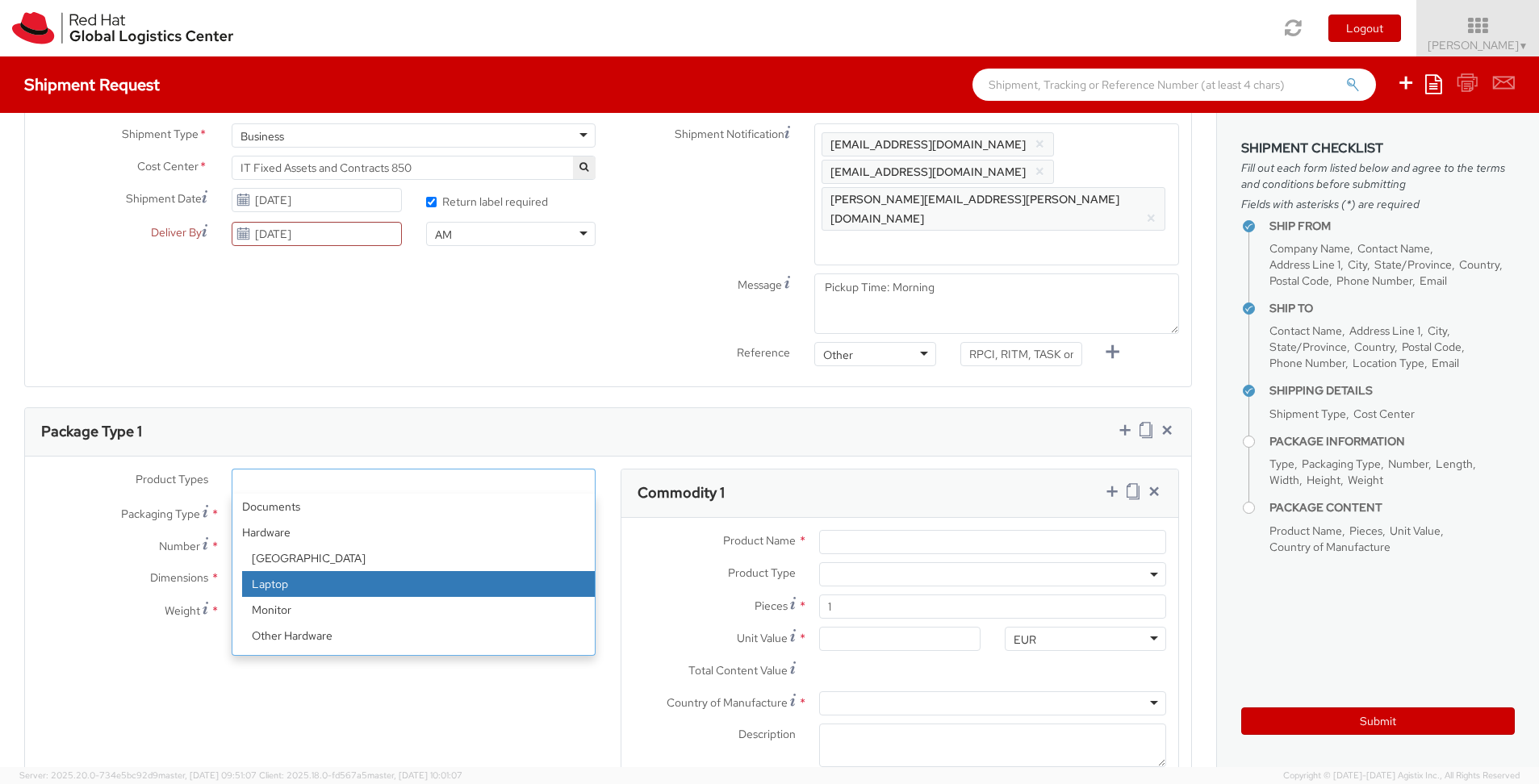
select select "LAPTOP"
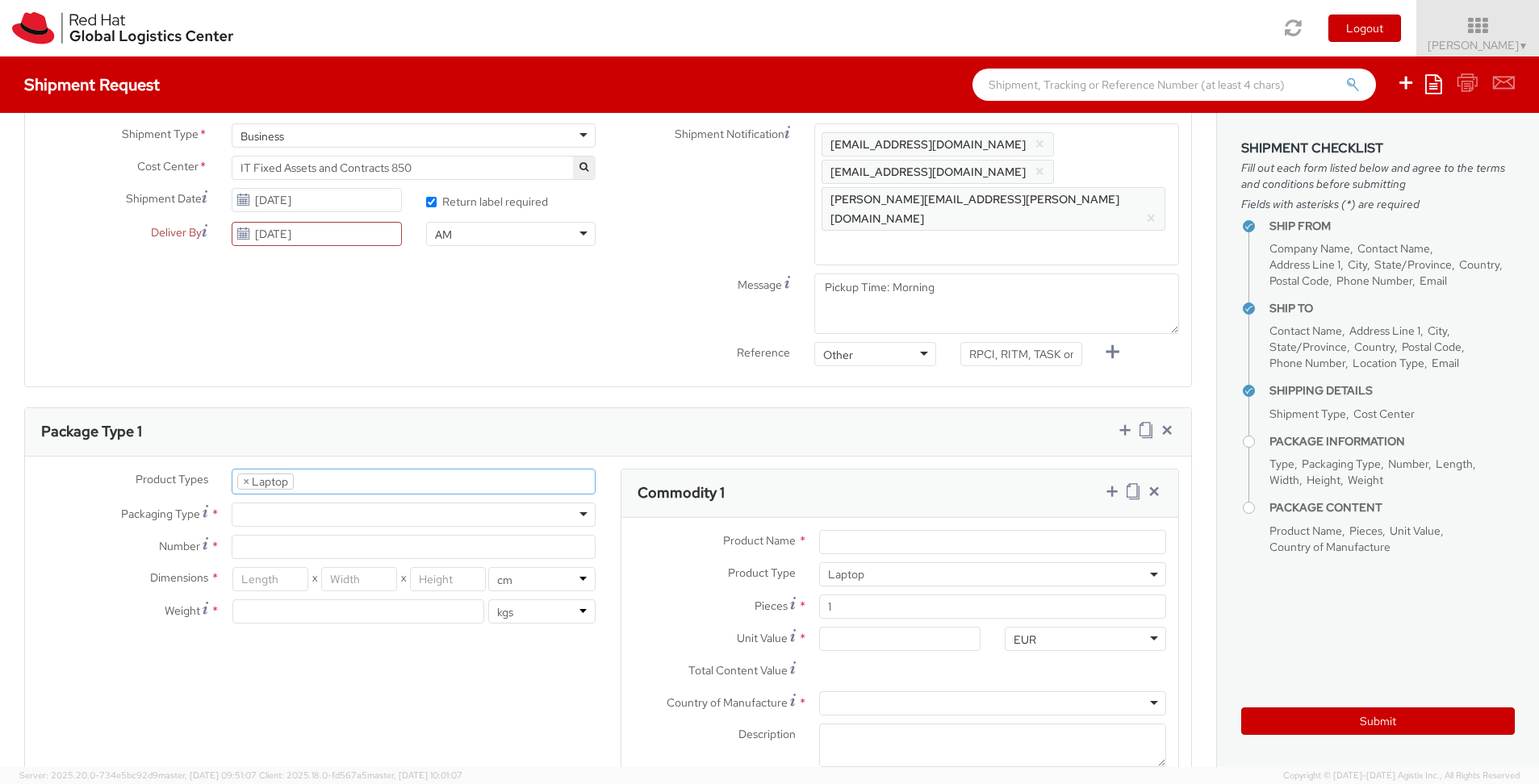
select select "LAPTOP"
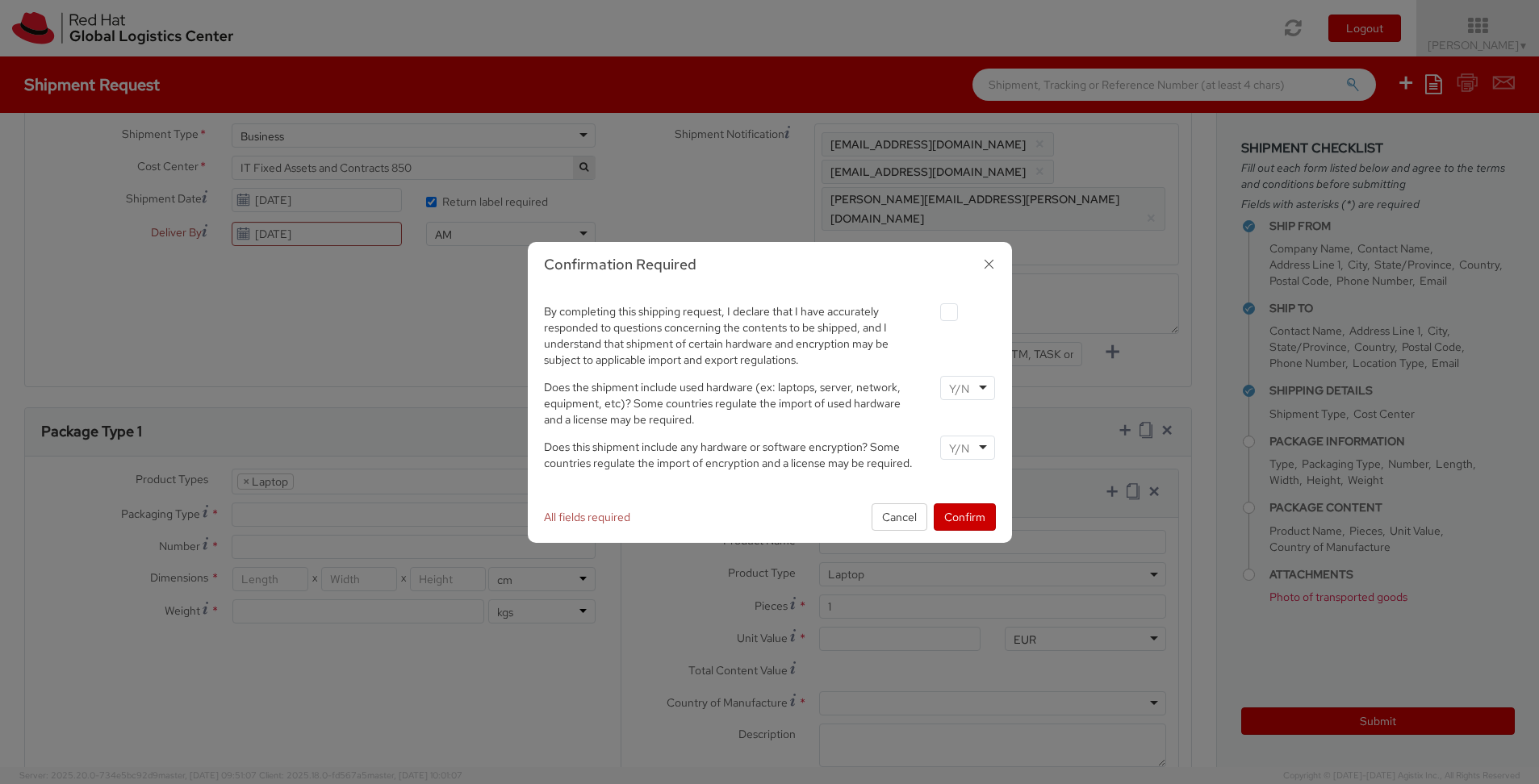
click at [956, 315] on label at bounding box center [948, 312] width 18 height 18
click at [935, 315] on input "checkbox" at bounding box center [930, 312] width 10 height 10
checkbox input "true"
click at [983, 388] on div at bounding box center [967, 389] width 54 height 24
click at [548, 387] on span "Does the shipment include used hardware (ex: laptops, server, network, equipmen…" at bounding box center [722, 404] width 357 height 47
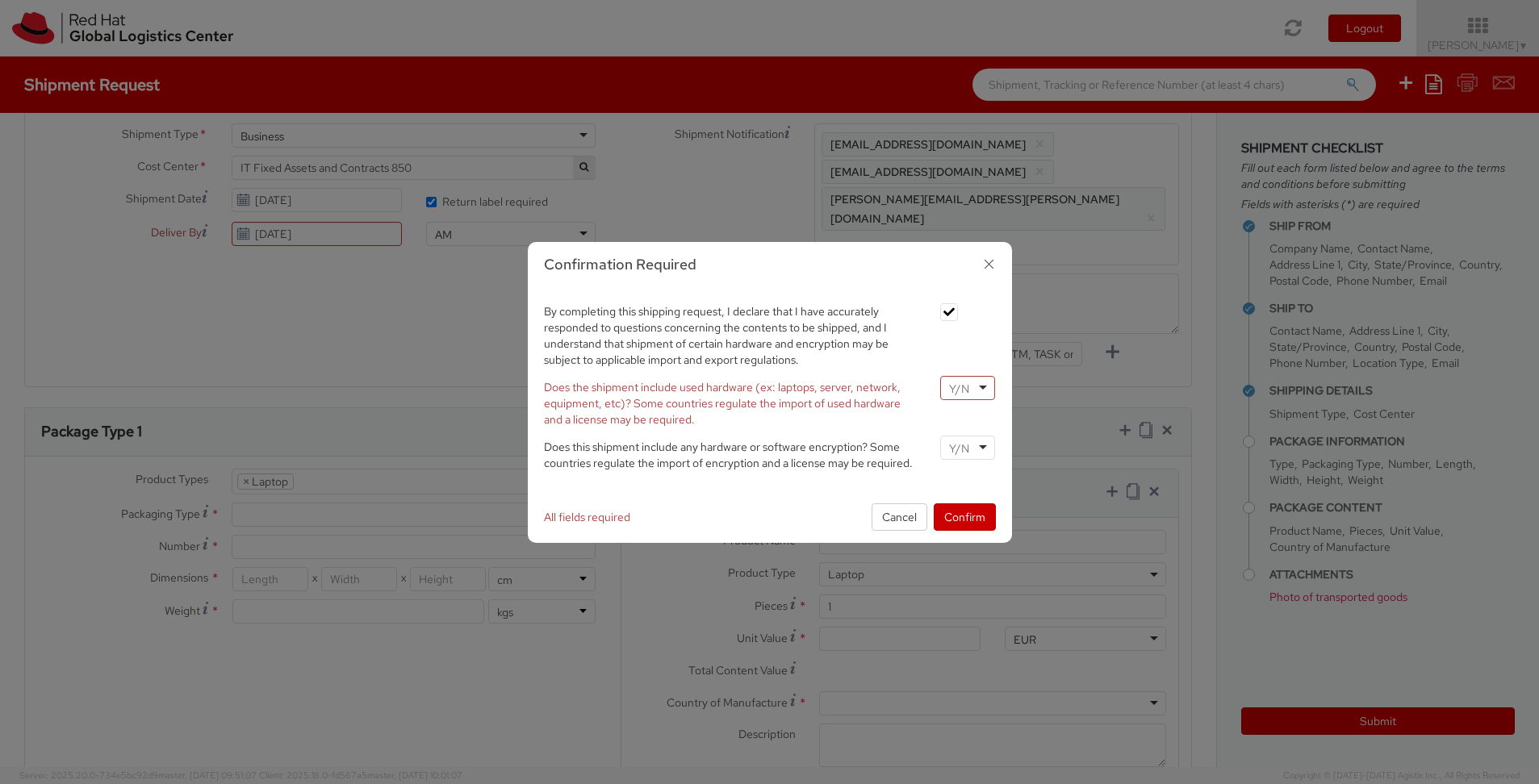
drag, startPoint x: 543, startPoint y: 387, endPoint x: 702, endPoint y: 425, distance: 163.5
click at [701, 425] on label "Does the shipment include used hardware (ex: laptops, server, network, equipmen…" at bounding box center [730, 402] width 397 height 52
copy span "Does the shipment include used hardware (ex: laptops, server, network, equipmen…"
click at [966, 395] on input "select-one" at bounding box center [961, 389] width 23 height 16
click at [955, 445] on input "select-one" at bounding box center [961, 448] width 23 height 16
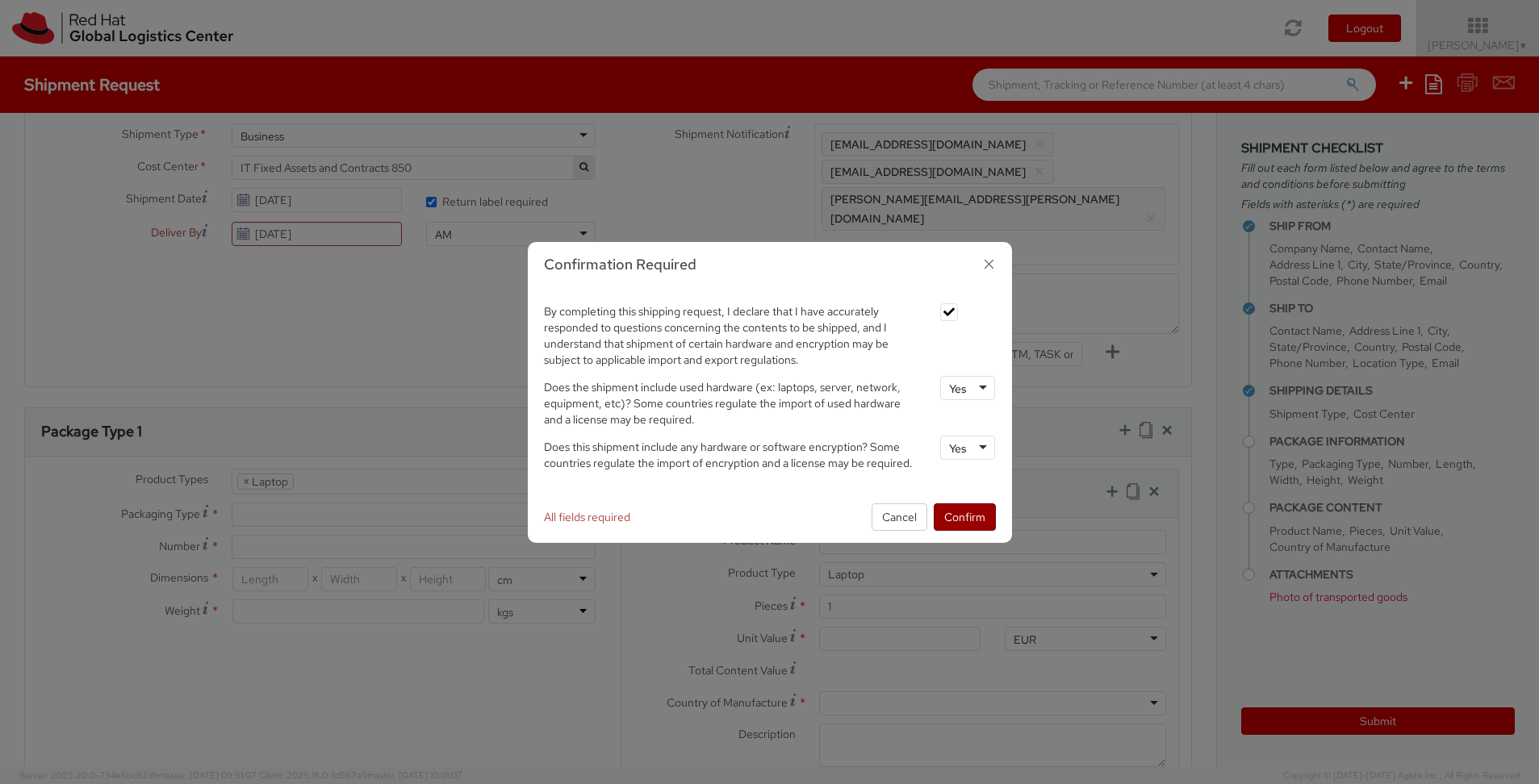
click at [974, 516] on button "Confirm" at bounding box center [964, 516] width 62 height 27
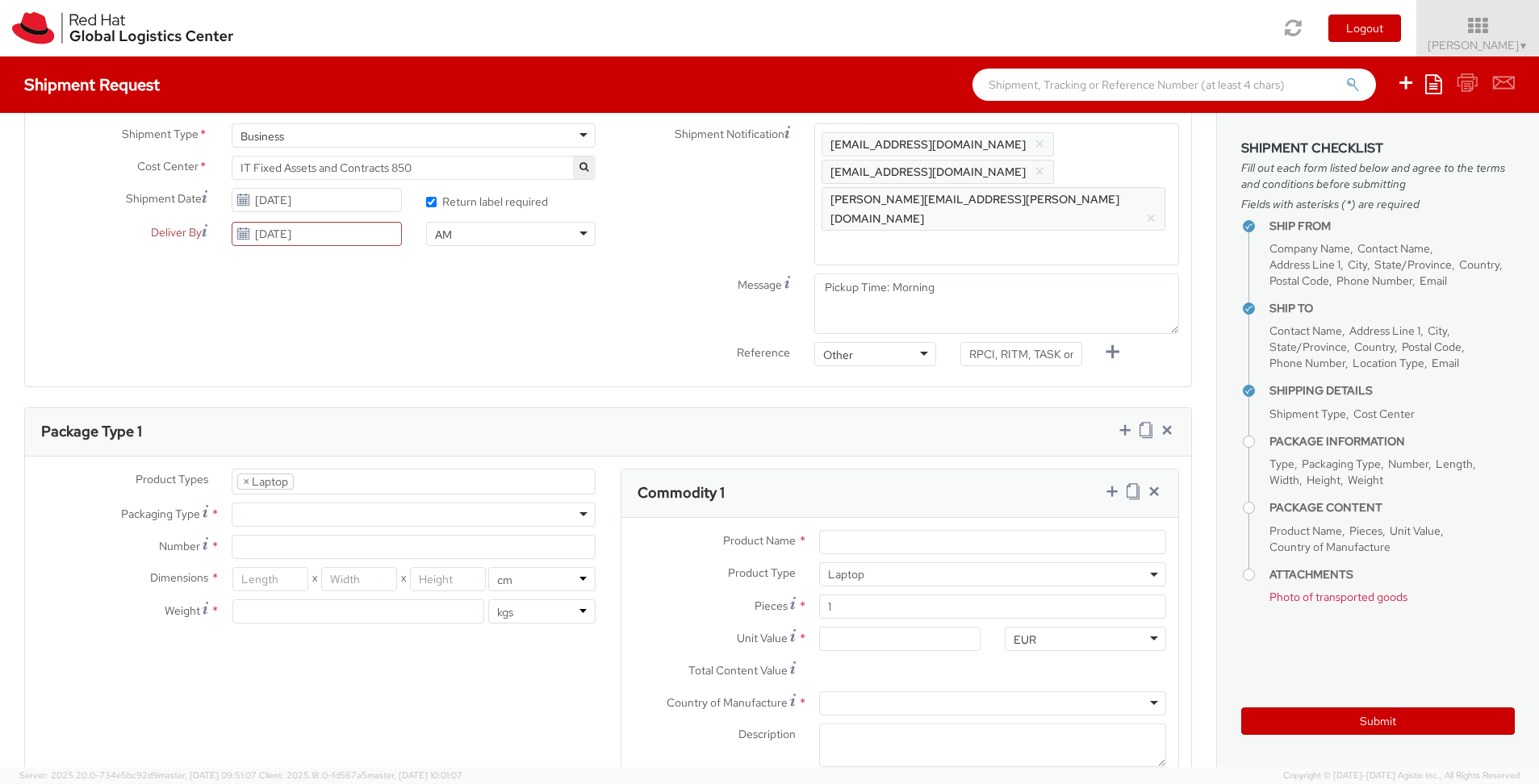
click at [277, 502] on div at bounding box center [414, 515] width 364 height 24
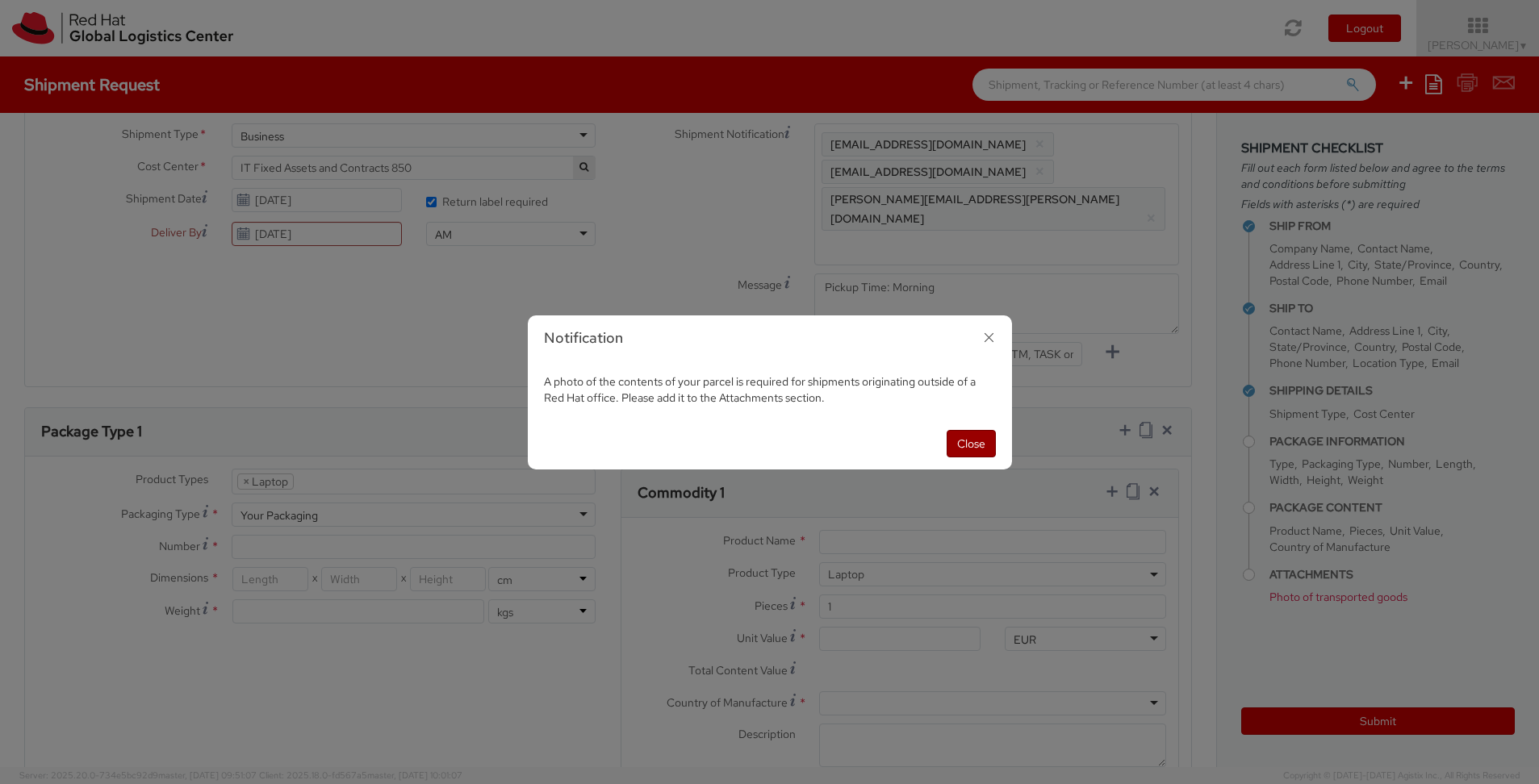
click at [974, 444] on button "Close" at bounding box center [971, 443] width 49 height 27
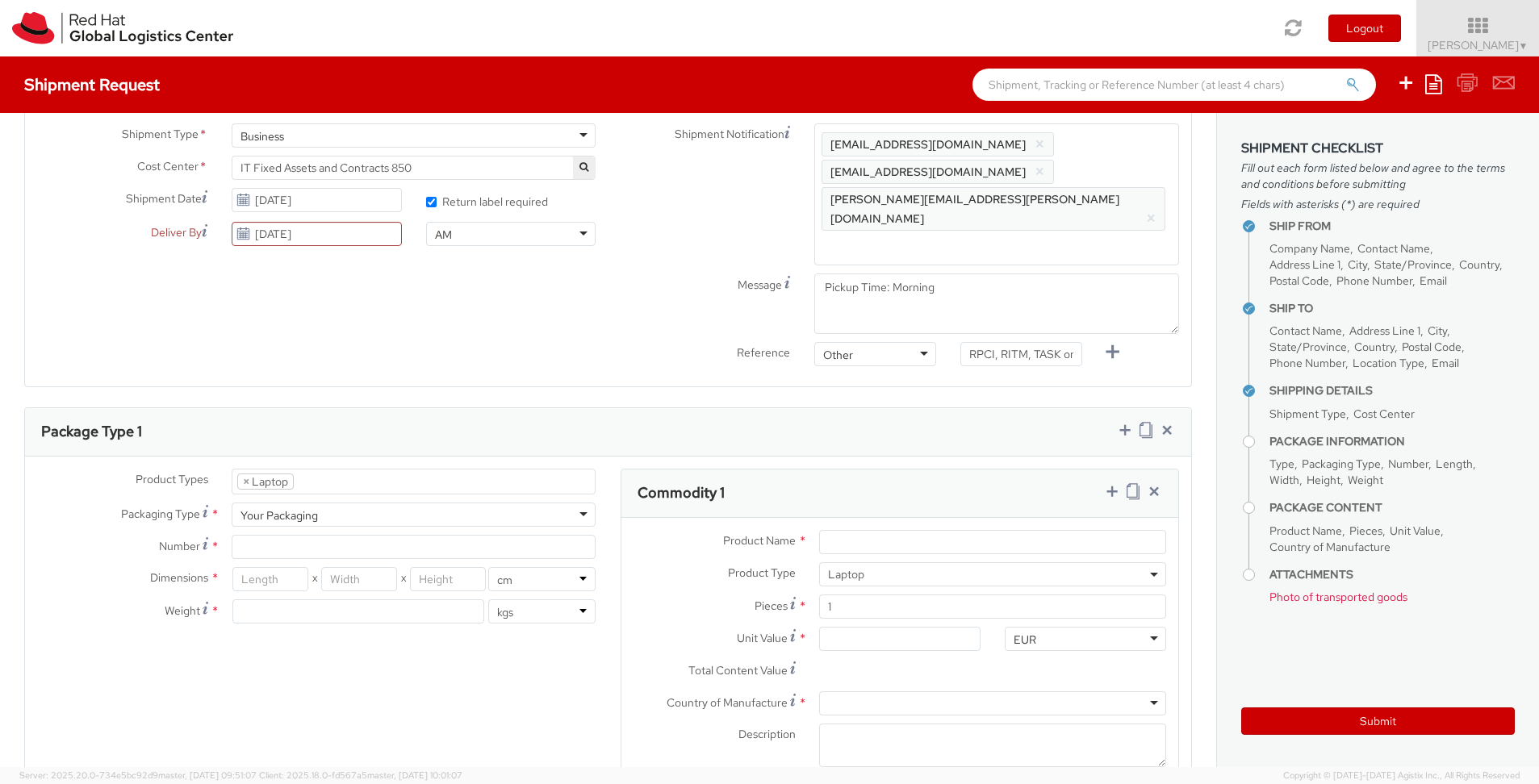
scroll to position [550, 0]
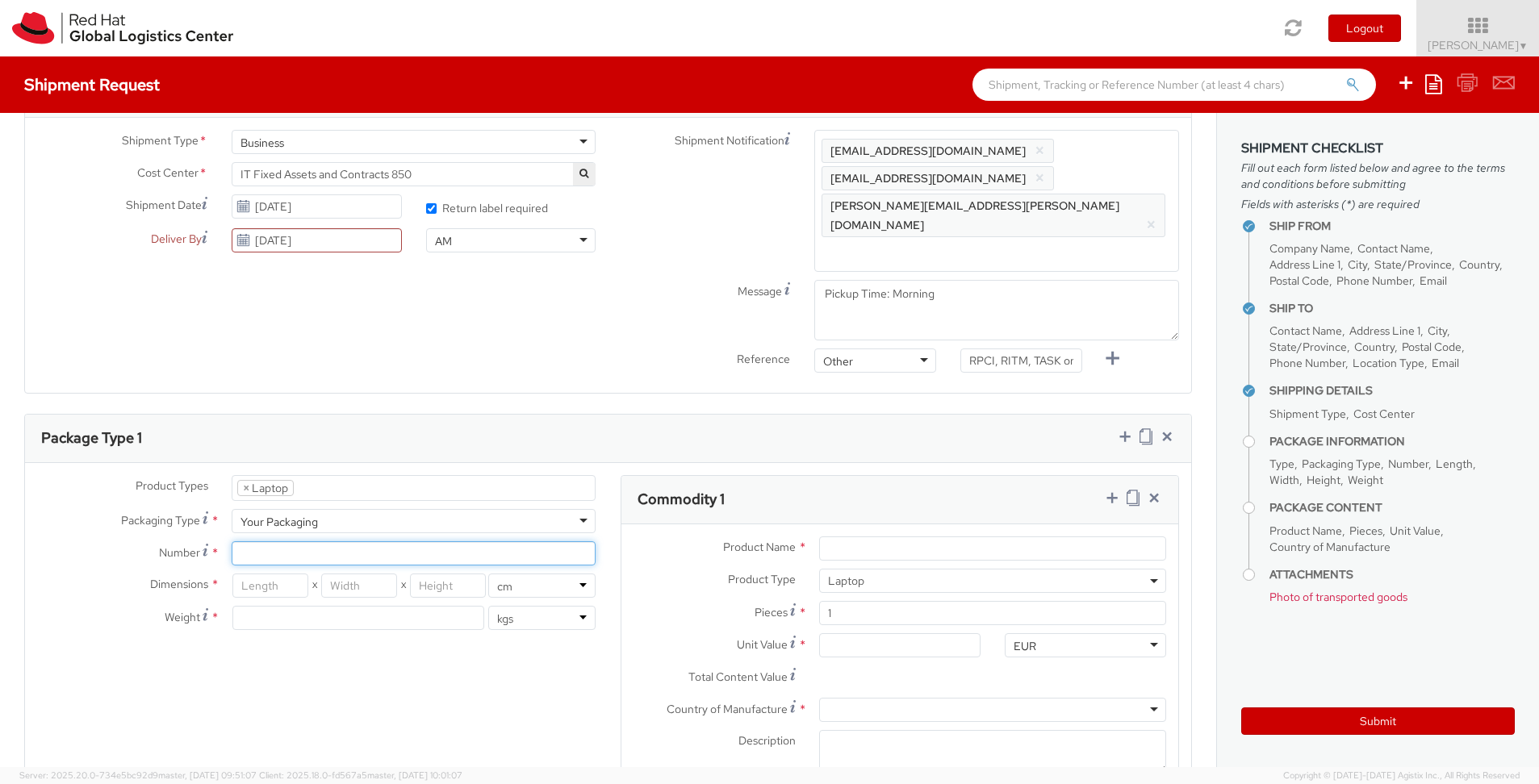
click at [262, 542] on input "Number *" at bounding box center [414, 554] width 364 height 24
type input "1"
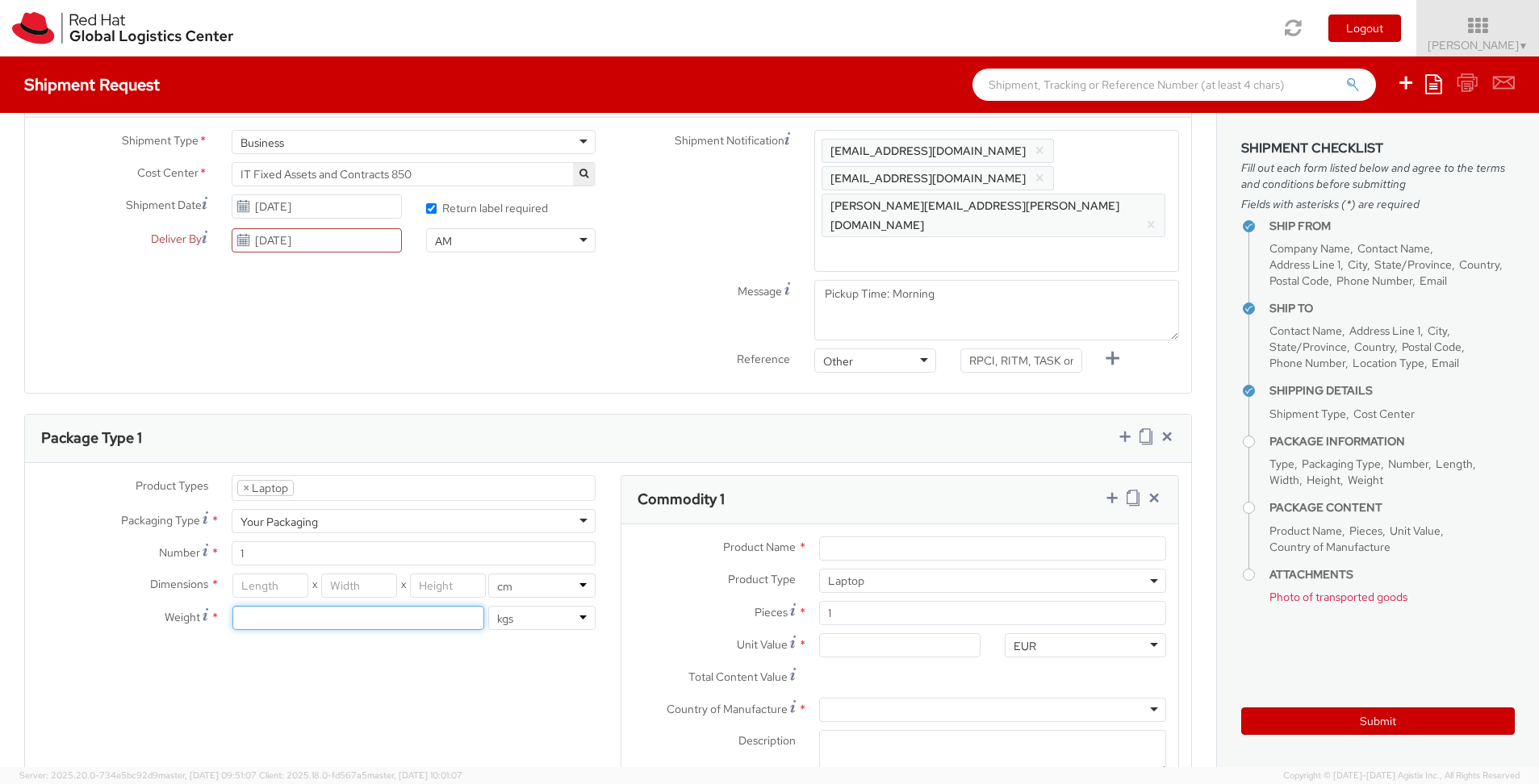
click at [267, 606] on input "number" at bounding box center [359, 618] width 252 height 24
click at [279, 574] on input "number" at bounding box center [270, 586] width 76 height 24
type input "36"
click at [356, 574] on input "number" at bounding box center [359, 586] width 76 height 24
type input "27"
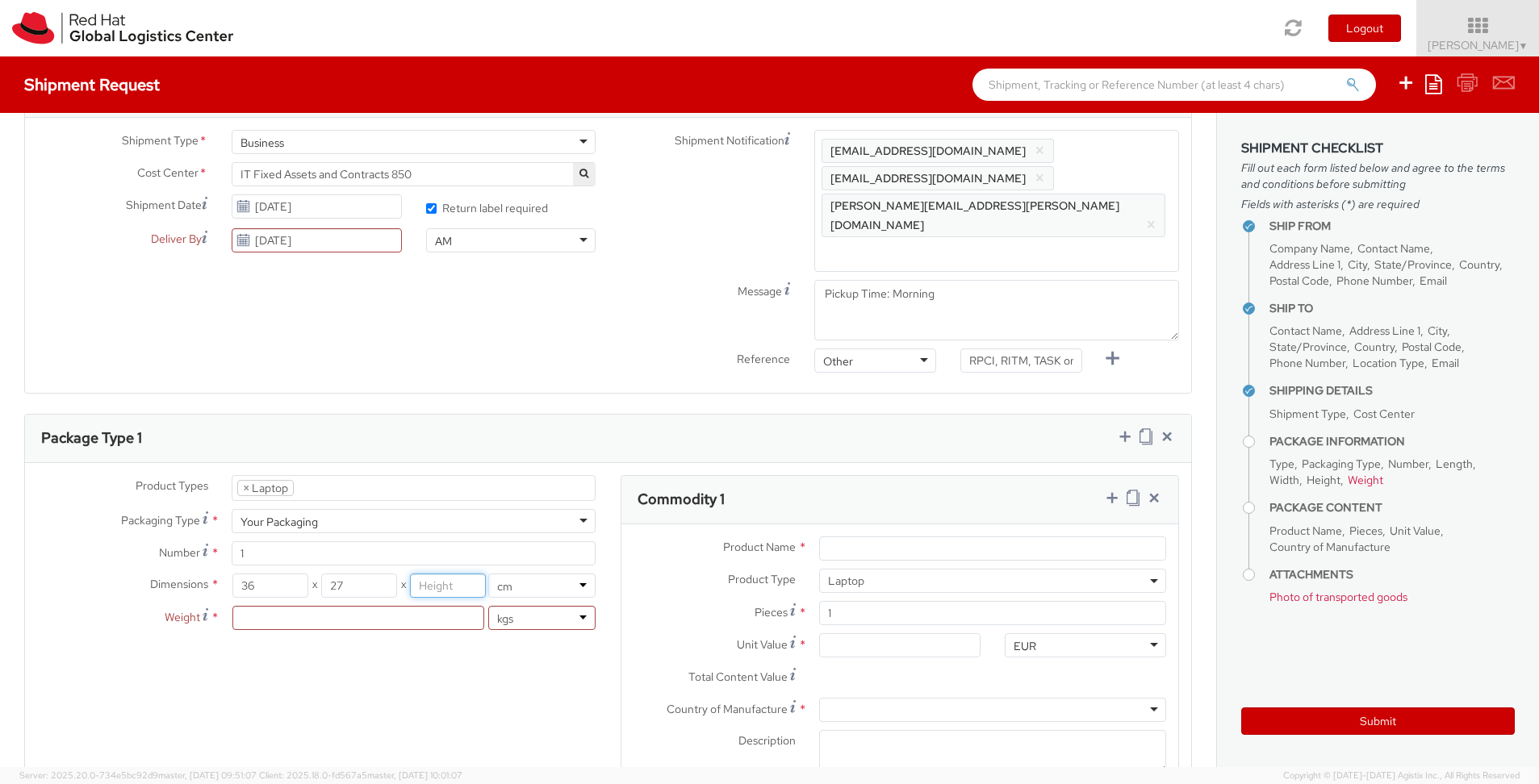
click at [430, 574] on input "number" at bounding box center [448, 586] width 76 height 24
type input "8"
click at [269, 607] on input "number" at bounding box center [359, 619] width 252 height 24
click at [319, 607] on input "number" at bounding box center [359, 619] width 252 height 24
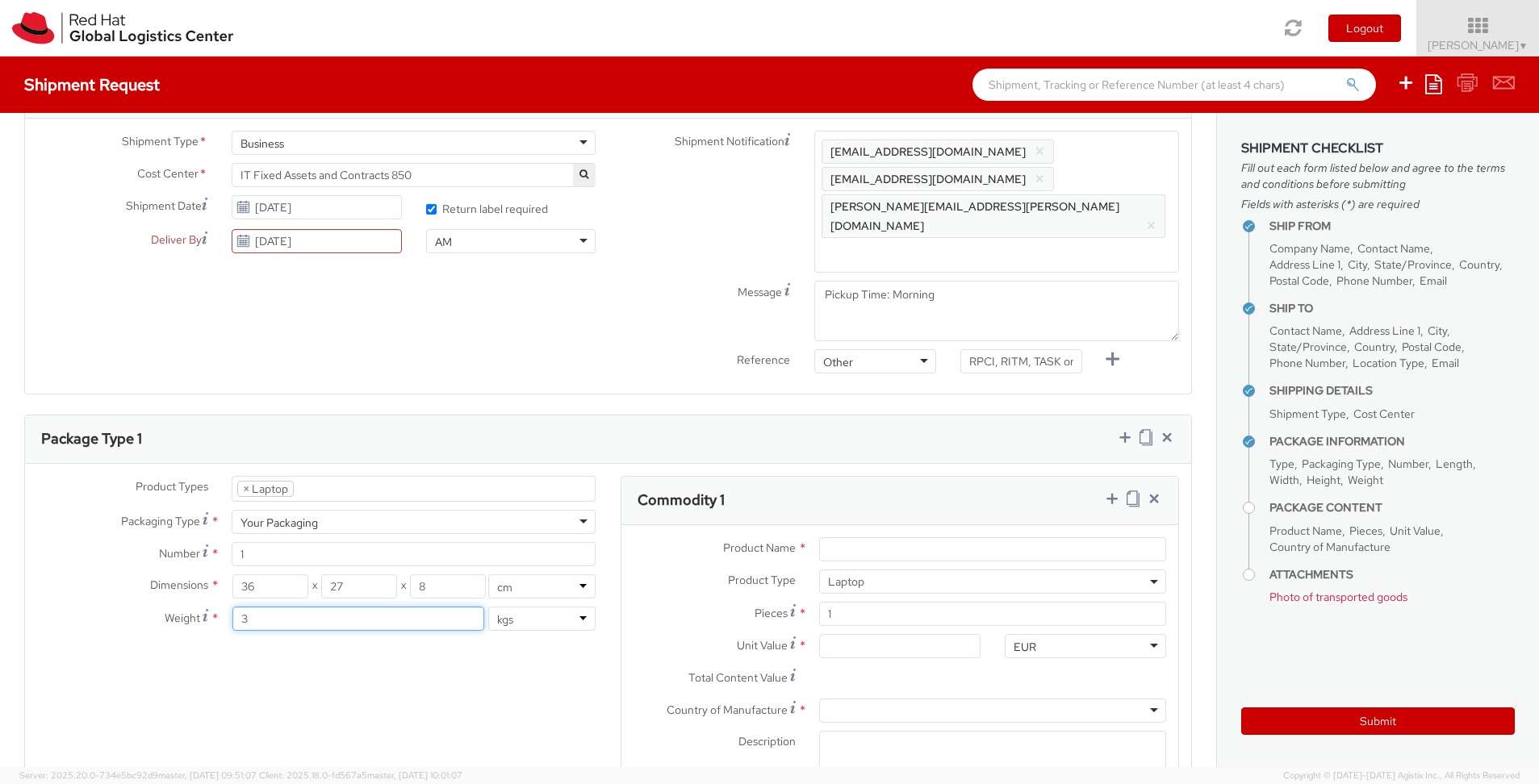
type input "3"
click at [308, 577] on div "Product Types * Documents Docking Station Laptop Monitor Other Hardware Server …" at bounding box center [608, 646] width 1166 height 341
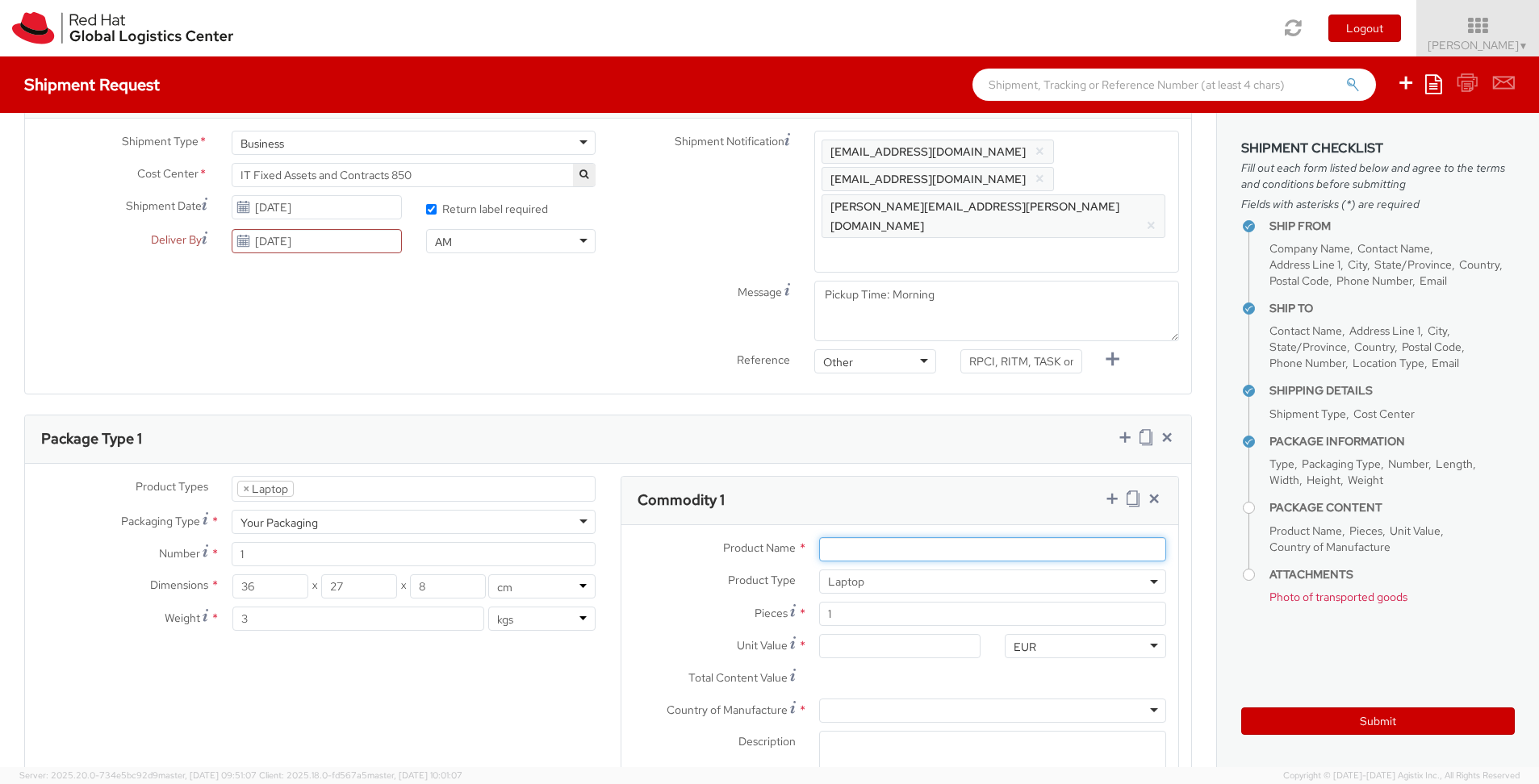
type input "1"
type input "Apple 14'' MBP"
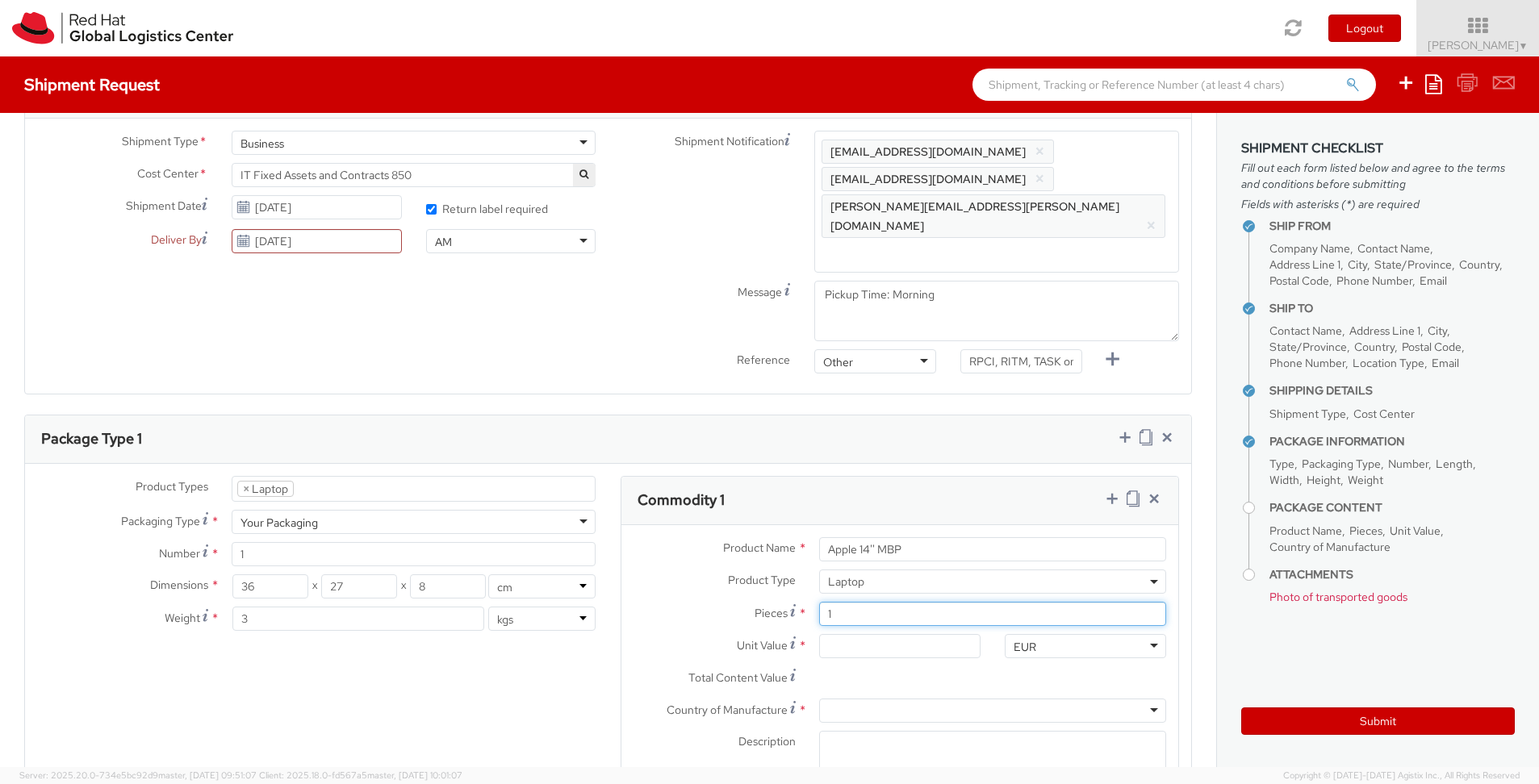
click at [855, 602] on input "1" at bounding box center [993, 614] width 347 height 24
click at [854, 635] on input "Unit Value *" at bounding box center [900, 647] width 162 height 24
type input "5.00"
type input "50.00"
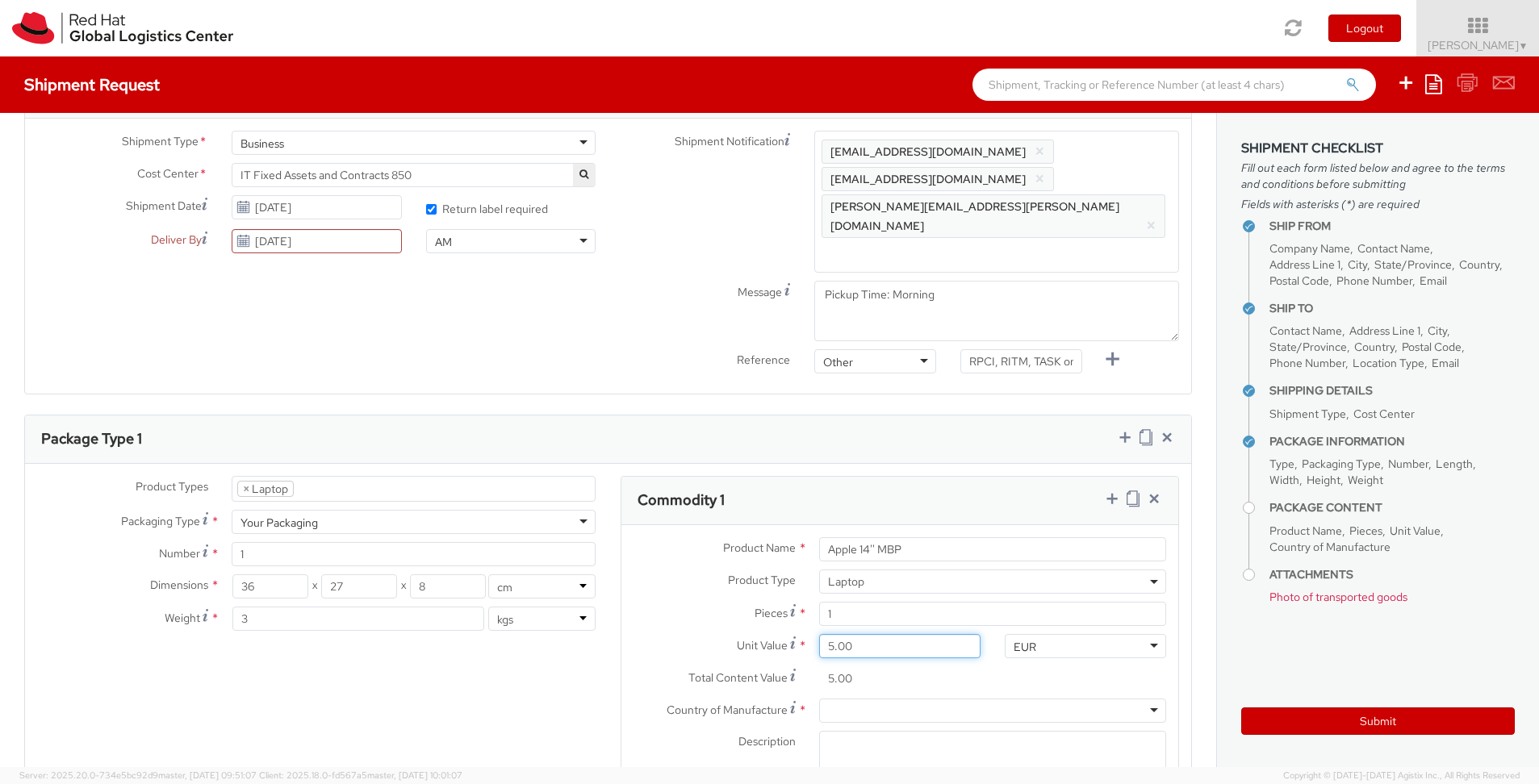
type input "50.00"
type input "500.00"
type input "50.00"
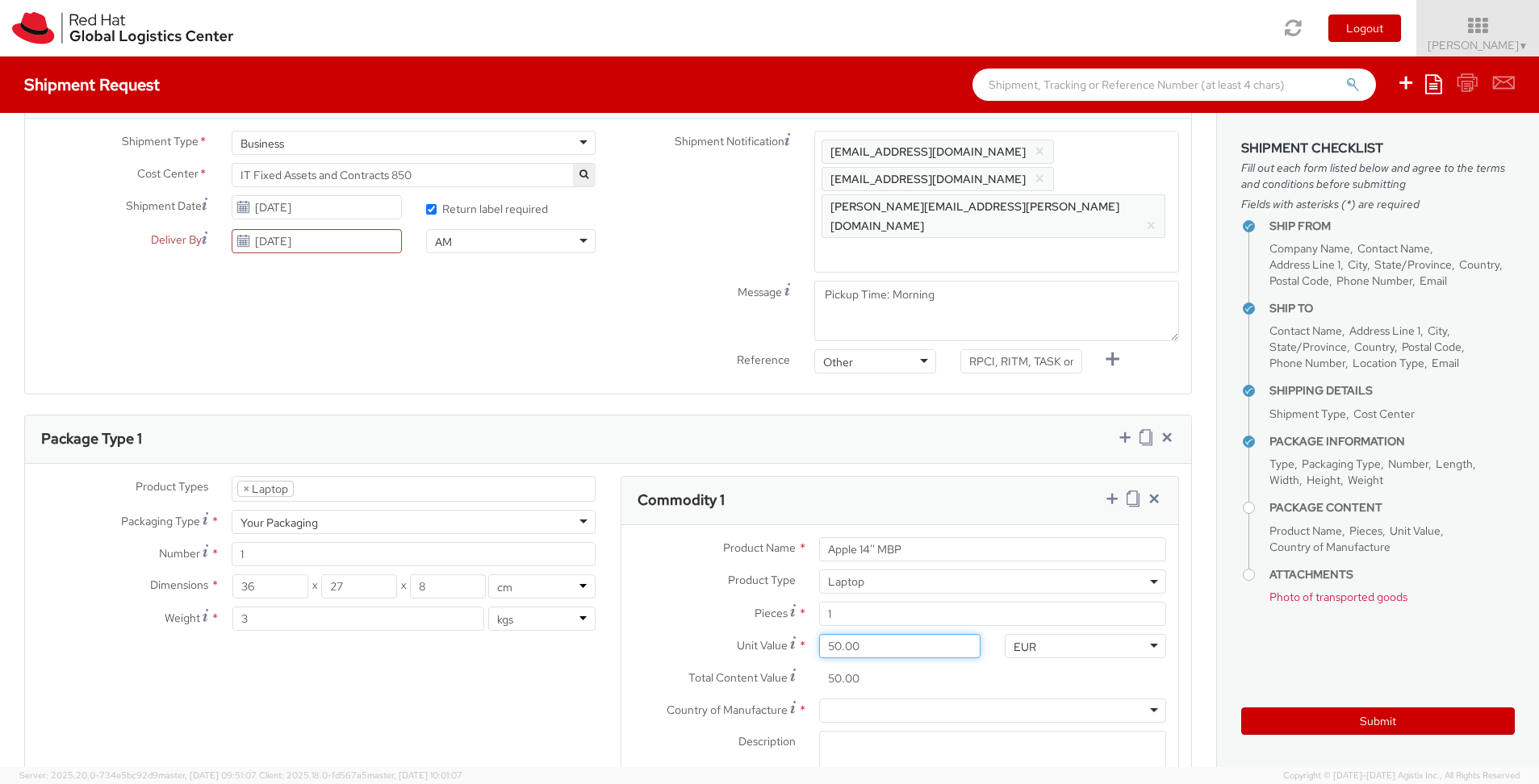
type input "5.00"
type input "0.00"
type input "5.00"
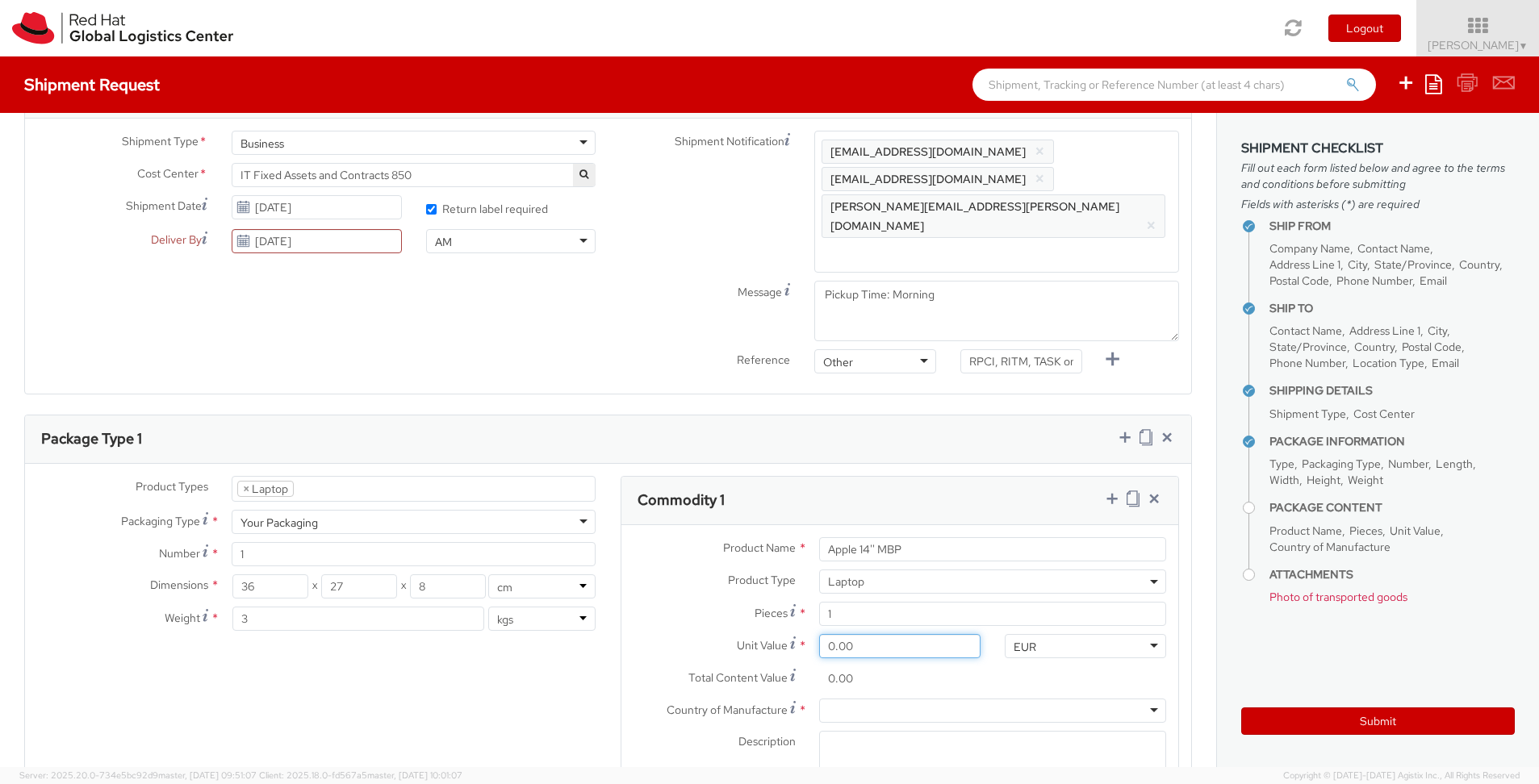
type input "5.00"
type input "50.00"
type input "500.00"
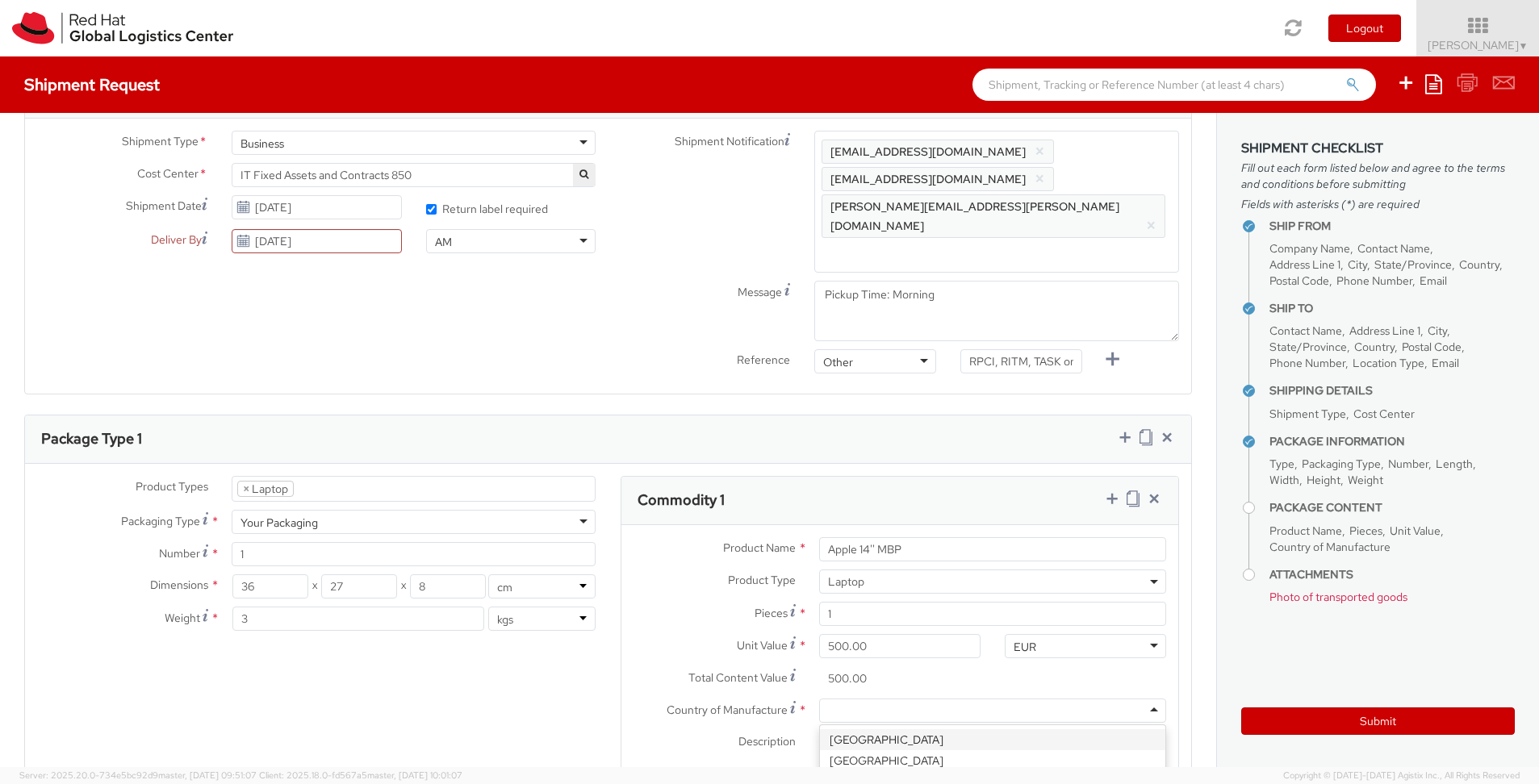
click at [928, 699] on div at bounding box center [993, 711] width 347 height 24
type input "chin"
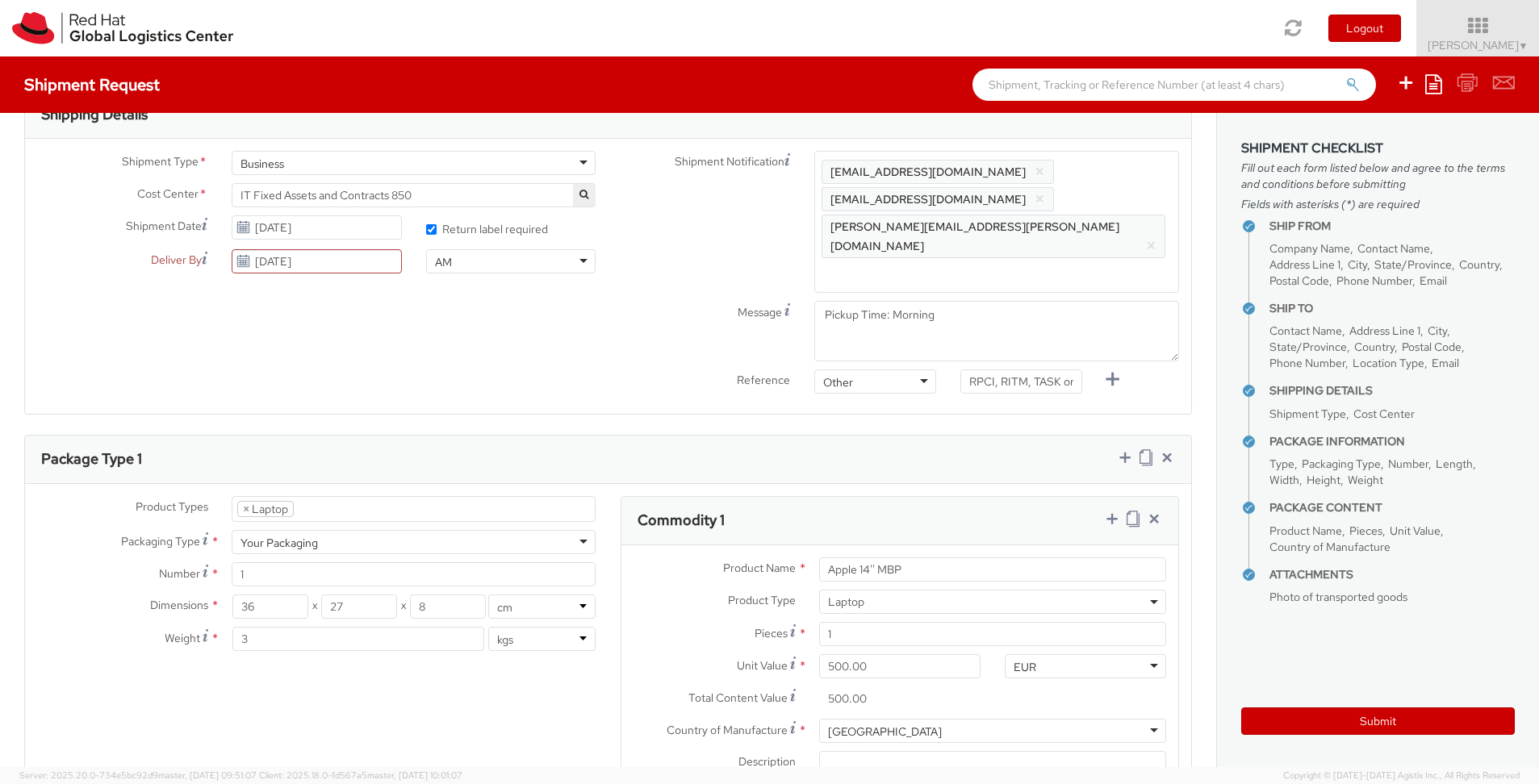
scroll to position [537, 0]
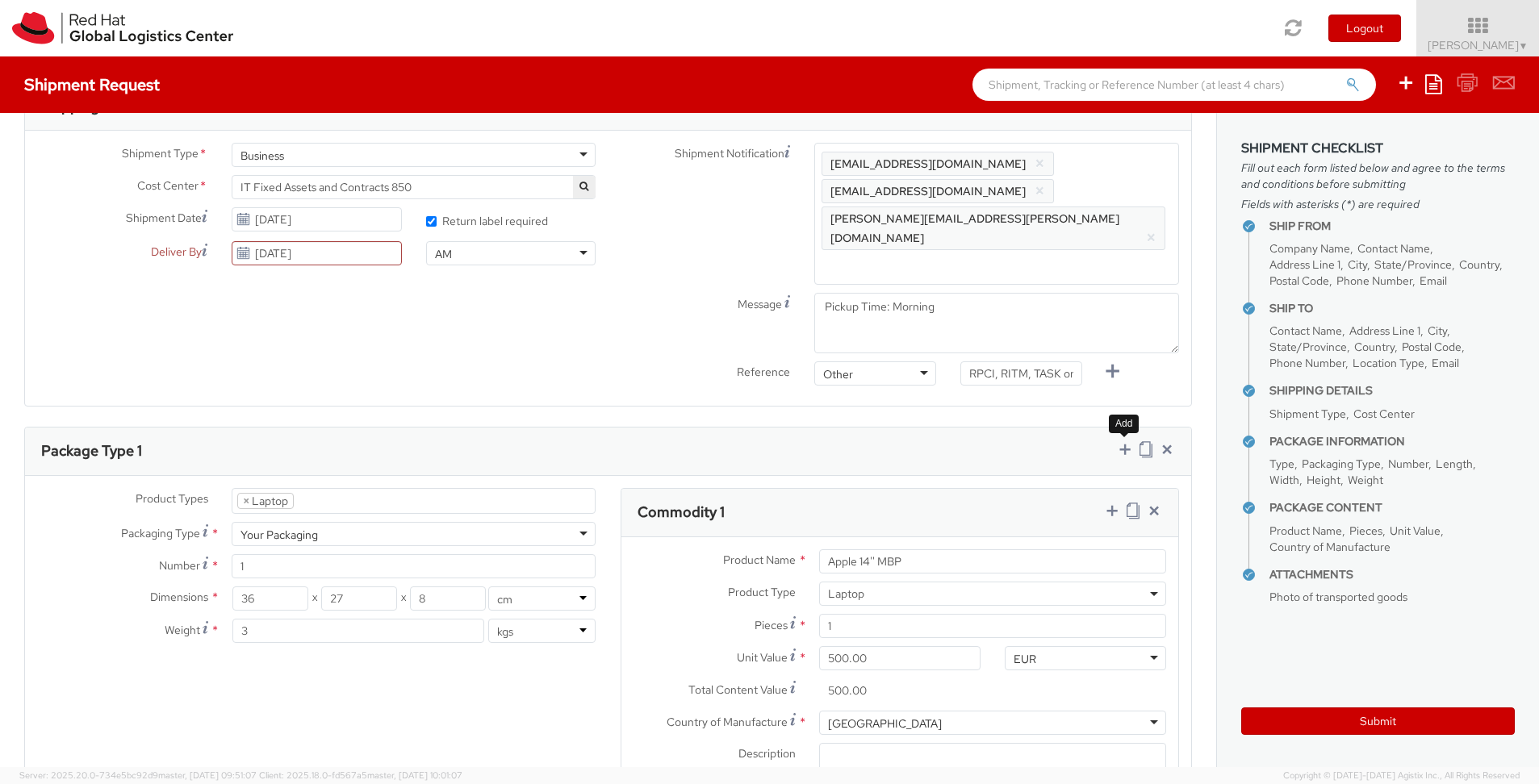
click at [1125, 441] on icon at bounding box center [1125, 449] width 16 height 16
select select
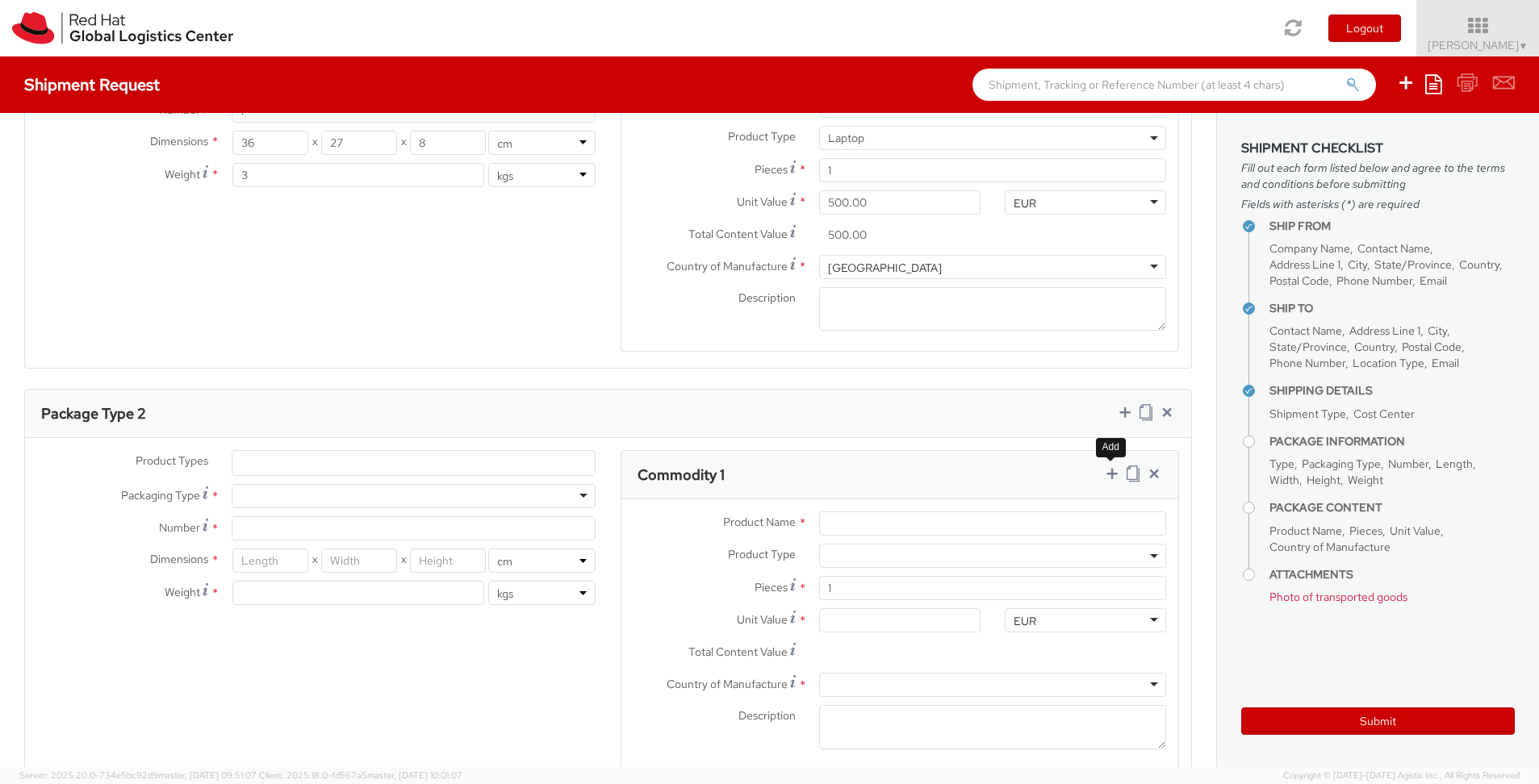
scroll to position [1016, 0]
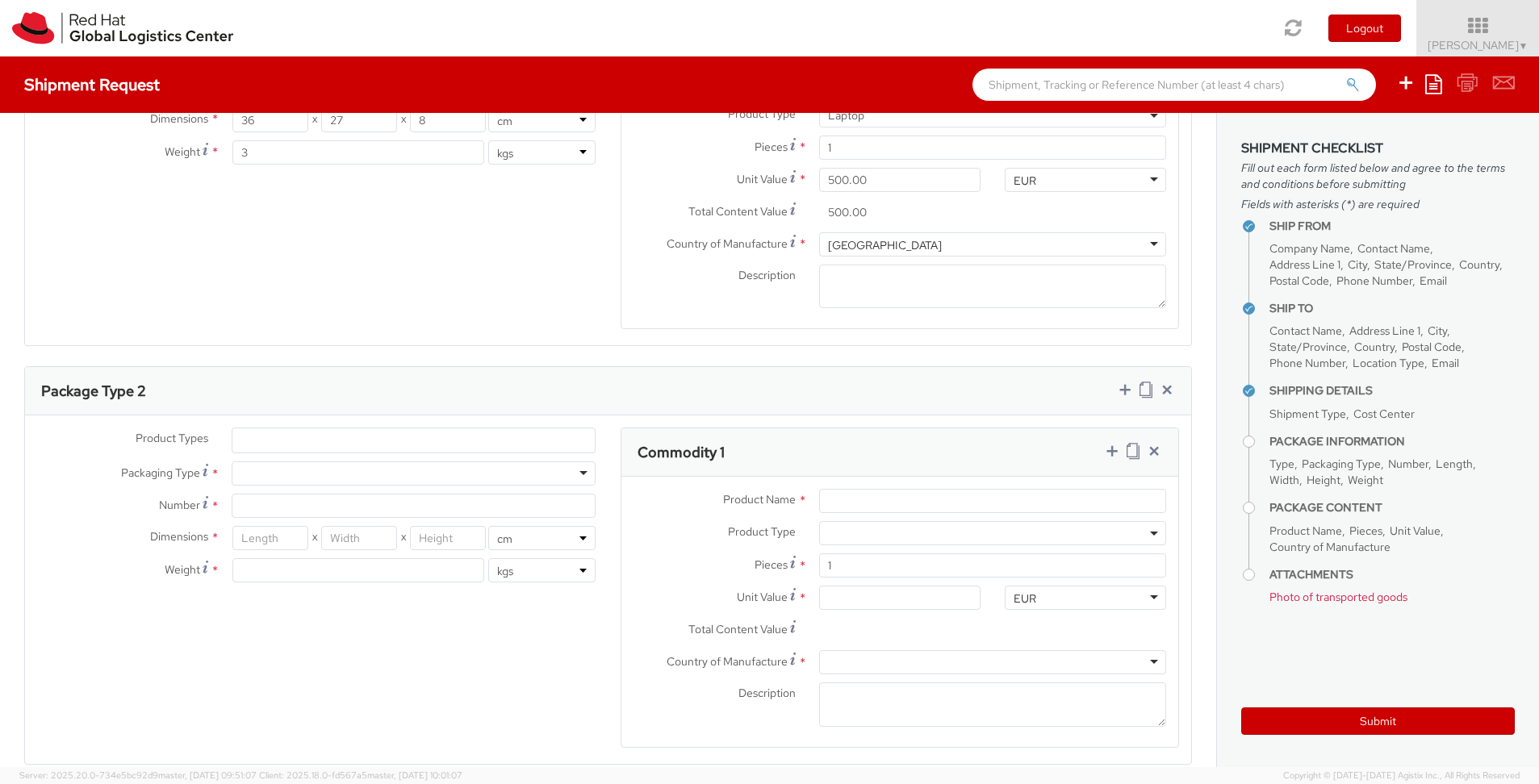
click at [491, 428] on ul at bounding box center [414, 440] width 363 height 24
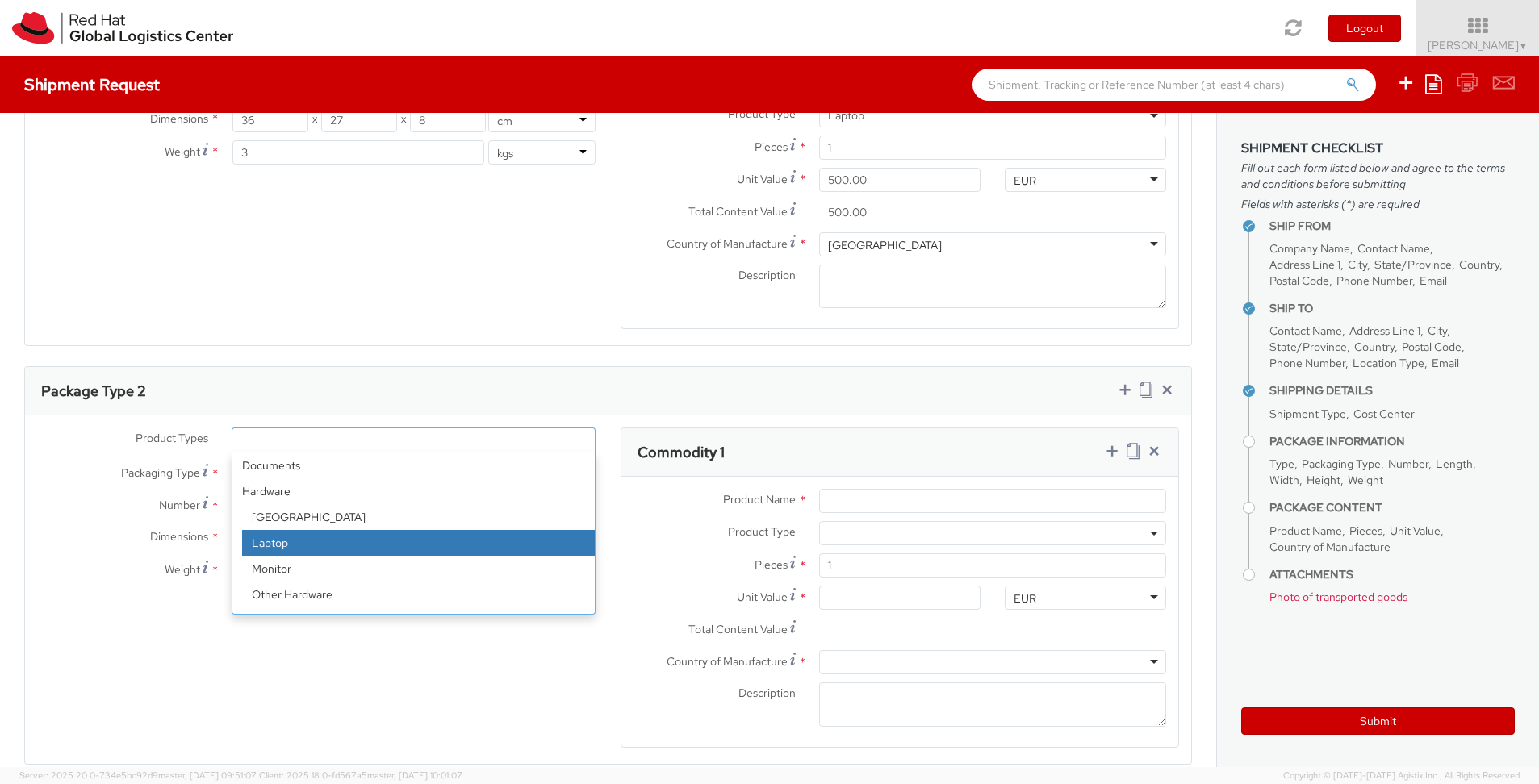
select select "LAPTOP"
checkbox input "false"
select select "LAPTOP"
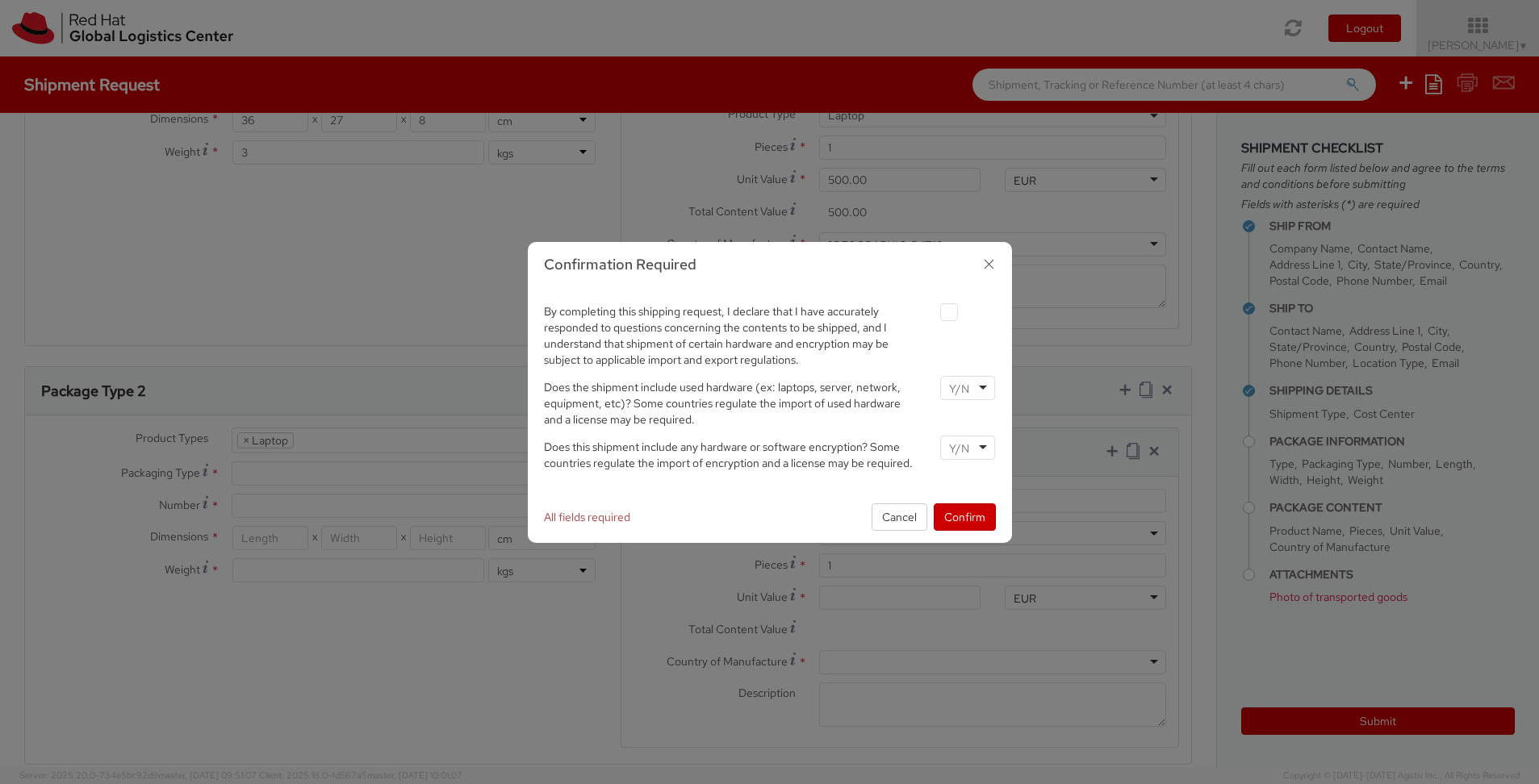
click at [947, 311] on label at bounding box center [948, 312] width 18 height 18
click at [935, 311] on input "checkbox" at bounding box center [930, 312] width 10 height 10
checkbox input "true"
click at [979, 390] on div at bounding box center [967, 389] width 54 height 24
click at [984, 448] on div at bounding box center [967, 448] width 54 height 24
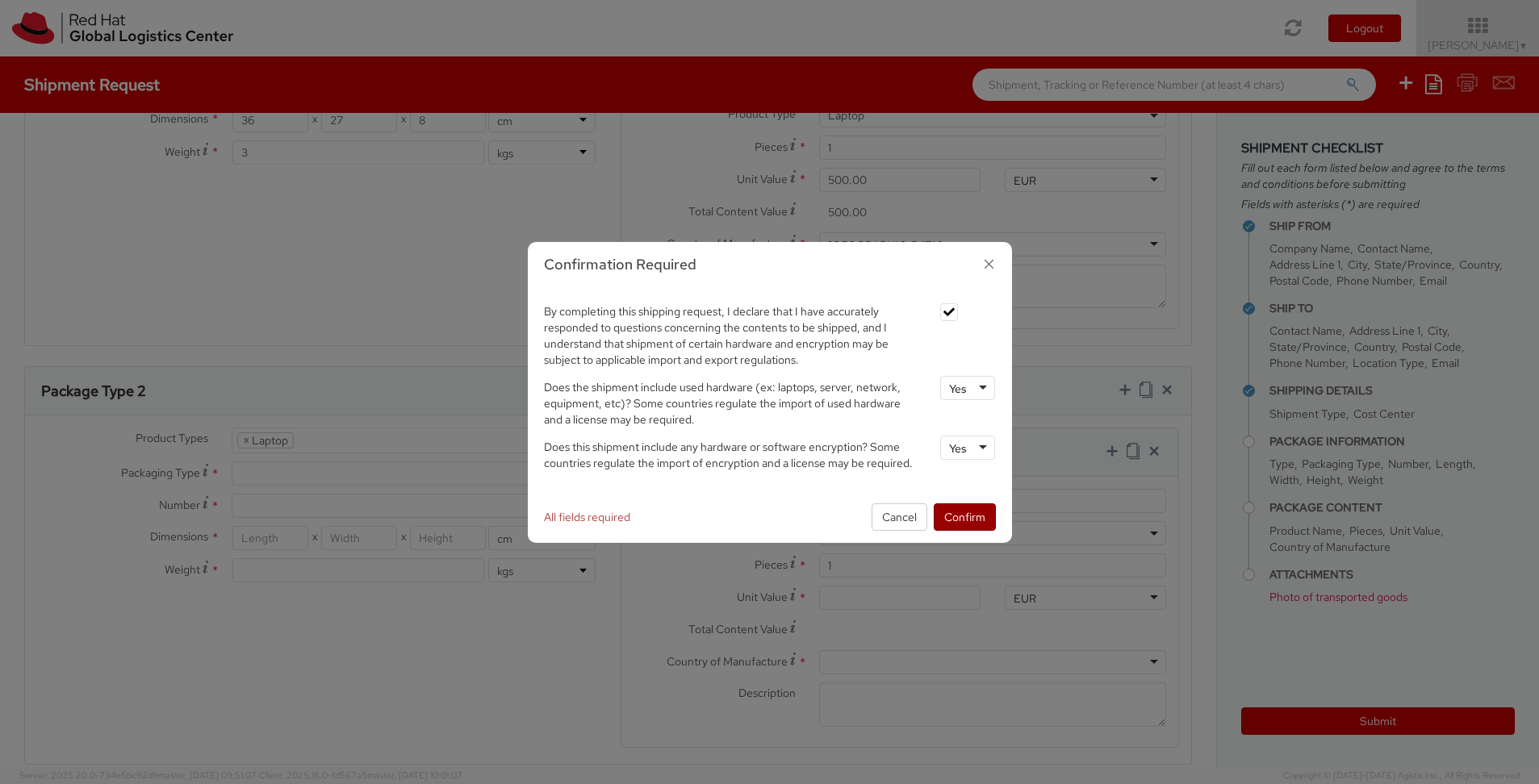
click at [957, 518] on button "Confirm" at bounding box center [964, 516] width 62 height 27
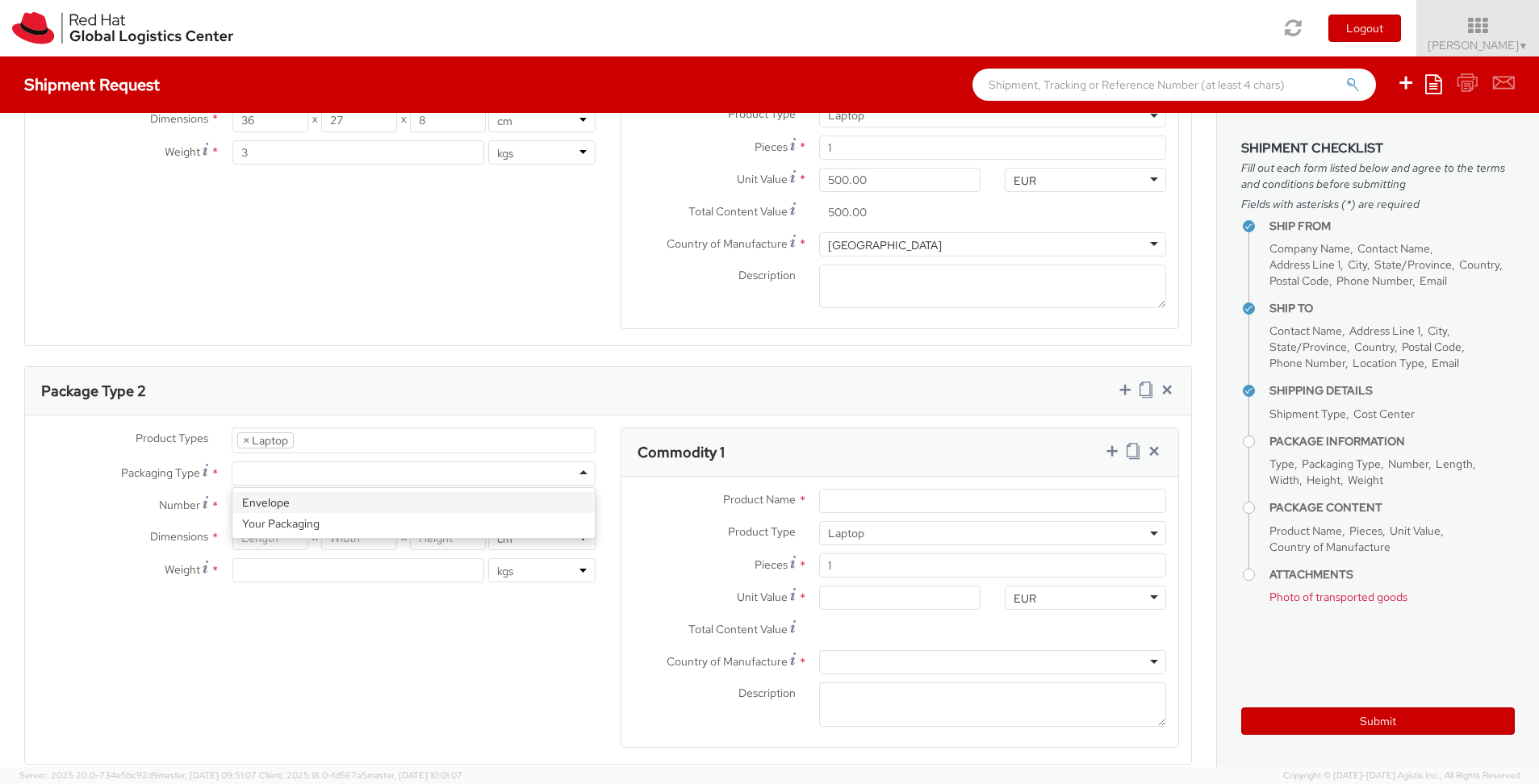
click at [273, 462] on div at bounding box center [414, 474] width 364 height 24
click at [280, 494] on input "Number *" at bounding box center [414, 506] width 364 height 24
type input "1"
click at [277, 526] on input "number" at bounding box center [270, 538] width 76 height 24
type input "47"
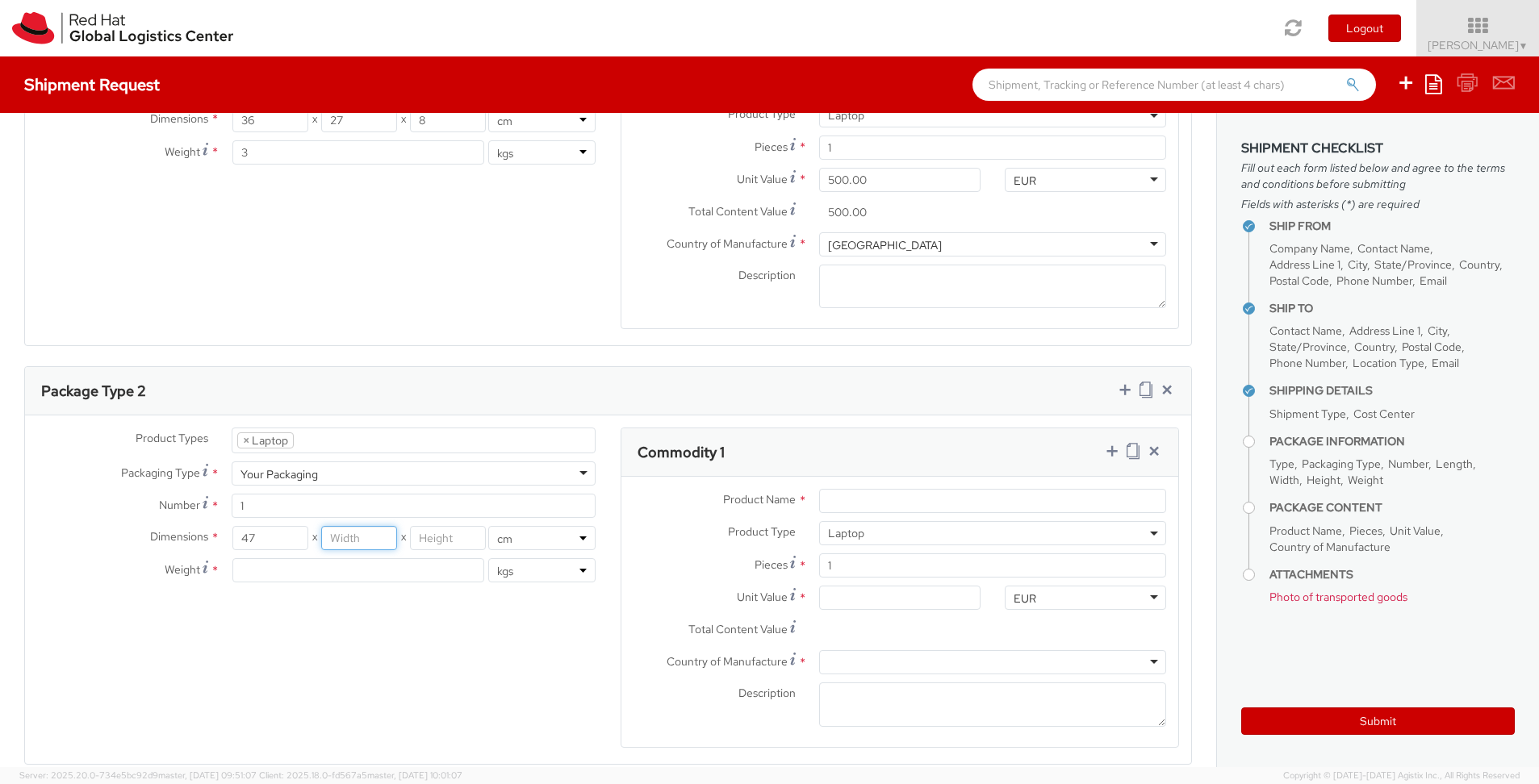
click at [373, 526] on input "number" at bounding box center [359, 538] width 76 height 24
type input "35"
click at [443, 526] on input "number" at bounding box center [448, 538] width 76 height 24
type input "10"
click at [371, 559] on input "number" at bounding box center [359, 571] width 252 height 24
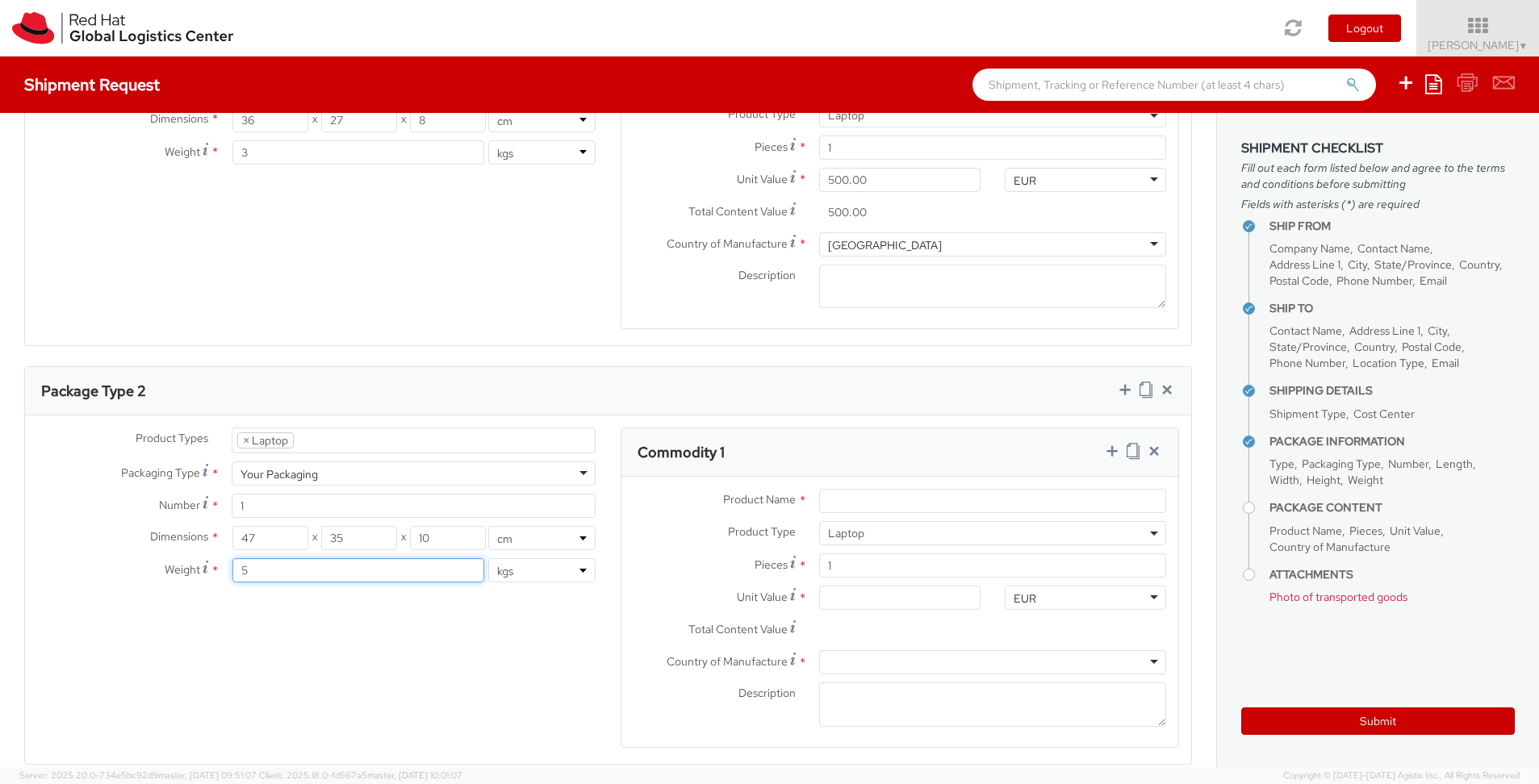
type input "5"
click at [450, 579] on div "Product Types * Documents Docking Station Laptop Monitor Other Hardware Server …" at bounding box center [608, 598] width 1166 height 341
type input "Apple 16''"
click at [837, 586] on input "Unit Value *" at bounding box center [900, 598] width 162 height 24
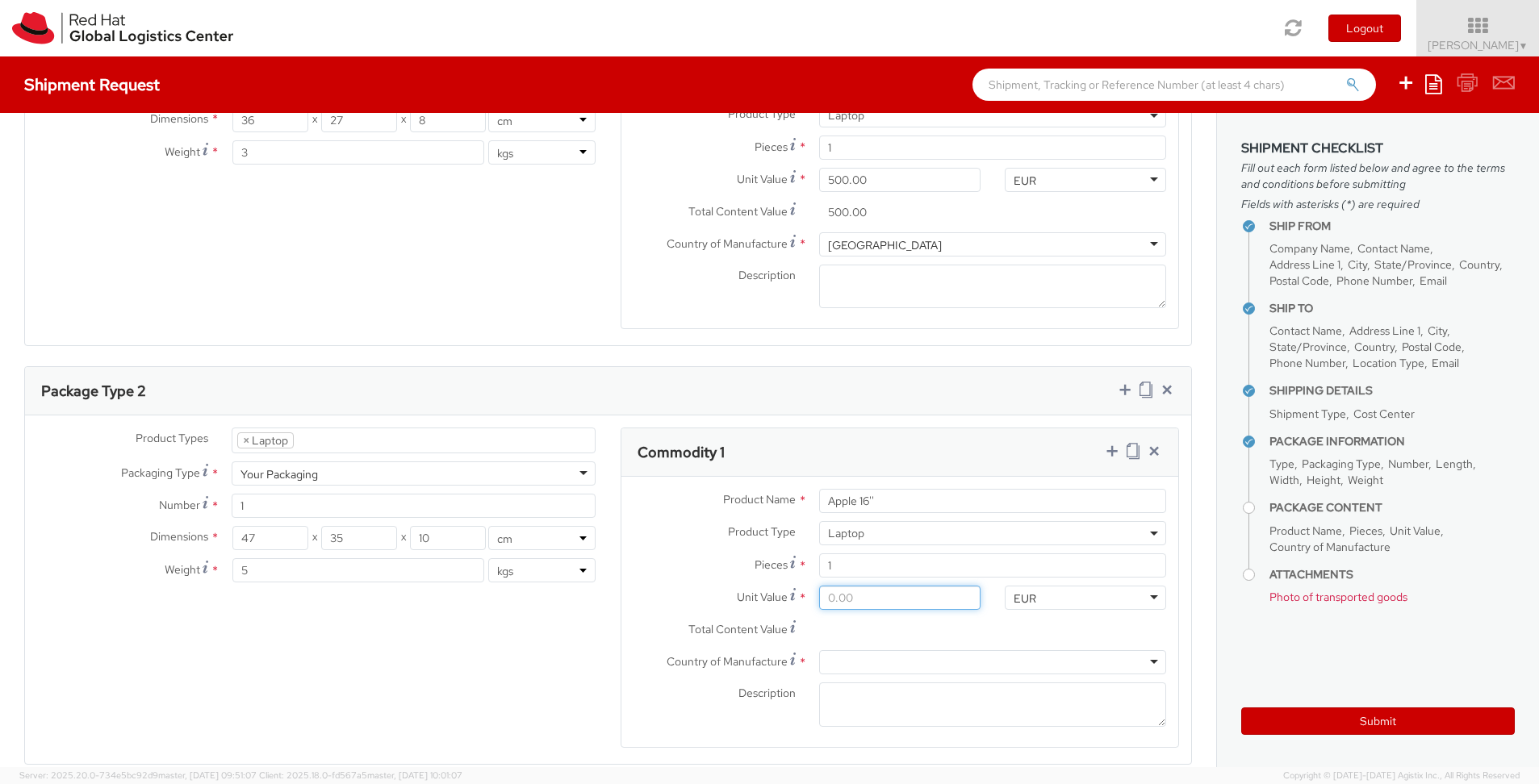
type input "5.00"
type input "50.00"
type input "500.00"
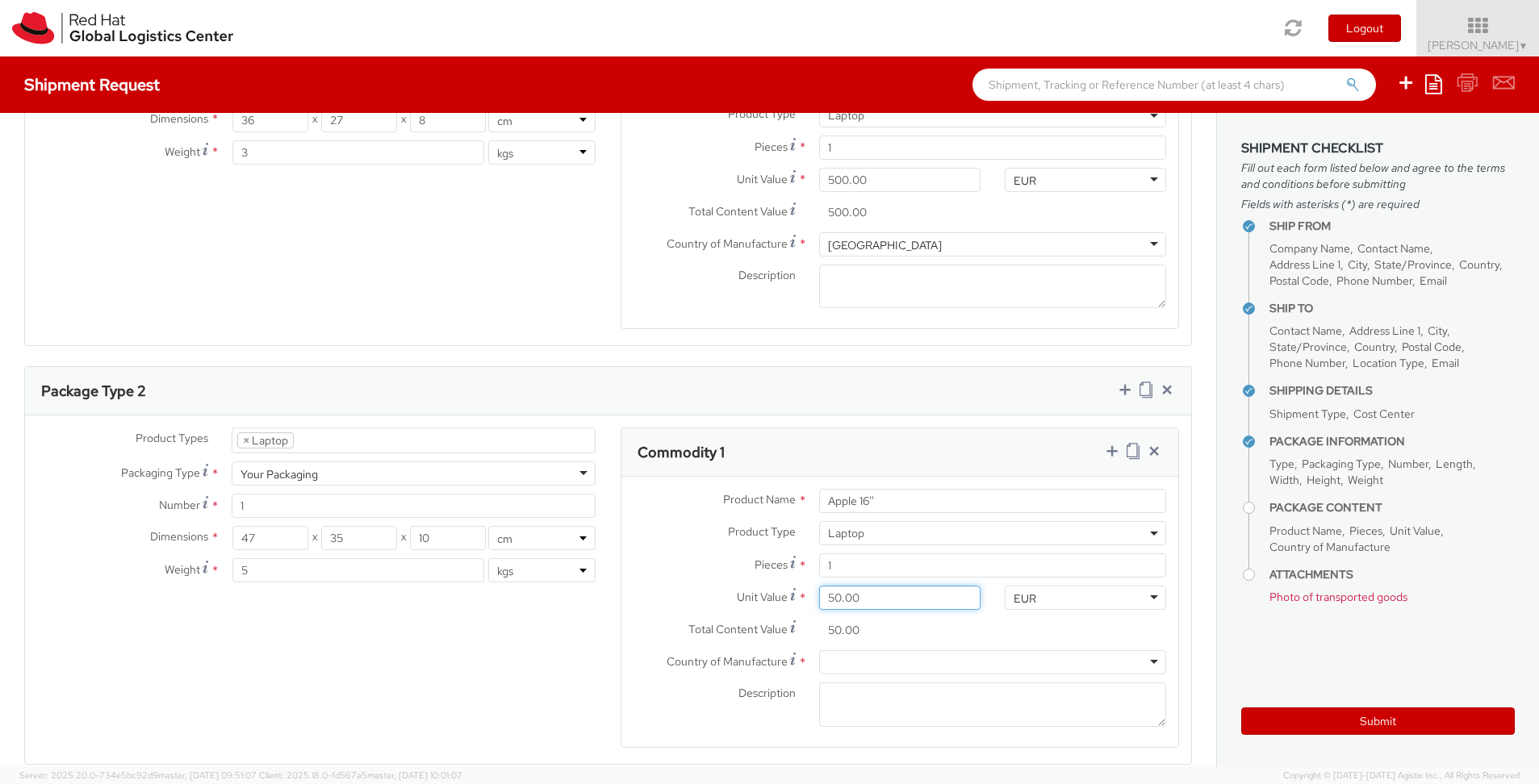
type input "500.00"
click at [847, 651] on div at bounding box center [993, 663] width 347 height 24
type input "chin"
click at [498, 614] on div "Product Types * Documents Docking Station Laptop Monitor Other Hardware Server …" at bounding box center [608, 598] width 1166 height 341
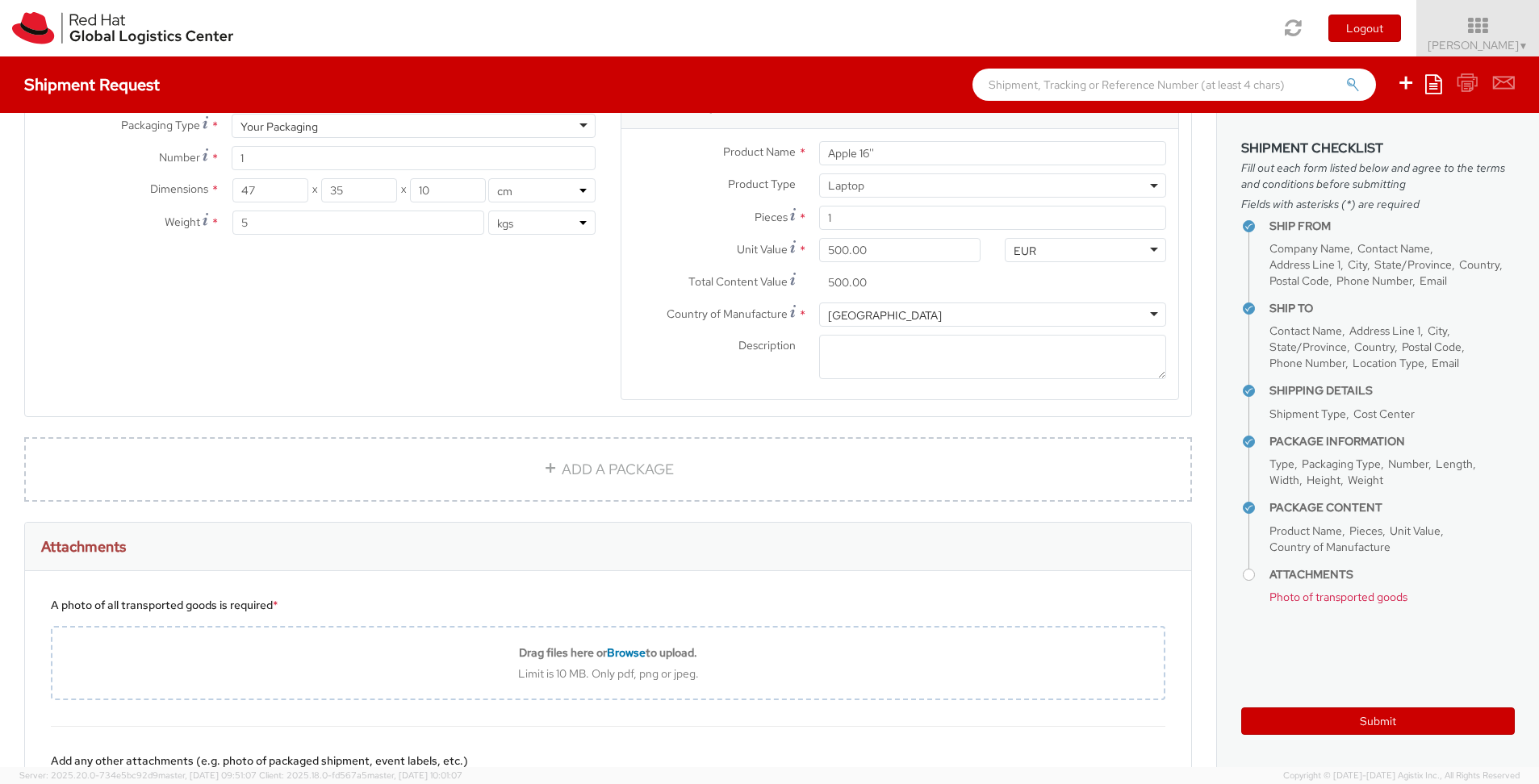
scroll to position [1367, 0]
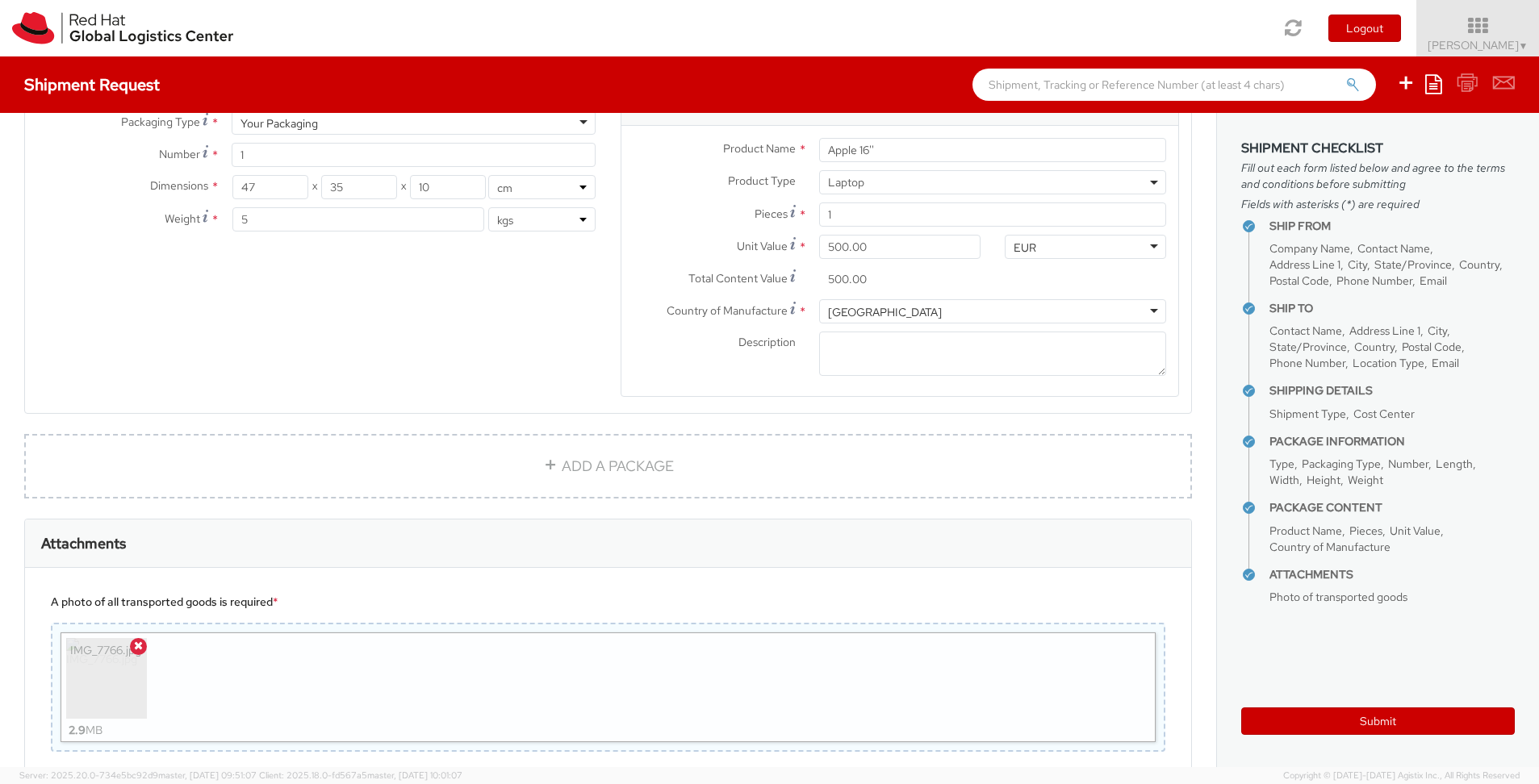
click at [319, 633] on div "IMG_7766.jpg 2.9 MB" at bounding box center [608, 687] width 1095 height 110
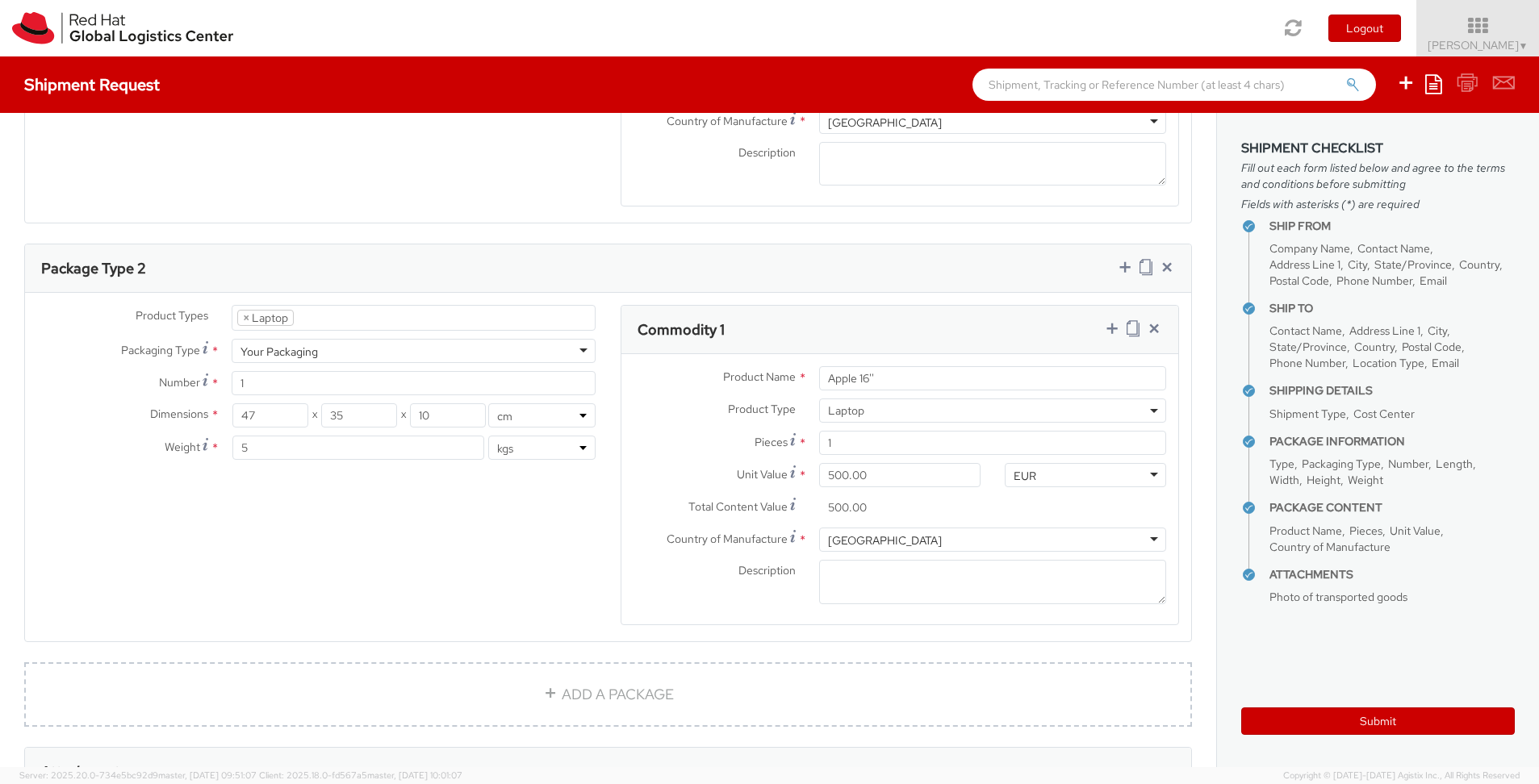
scroll to position [1132, 0]
click at [447, 410] on input "10" at bounding box center [448, 423] width 76 height 24
type input "1"
type input "20"
click at [374, 410] on input "35" at bounding box center [359, 423] width 76 height 24
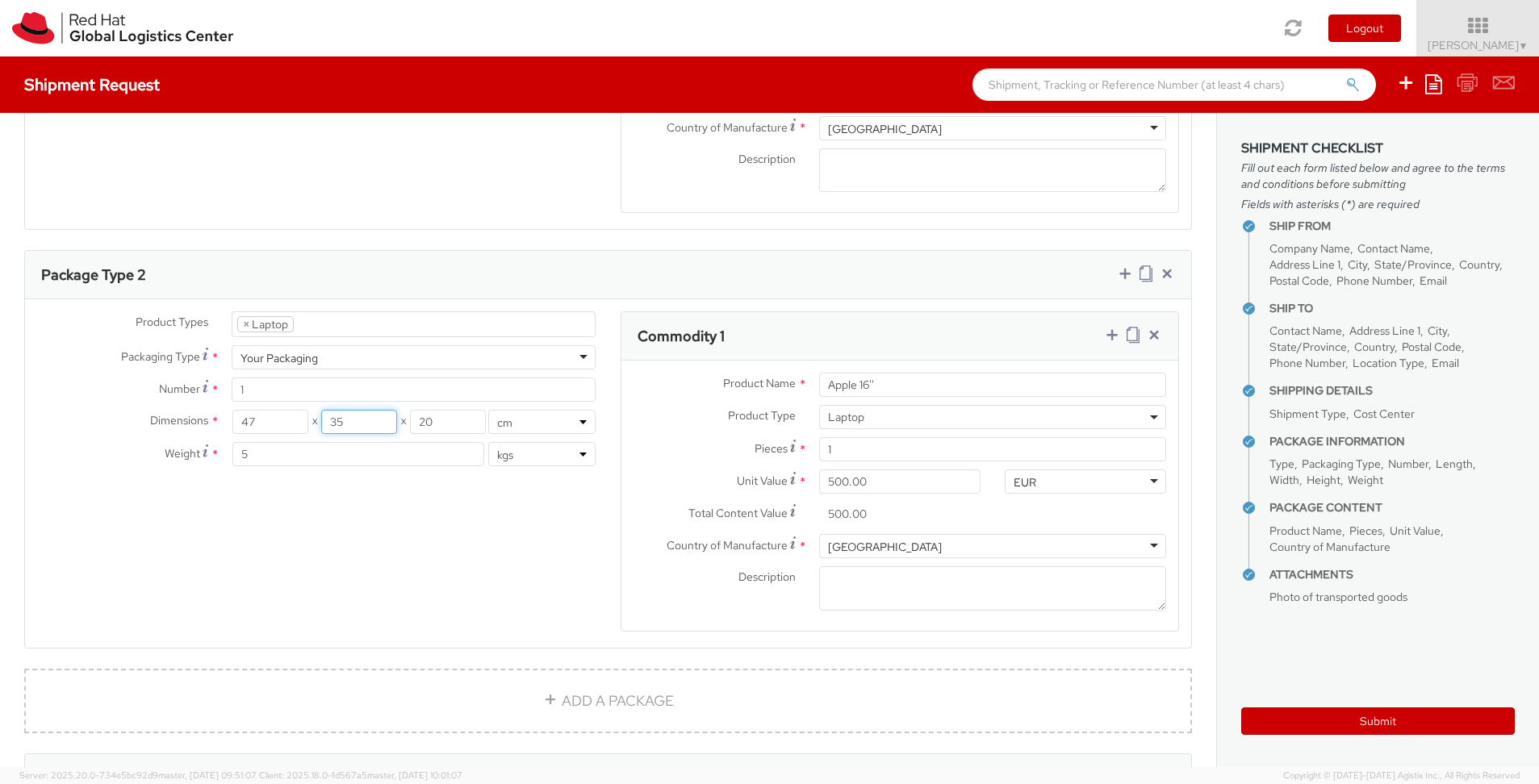
type input "3"
type input "40"
click at [280, 410] on input "47" at bounding box center [270, 423] width 76 height 24
type input "4"
type input "50"
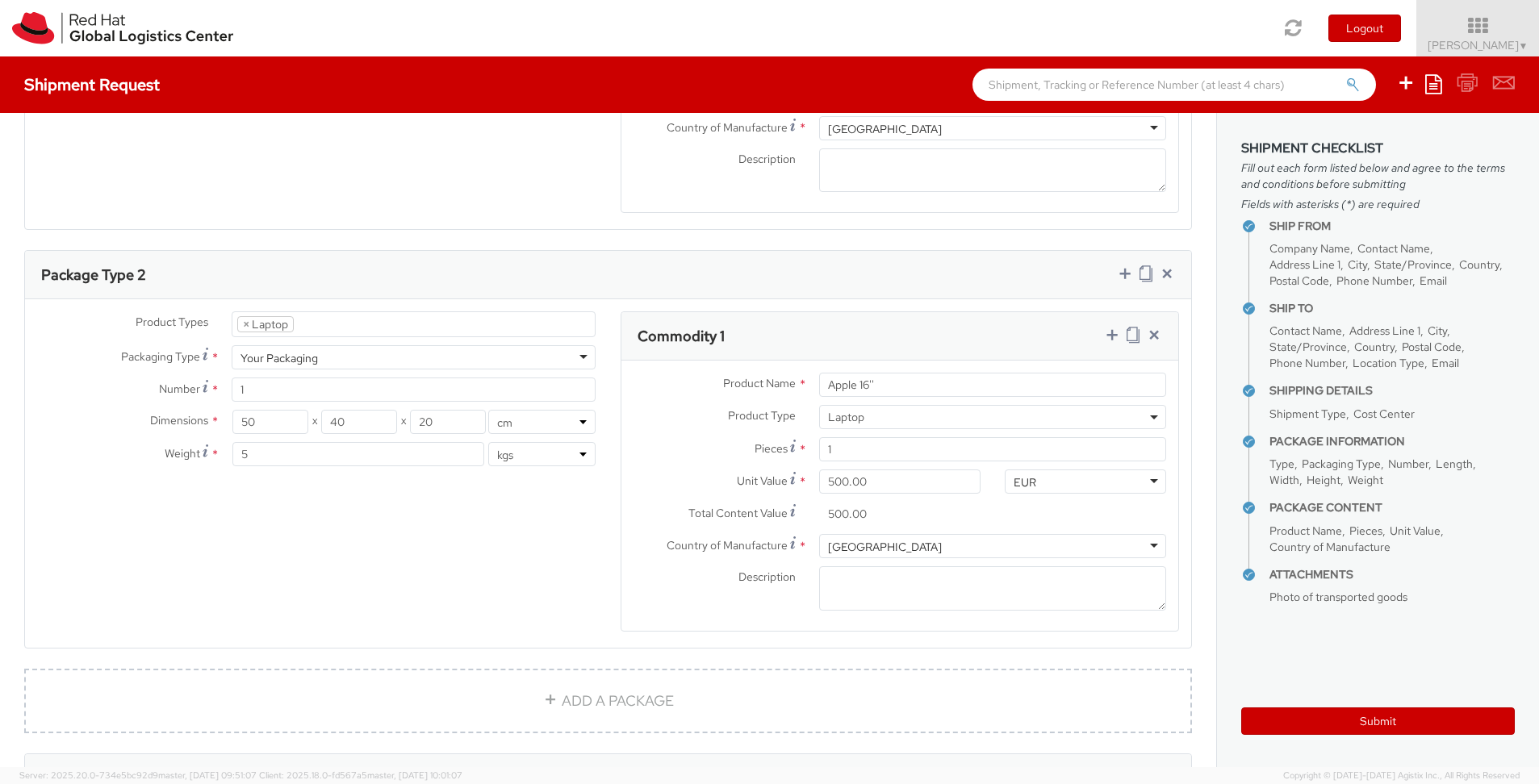
click at [328, 456] on div "Product Types * Documents Docking Station Laptop Monitor Other Hardware Server …" at bounding box center [608, 482] width 1166 height 341
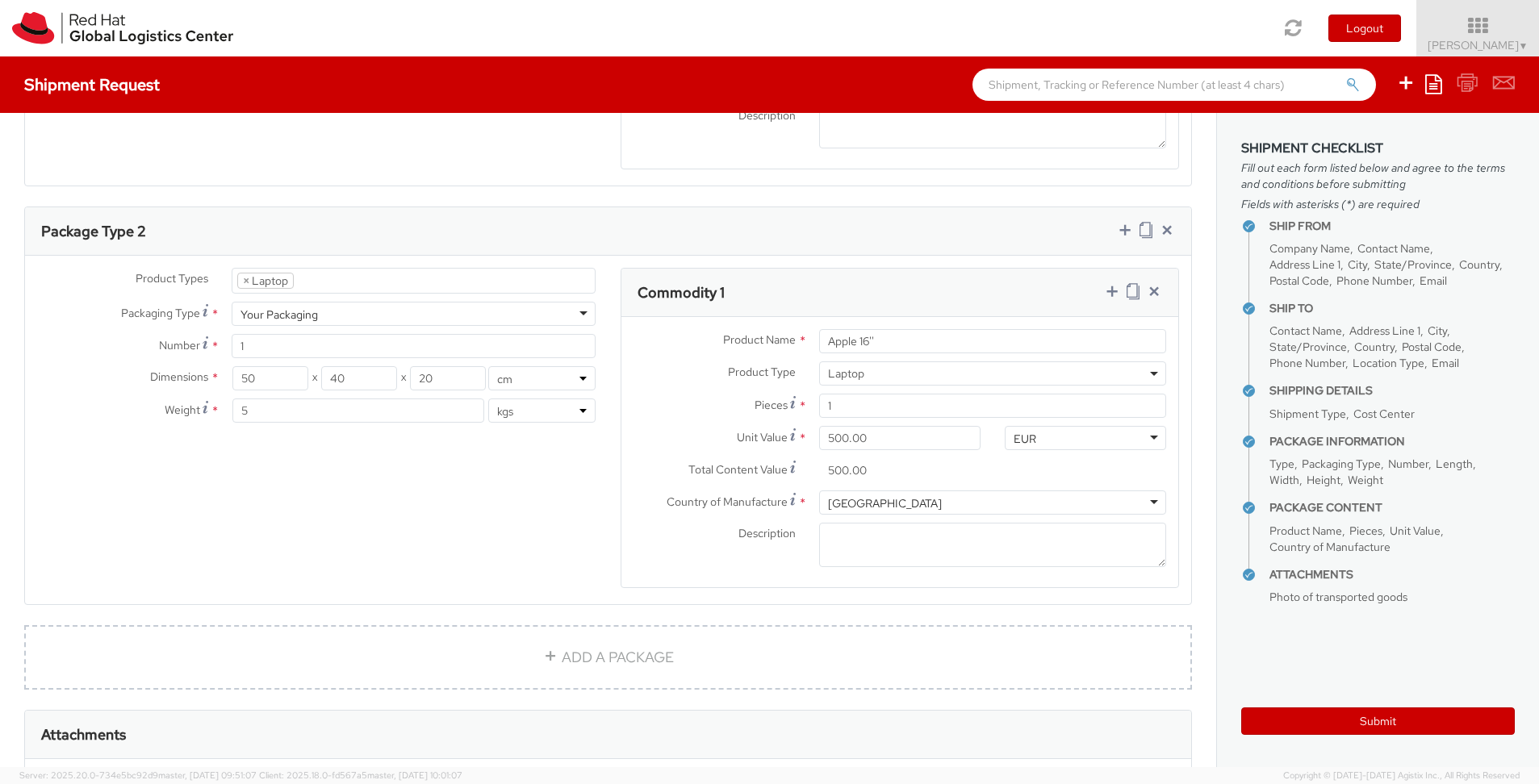
scroll to position [1173, 0]
click at [265, 402] on input "5" at bounding box center [359, 414] width 252 height 24
type input "6"
click at [294, 422] on div "Product Types * Documents Docking Station Laptop Monitor Other Hardware Server …" at bounding box center [608, 441] width 1166 height 341
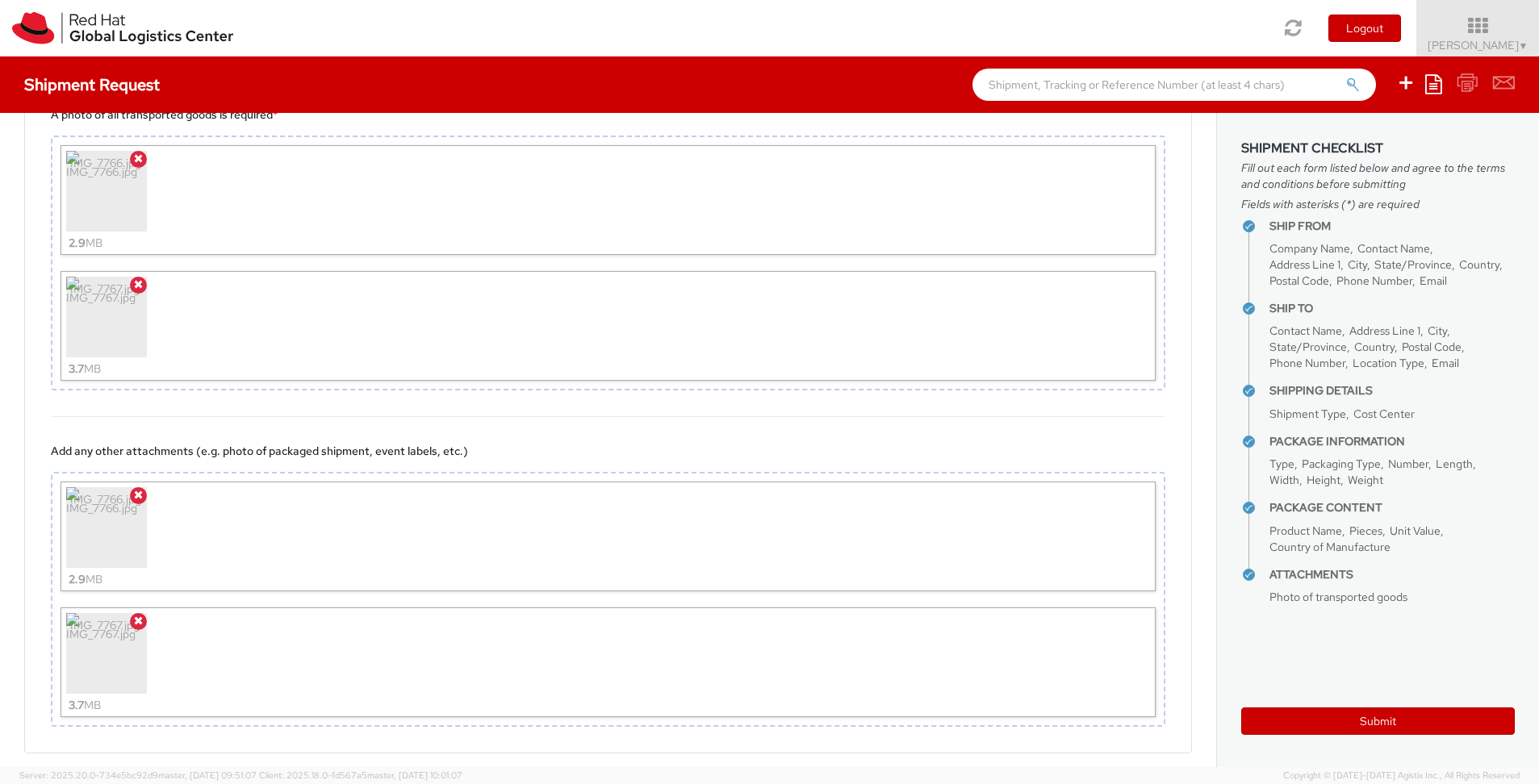
scroll to position [1853, 0]
click at [99, 783] on link "Submit" at bounding box center [85, 799] width 121 height 32
click at [1377, 724] on button "Submit" at bounding box center [1377, 721] width 273 height 27
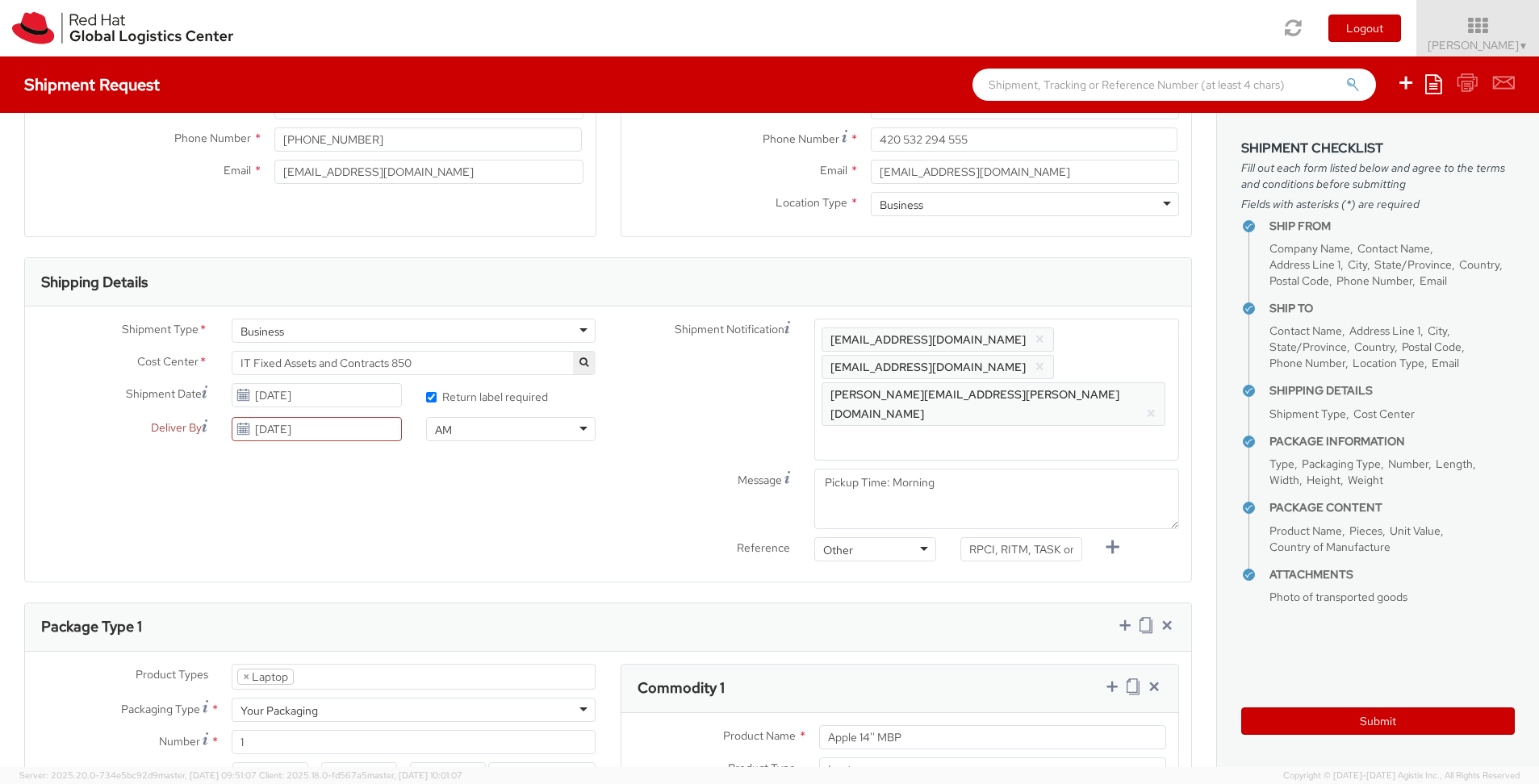
scroll to position [186, 0]
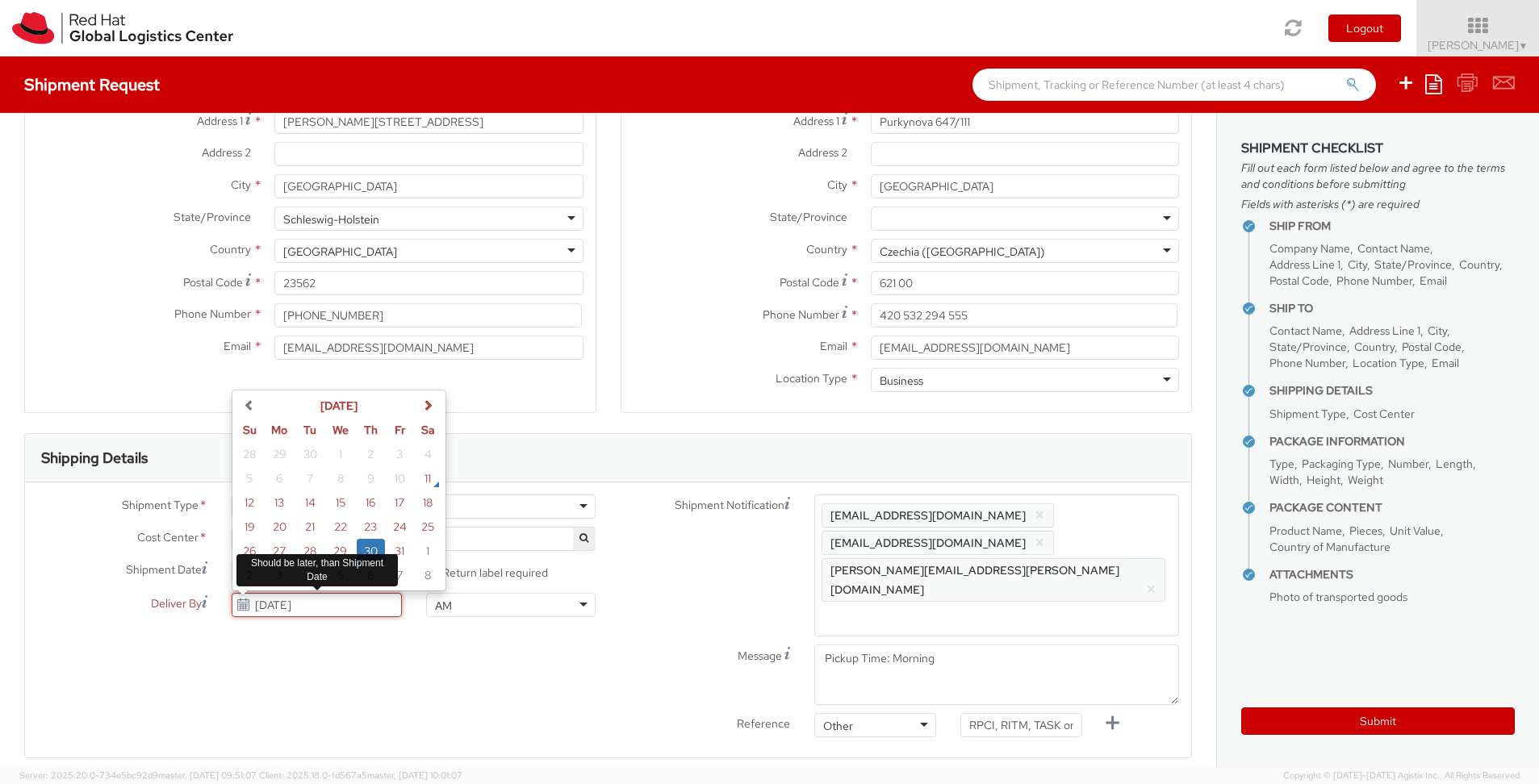
click at [320, 605] on input "[DATE]" at bounding box center [316, 606] width 170 height 24
type input "1"
click at [393, 679] on div "Shipment Type * Business Business Business Cost Center * CSO GEO AE + ISR Enter…" at bounding box center [608, 620] width 1166 height 275
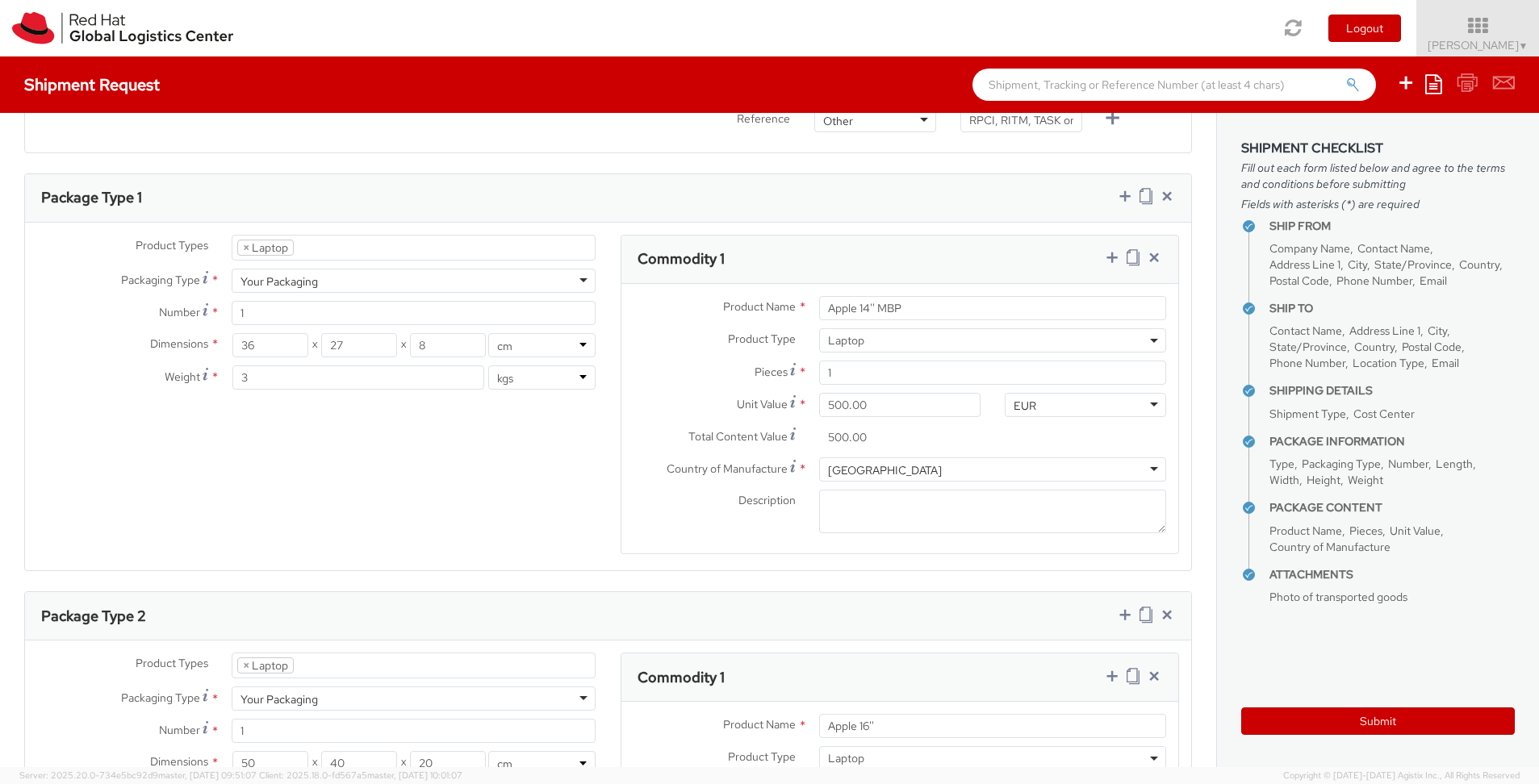
scroll to position [833, 0]
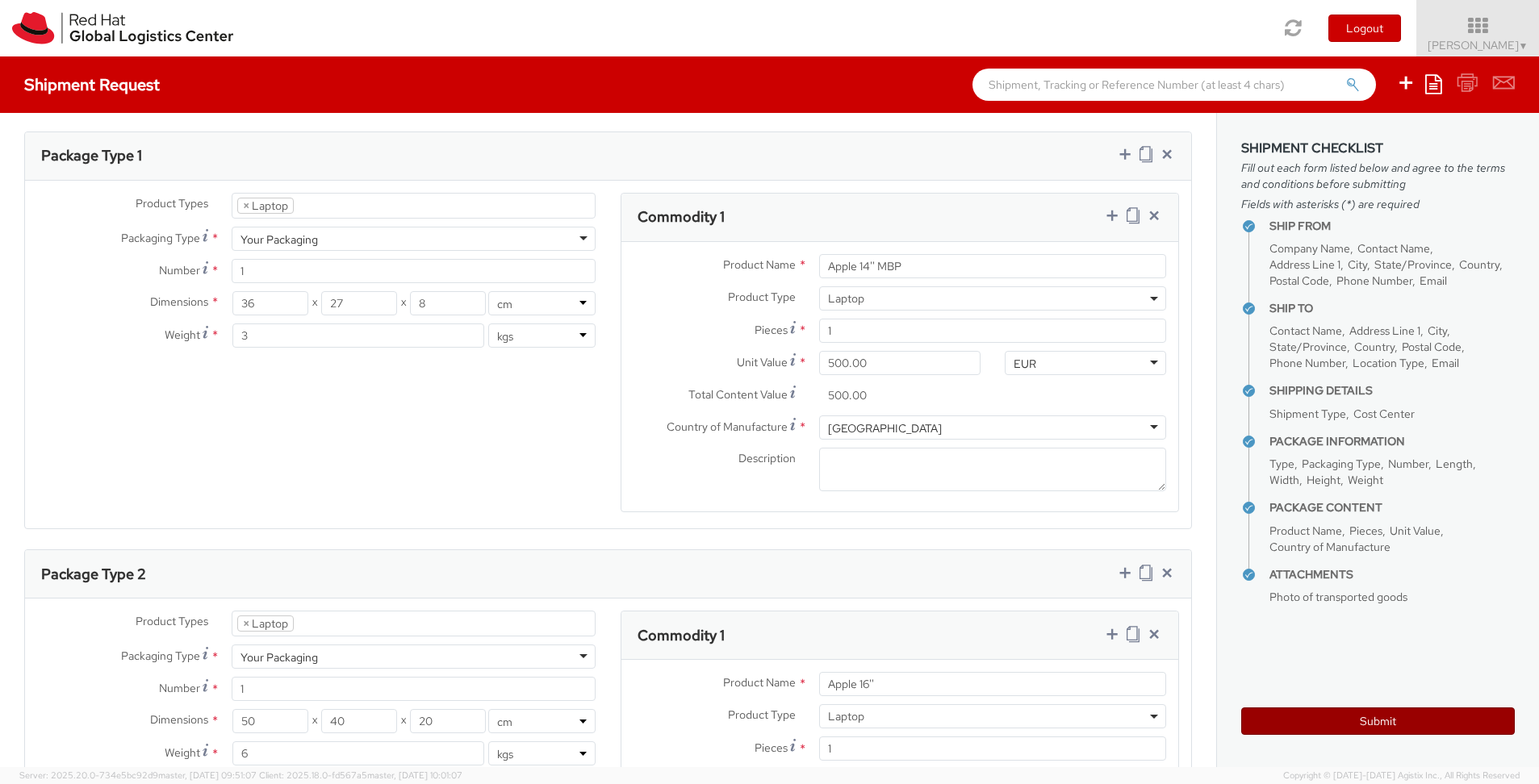
click at [1388, 716] on button "Submit" at bounding box center [1377, 721] width 273 height 27
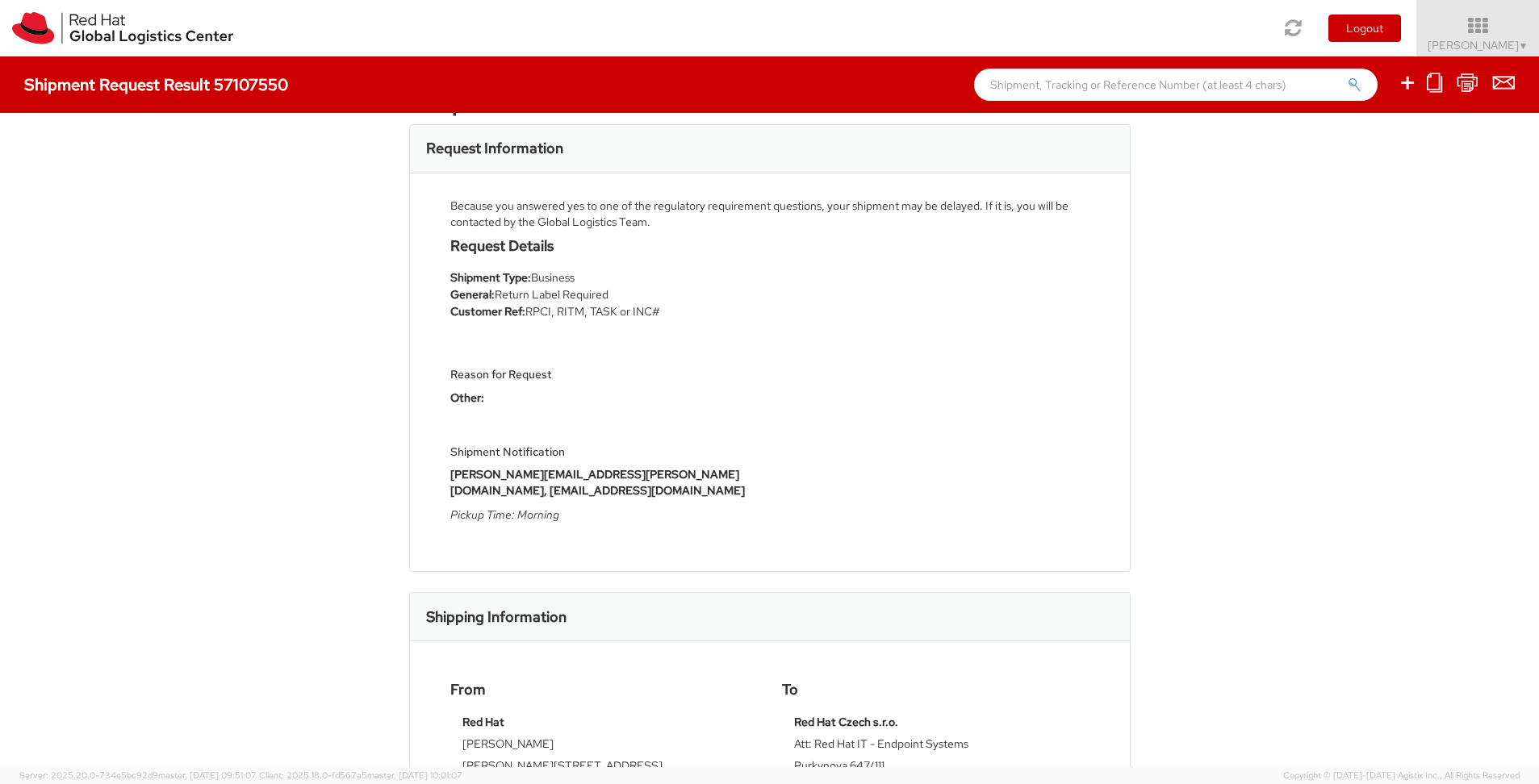
scroll to position [69, 0]
